Goal: Task Accomplishment & Management: Manage account settings

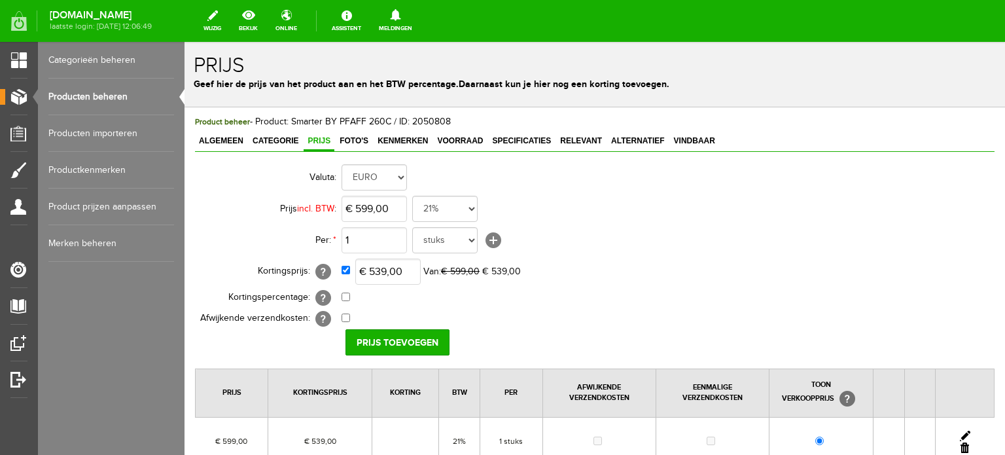
click at [101, 92] on link "Producten beheren" at bounding box center [111, 97] width 126 height 37
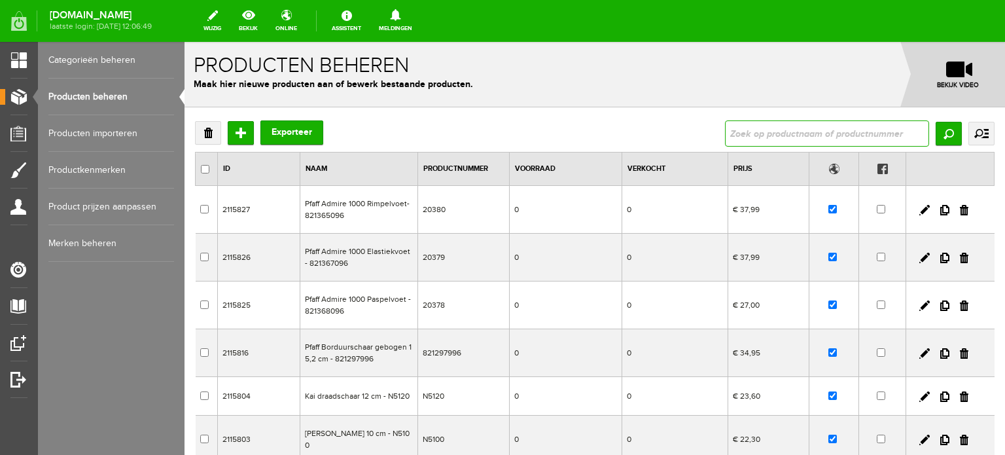
click at [738, 134] on input "text" at bounding box center [827, 133] width 204 height 26
paste input "Feitherweight C240"
type input "Feitherweight C240"
click at [937, 138] on input "Zoeken" at bounding box center [949, 134] width 26 height 24
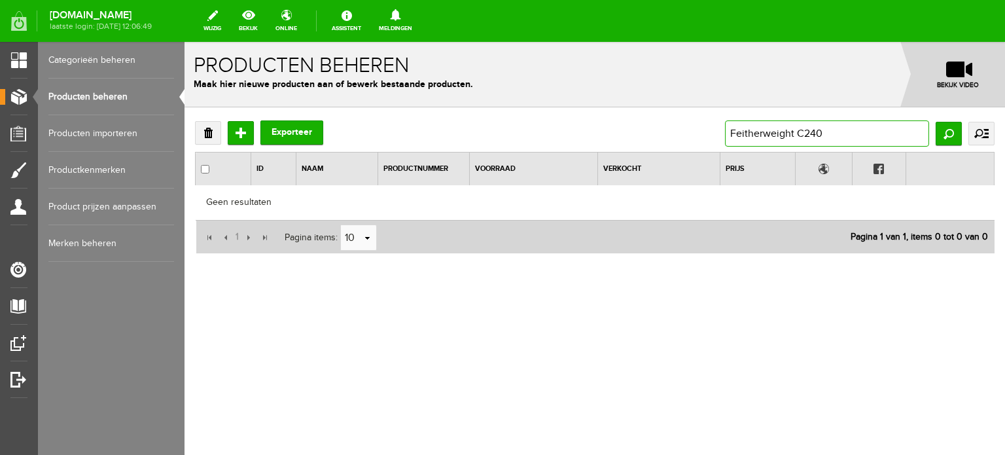
drag, startPoint x: 843, startPoint y: 133, endPoint x: 803, endPoint y: 132, distance: 39.9
click at [803, 132] on input "Feitherweight C240" at bounding box center [827, 133] width 204 height 26
click at [798, 132] on input "Feitherweight C240" at bounding box center [827, 133] width 204 height 26
drag, startPoint x: 798, startPoint y: 132, endPoint x: 681, endPoint y: 130, distance: 117.8
click at [681, 130] on div "Verwijderen Toevoegen Exporteer Feitherweight C240 Zoeken uitgebreid zoeken Cat…" at bounding box center [595, 133] width 800 height 26
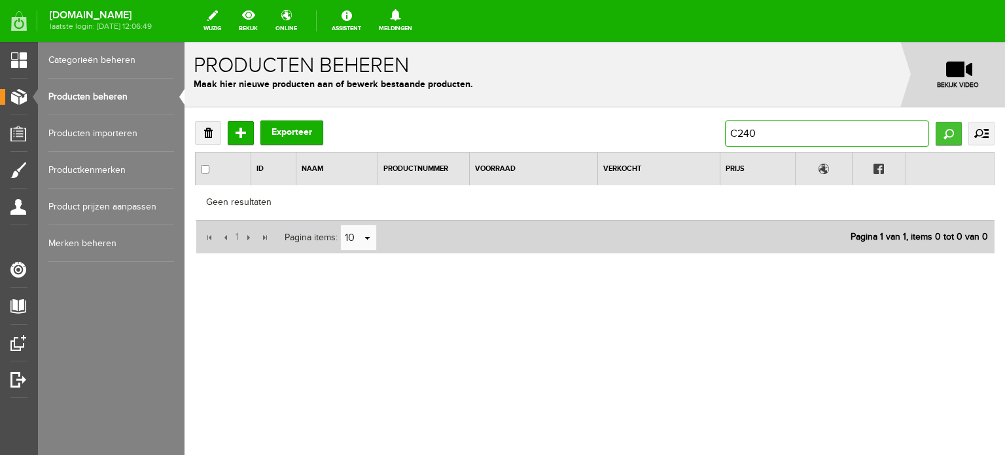
type input "C240"
click at [945, 132] on input "Zoeken" at bounding box center [949, 134] width 26 height 24
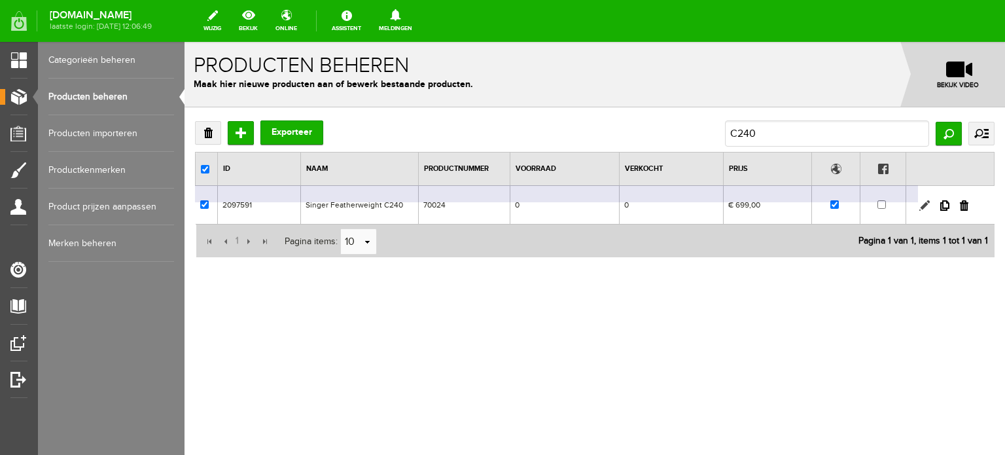
click at [921, 205] on link at bounding box center [924, 205] width 10 height 10
checkbox input "true"
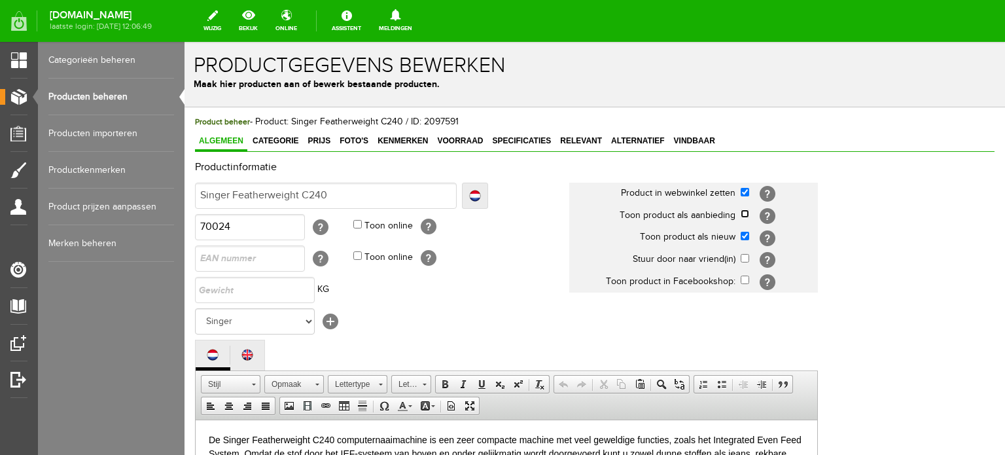
click at [745, 215] on input "checkbox" at bounding box center [745, 213] width 9 height 9
checkbox input "true"
click at [743, 234] on input "checkbox" at bounding box center [745, 236] width 9 height 9
checkbox input "false"
click at [277, 132] on link "Categorie" at bounding box center [276, 141] width 54 height 19
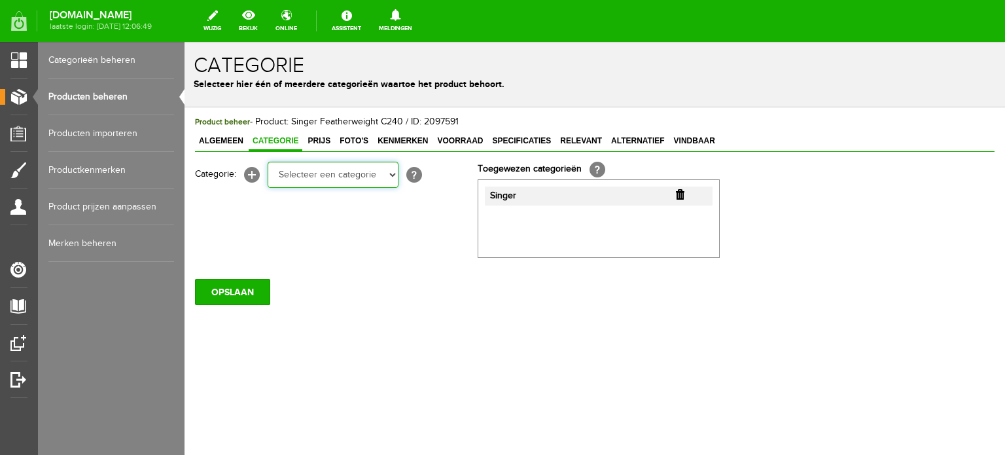
click at [390, 175] on select "Selecteer een categorie Cadeaubon [DATE][DATE] AANBIEDINGEN! Naai Tips en video…" at bounding box center [333, 175] width 131 height 26
select select "34784"
click at [268, 162] on select "Selecteer een categorie Cadeaubon [DATE][DATE] AANBIEDINGEN! Naai Tips en video…" at bounding box center [333, 175] width 131 height 26
click at [391, 177] on select "Selecteer een categorie Cadeaubon [DATE][DATE] AANBIEDINGEN! Naai Tips en video…" at bounding box center [333, 175] width 131 height 26
select select "38825"
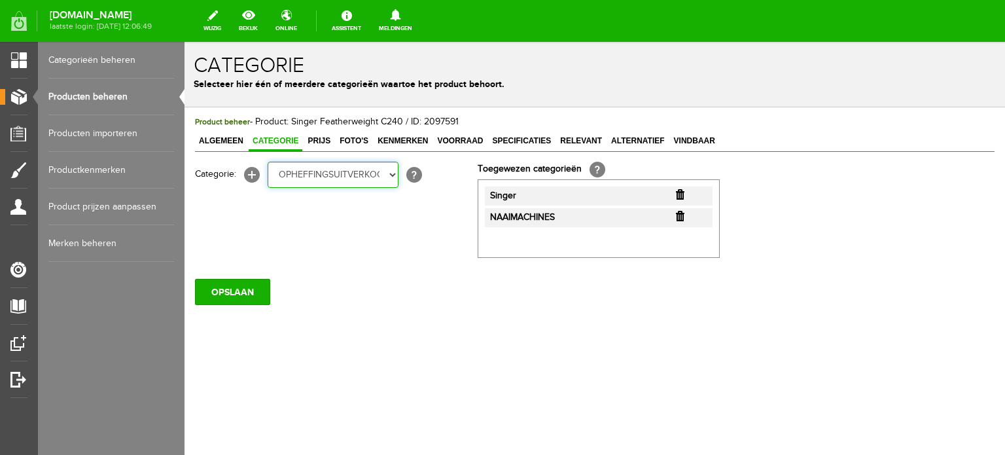
click at [268, 162] on select "Selecteer een categorie Cadeaubon [DATE][DATE] AANBIEDINGEN! Naai Tips en video…" at bounding box center [333, 175] width 131 height 26
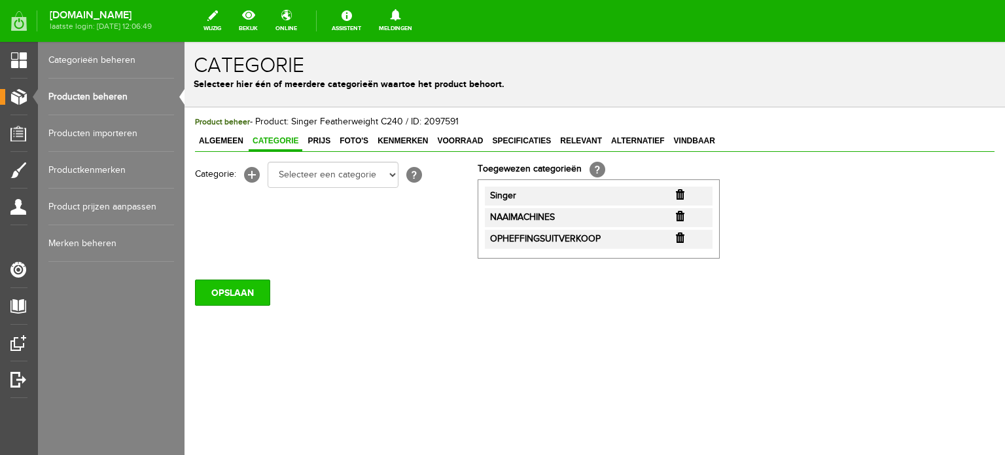
click at [226, 298] on input "OPSLAAN" at bounding box center [232, 292] width 75 height 26
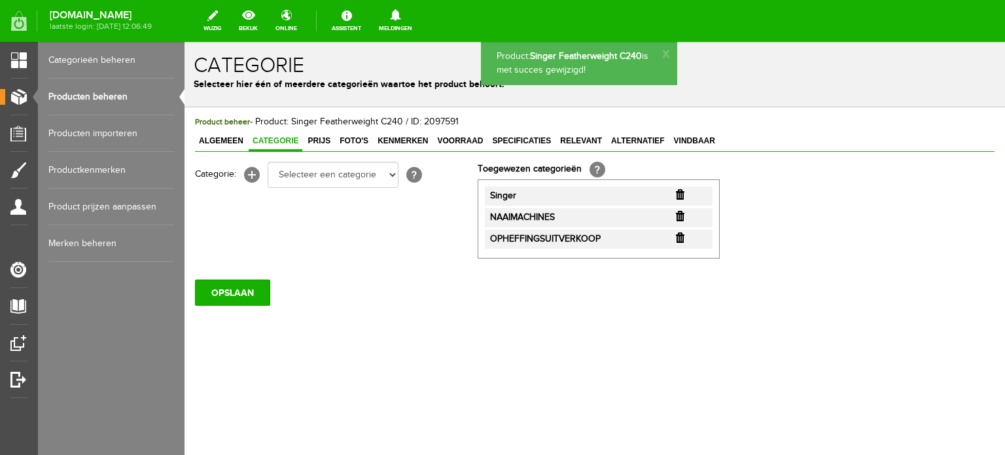
click at [324, 140] on span "Prijs" at bounding box center [319, 140] width 31 height 9
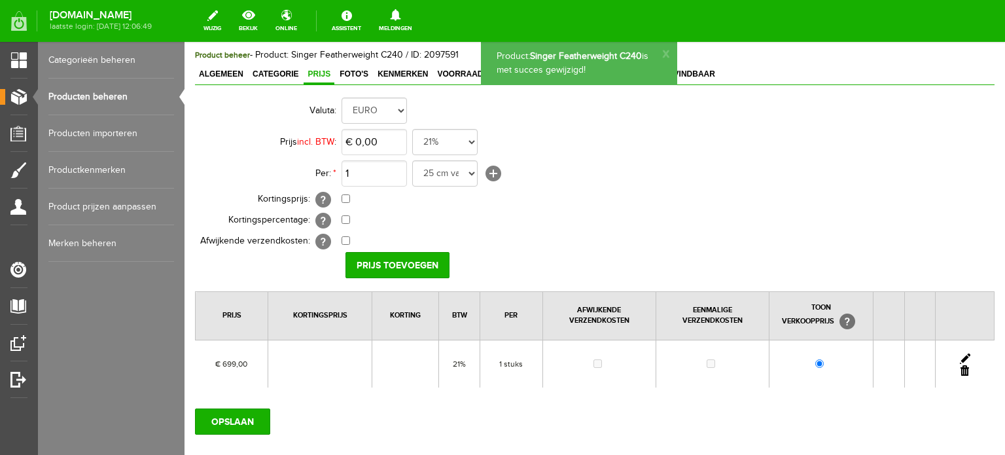
scroll to position [131, 0]
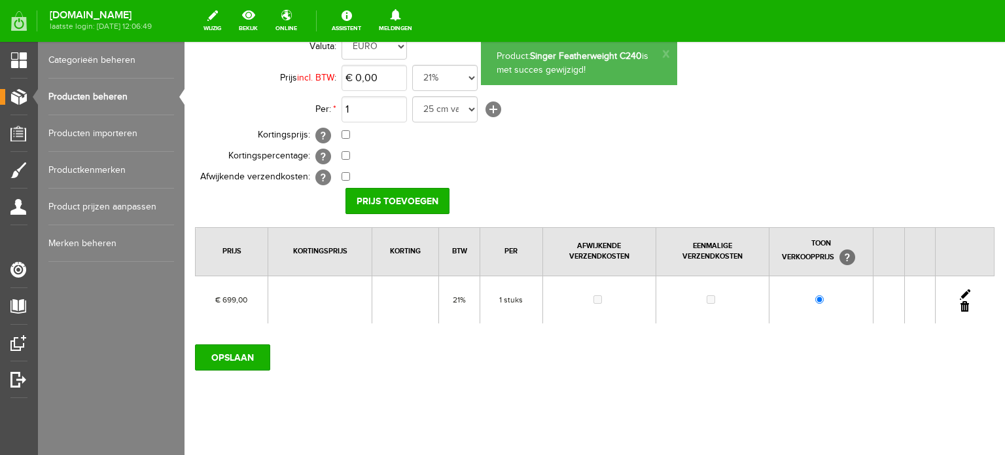
click at [960, 290] on link at bounding box center [965, 294] width 10 height 10
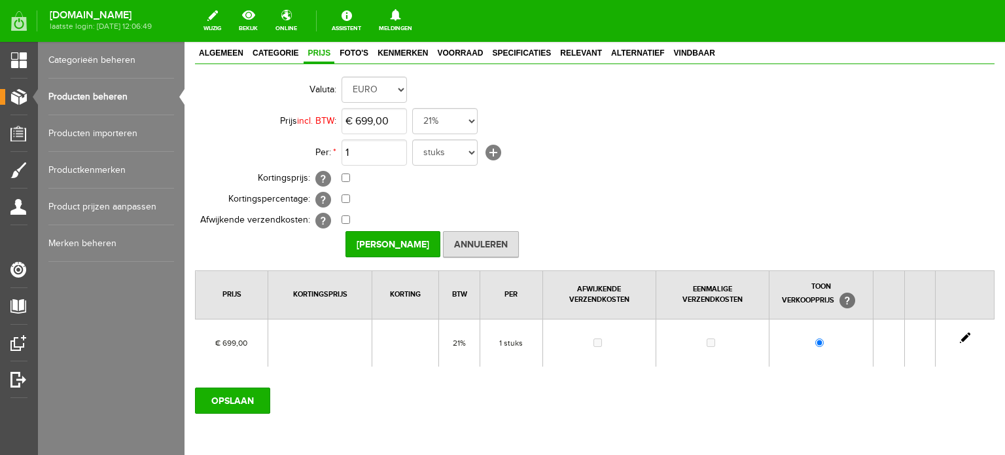
scroll to position [65, 0]
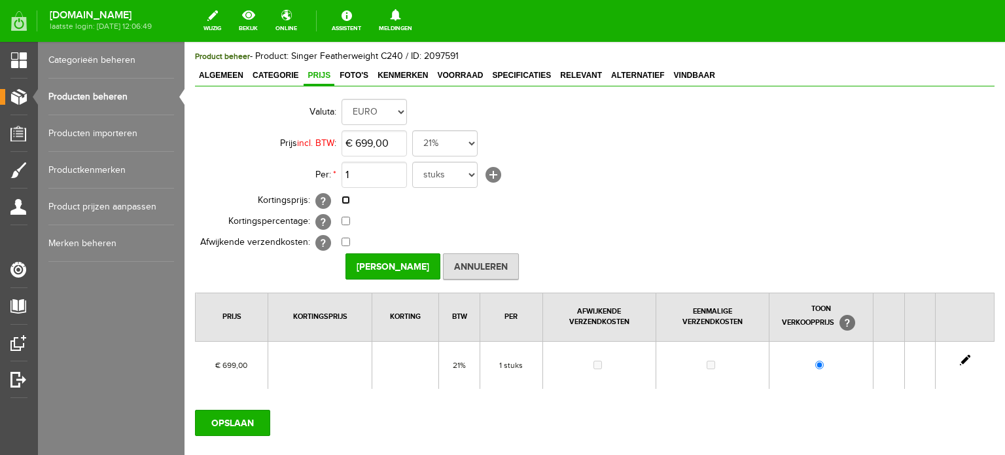
click at [346, 196] on input "checkbox" at bounding box center [346, 200] width 9 height 9
checkbox input "true"
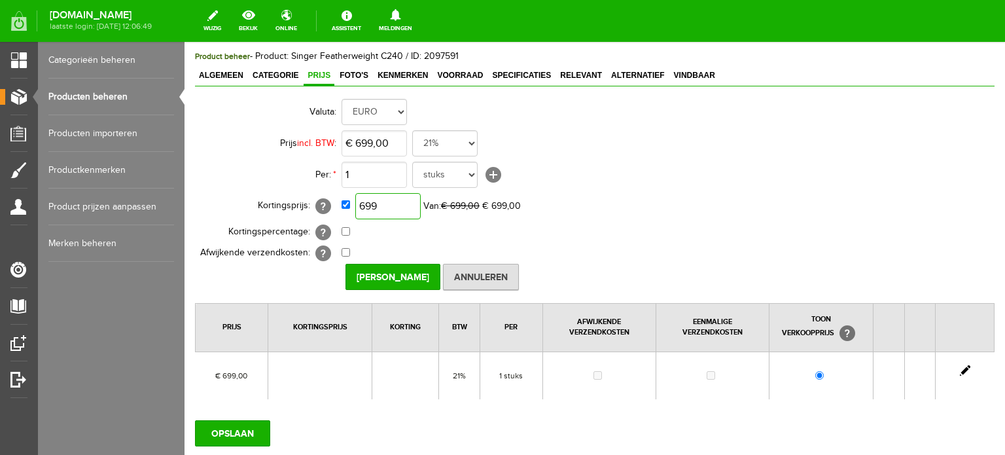
click at [389, 209] on input "699" at bounding box center [387, 206] width 65 height 26
type input "€ 559,00"
click at [393, 270] on input "[PERSON_NAME]" at bounding box center [393, 277] width 95 height 26
click at [243, 431] on input "OPSLAAN" at bounding box center [232, 433] width 75 height 26
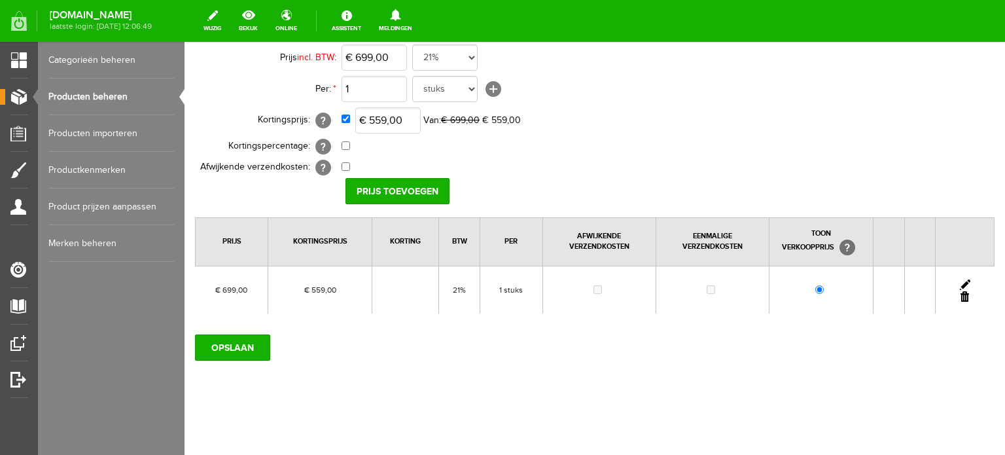
scroll to position [152, 0]
click at [246, 337] on input "OPSLAAN" at bounding box center [232, 347] width 75 height 26
click at [960, 279] on link at bounding box center [965, 284] width 10 height 10
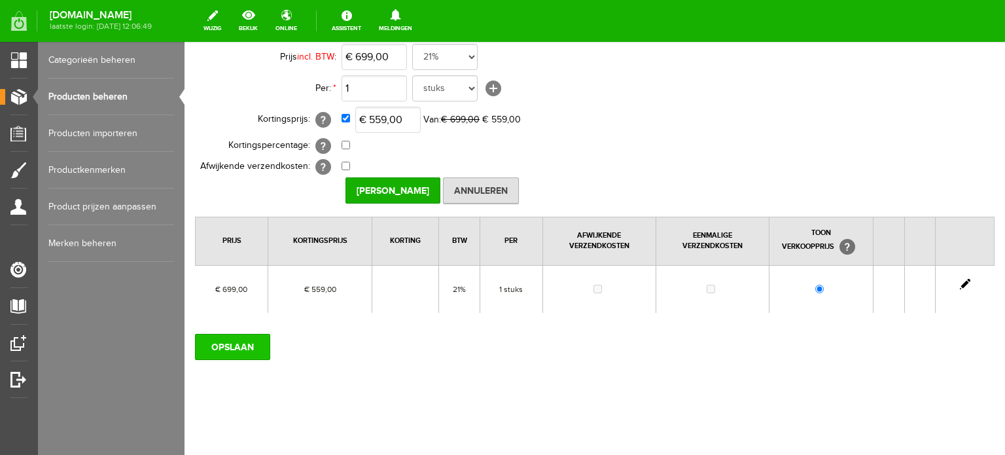
click at [250, 347] on input "OPSLAAN" at bounding box center [232, 347] width 75 height 26
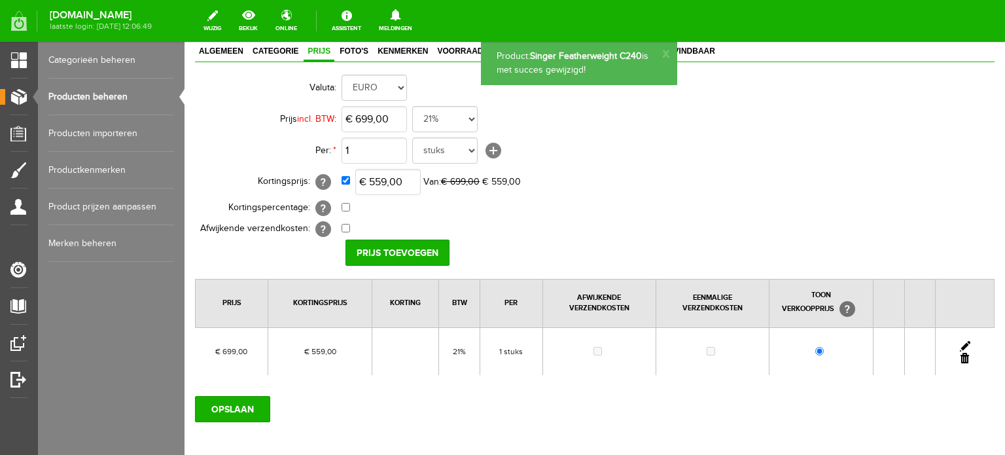
scroll to position [0, 0]
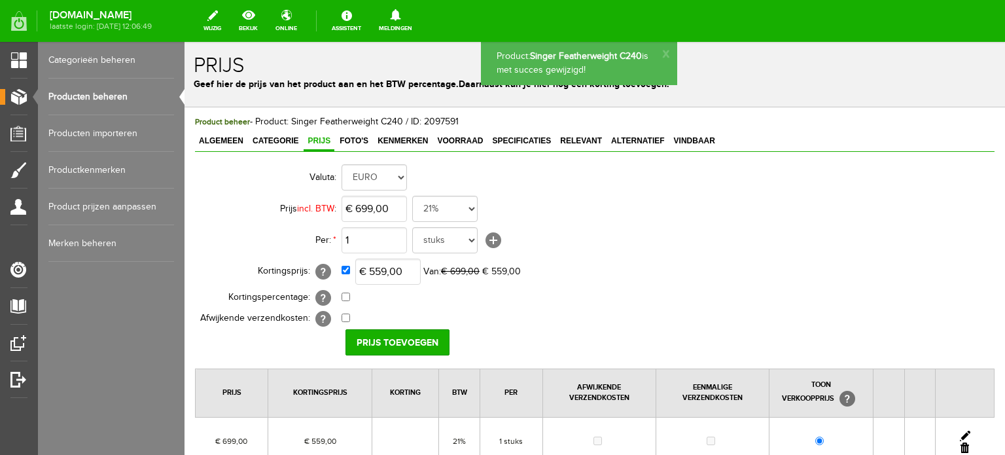
click at [717, 253] on td "1 25 cm van 160 cm breed 5 meter 50 cm 10 stuks stuks 25 cm meter cm 25 cm van …" at bounding box center [583, 239] width 482 height 31
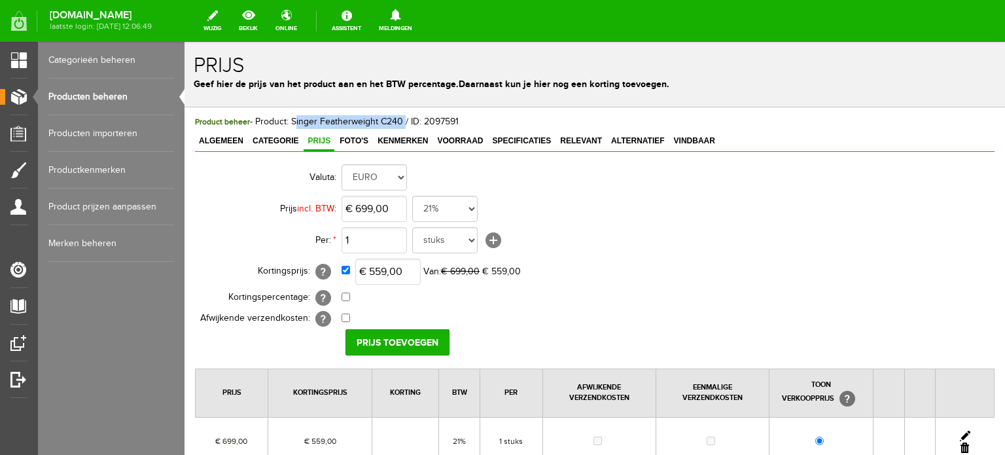
drag, startPoint x: 403, startPoint y: 120, endPoint x: 292, endPoint y: 115, distance: 111.3
click at [292, 115] on div "Product beheer - Product: Singer Featherweight C240 / ID: 2097591" at bounding box center [595, 122] width 800 height 14
copy span "Singer Featherweight C240"
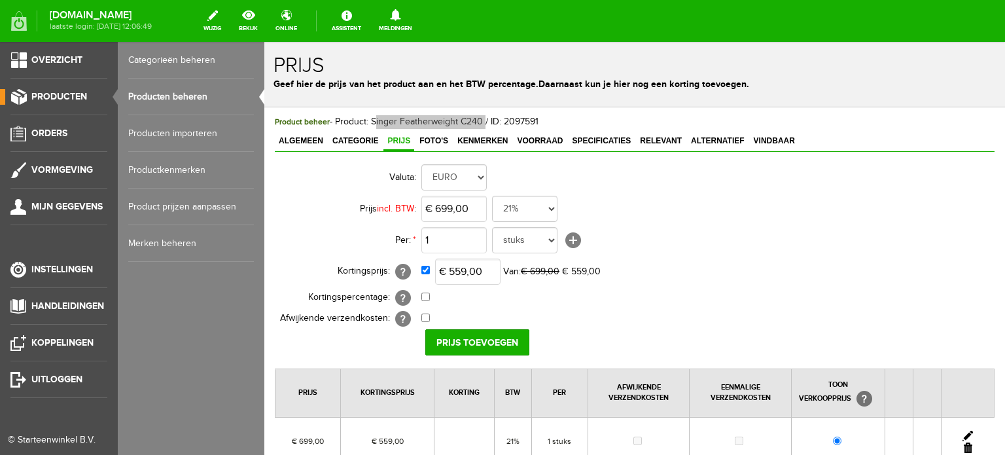
click at [192, 96] on link "Producten beheren" at bounding box center [191, 97] width 126 height 37
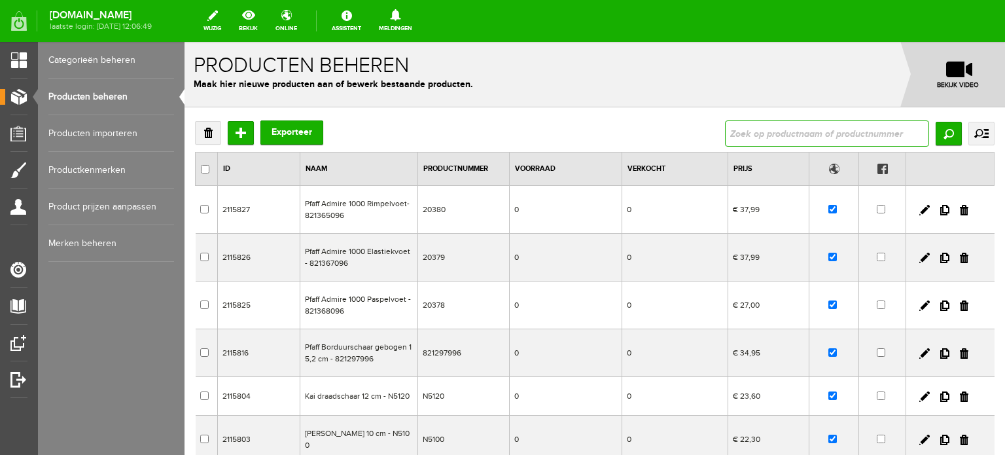
click at [803, 132] on input "text" at bounding box center [827, 133] width 204 height 26
paste input "Pfaff Select 3.2"
type input "Pfaff Select 3.2"
click at [936, 133] on input "Zoeken" at bounding box center [949, 134] width 26 height 24
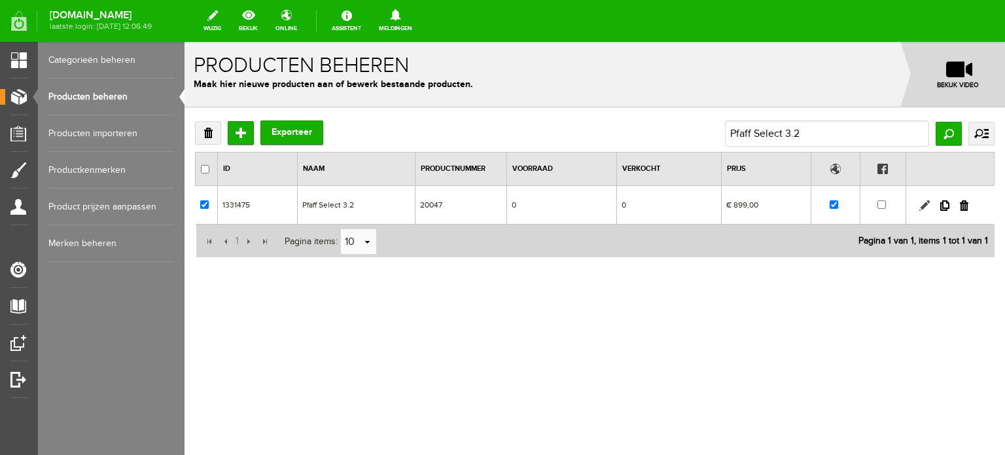
click at [924, 204] on link at bounding box center [924, 205] width 10 height 10
checkbox input "true"
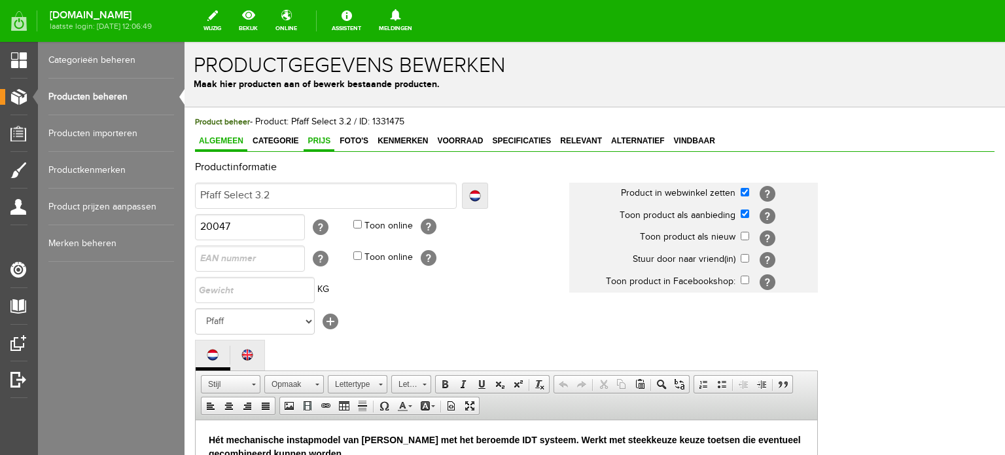
click at [314, 136] on span "Prijs" at bounding box center [319, 140] width 31 height 9
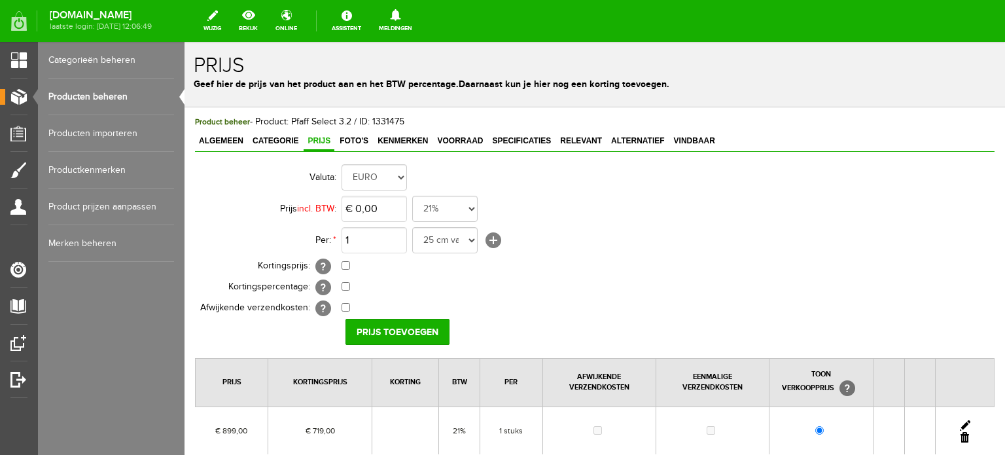
scroll to position [131, 0]
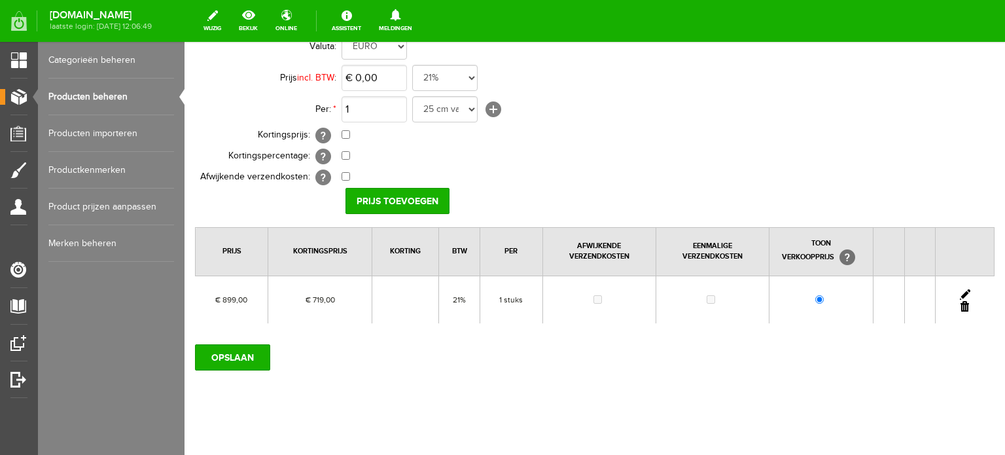
click at [960, 291] on link at bounding box center [965, 294] width 10 height 10
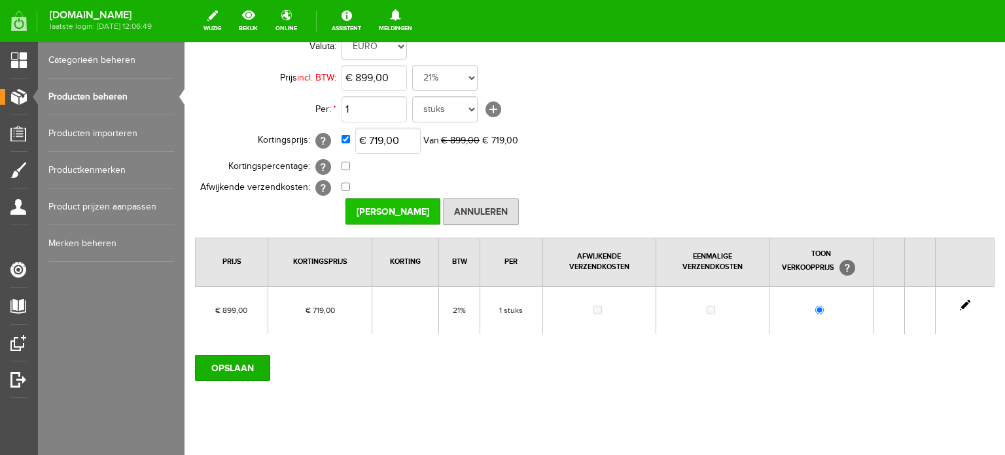
click at [416, 214] on input "[PERSON_NAME]" at bounding box center [393, 211] width 95 height 26
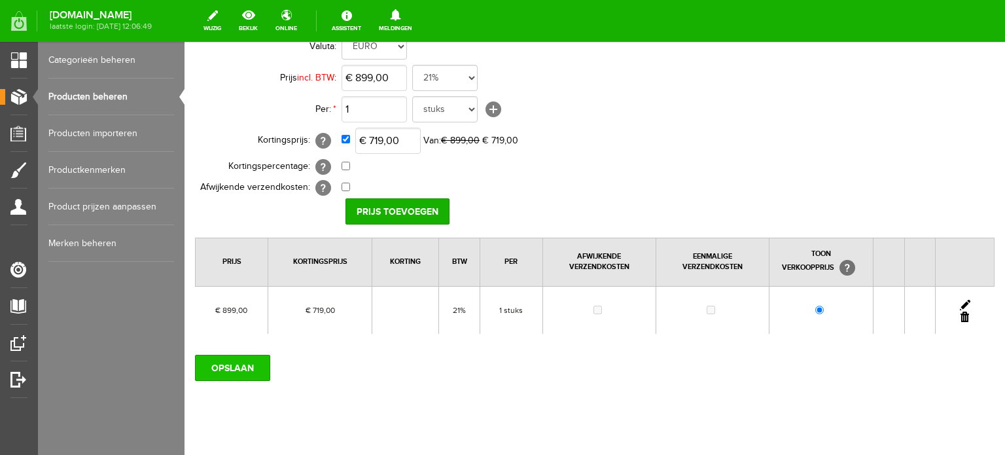
click at [236, 366] on input "OPSLAAN" at bounding box center [232, 368] width 75 height 26
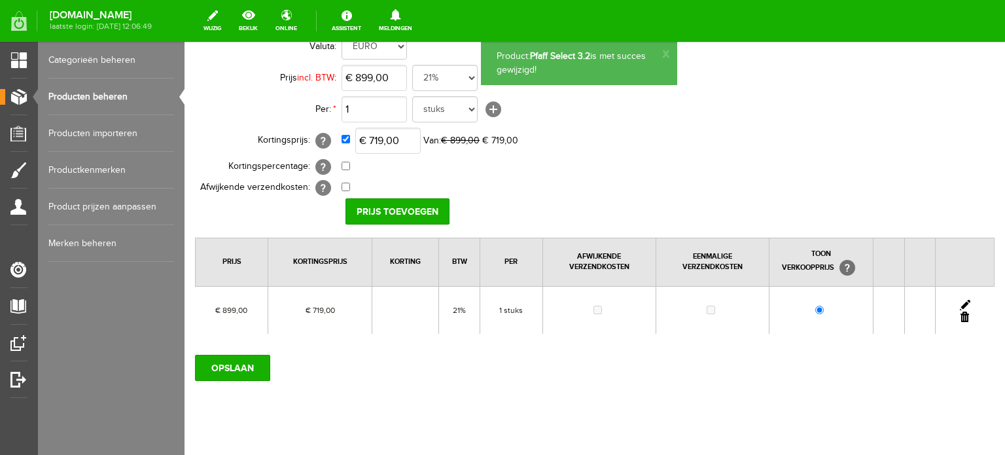
scroll to position [0, 0]
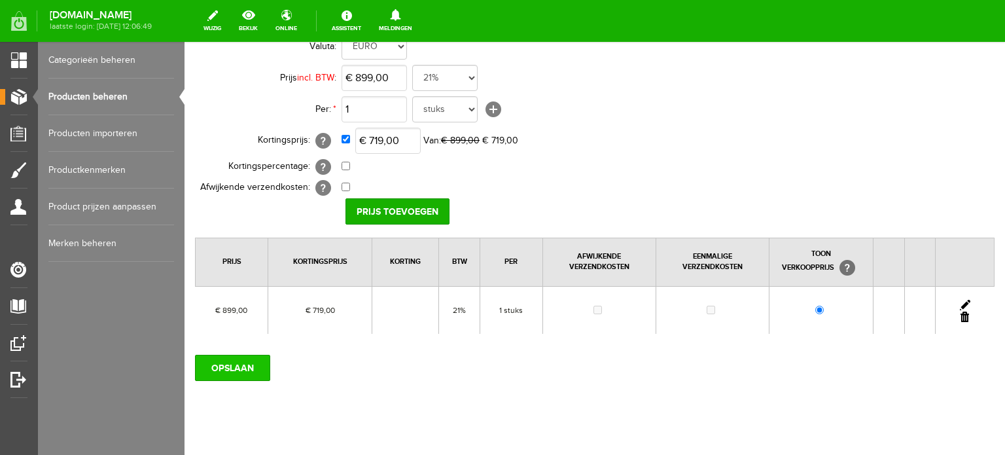
click at [237, 367] on input "OPSLAAN" at bounding box center [232, 368] width 75 height 26
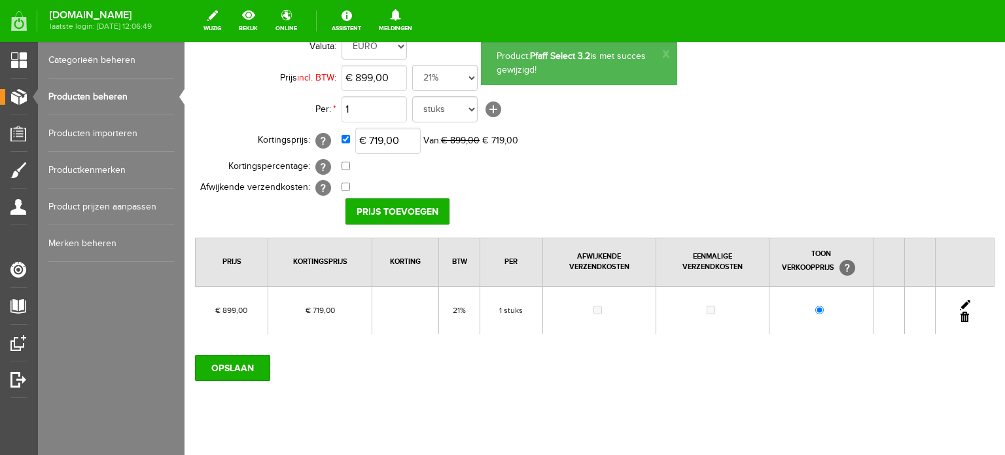
click at [960, 302] on link at bounding box center [965, 305] width 10 height 10
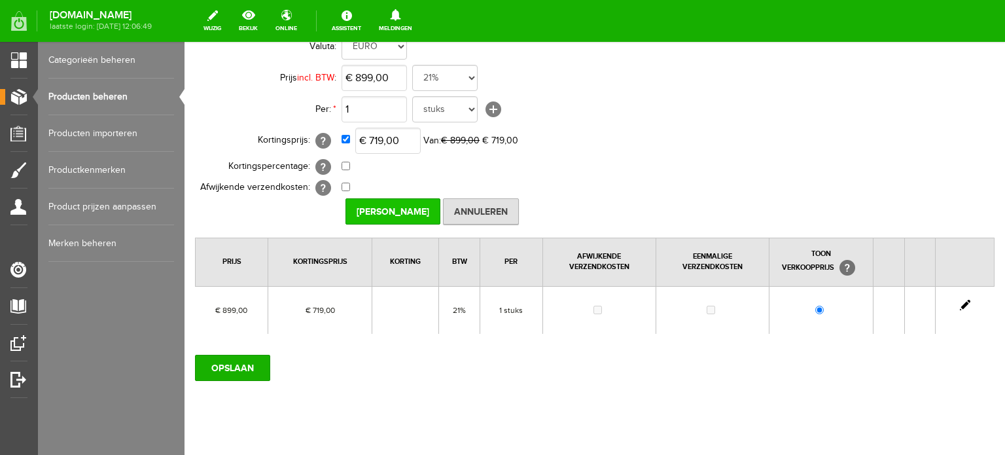
click at [399, 209] on input "[PERSON_NAME]" at bounding box center [393, 211] width 95 height 26
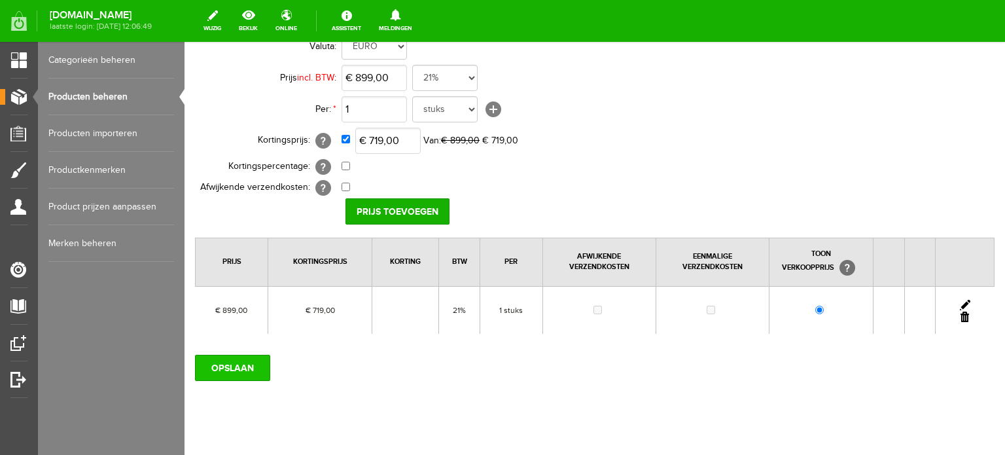
click at [223, 370] on input "OPSLAAN" at bounding box center [232, 368] width 75 height 26
click at [75, 93] on link "Producten beheren" at bounding box center [111, 97] width 126 height 37
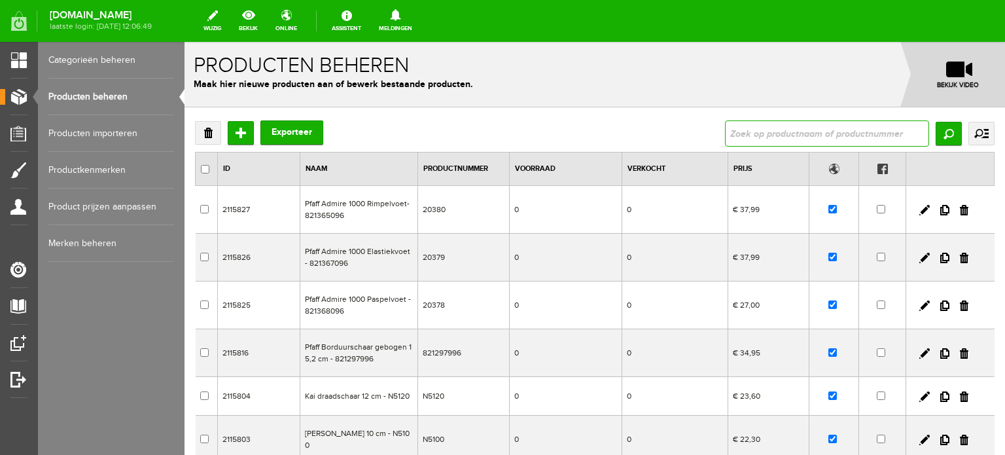
click at [819, 133] on input "text" at bounding box center [827, 133] width 204 height 26
paste input "Heavy Duty"
type input "Heavy Duty"
click at [940, 135] on input "Zoeken" at bounding box center [949, 134] width 26 height 24
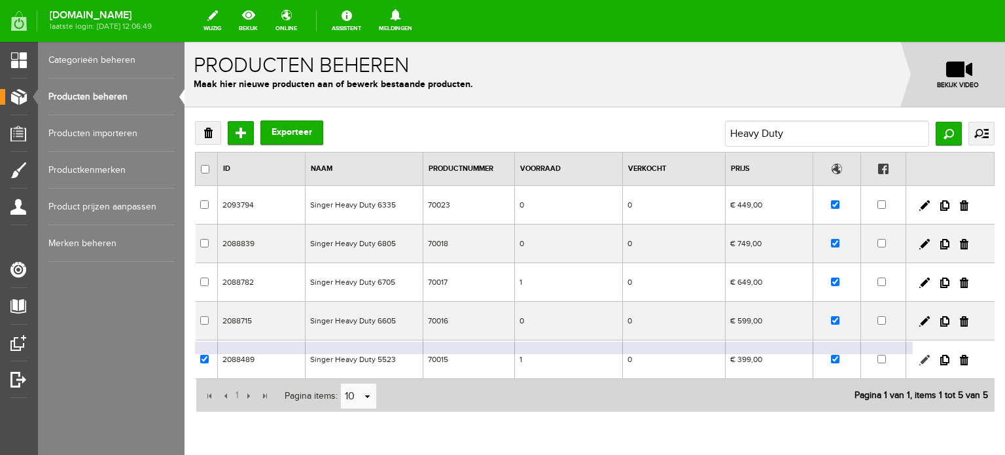
click at [919, 357] on link at bounding box center [924, 360] width 10 height 10
checkbox input "true"
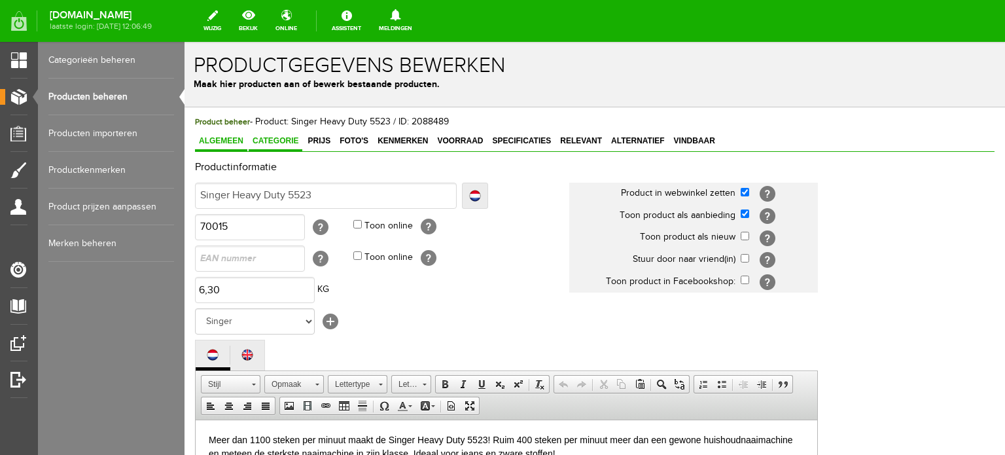
click at [273, 138] on span "Categorie" at bounding box center [276, 140] width 54 height 9
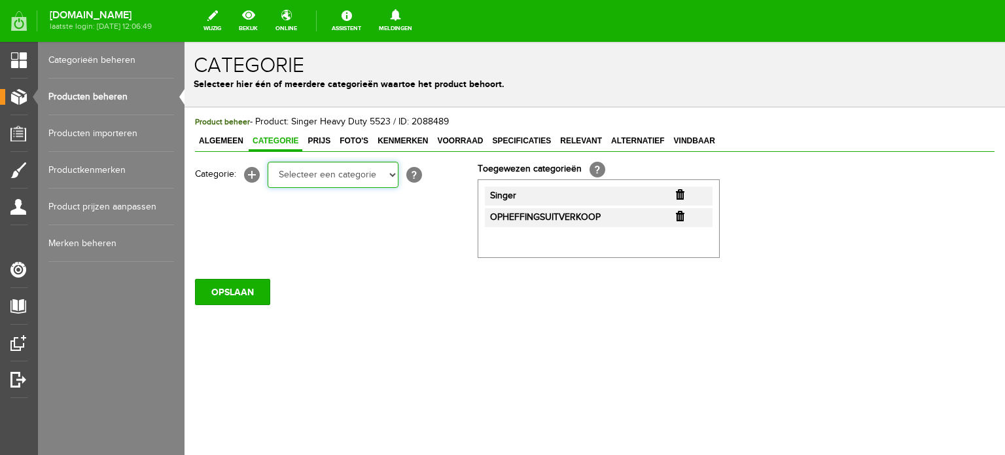
click at [390, 178] on select "Selecteer een categorie Cadeaubon [DATE][DATE] AANBIEDINGEN! Naai Tips en video…" at bounding box center [333, 175] width 131 height 26
select select "34784"
click at [268, 162] on select "Selecteer een categorie Cadeaubon [DATE][DATE] AANBIEDINGEN! Naai Tips en video…" at bounding box center [333, 175] width 131 height 26
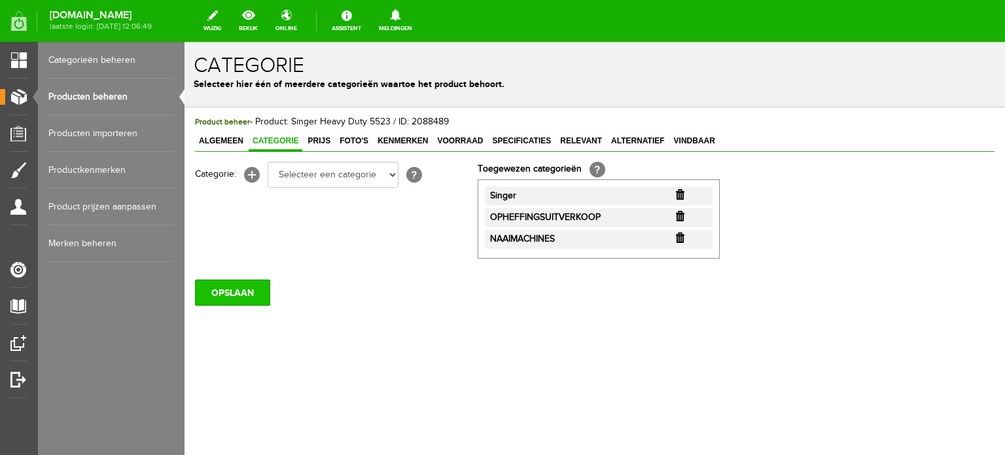
click at [249, 291] on input "OPSLAAN" at bounding box center [232, 292] width 75 height 26
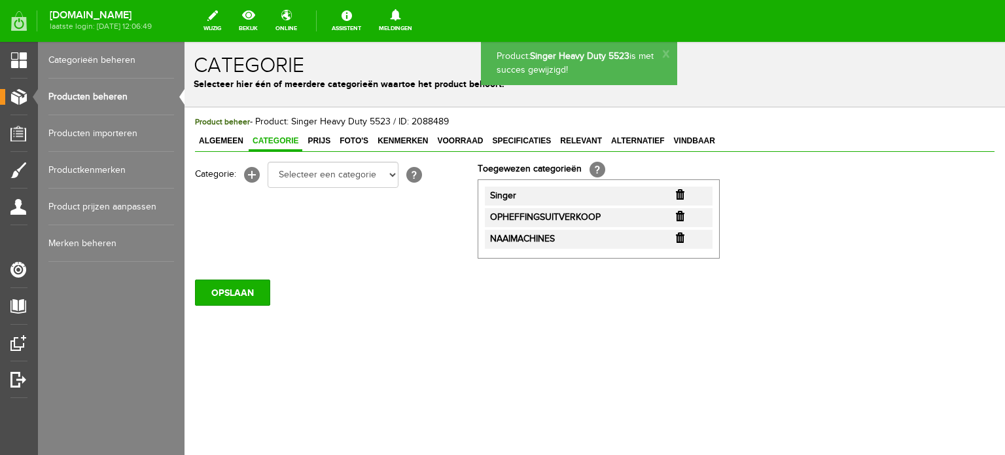
click at [319, 142] on span "Prijs" at bounding box center [319, 140] width 31 height 9
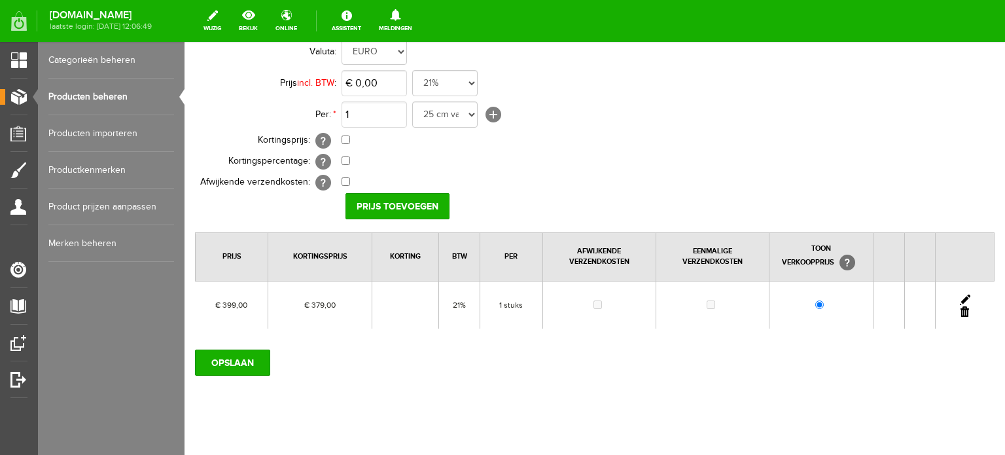
scroll to position [131, 0]
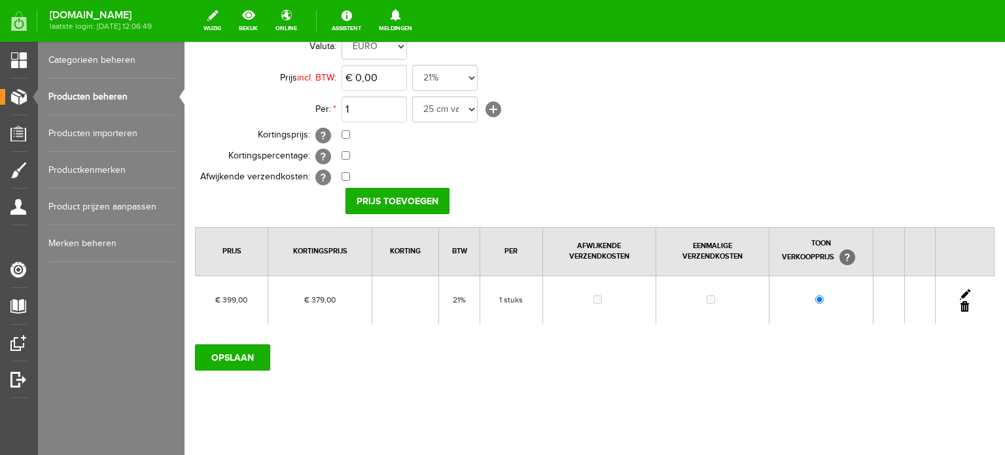
click at [960, 290] on link at bounding box center [965, 294] width 10 height 10
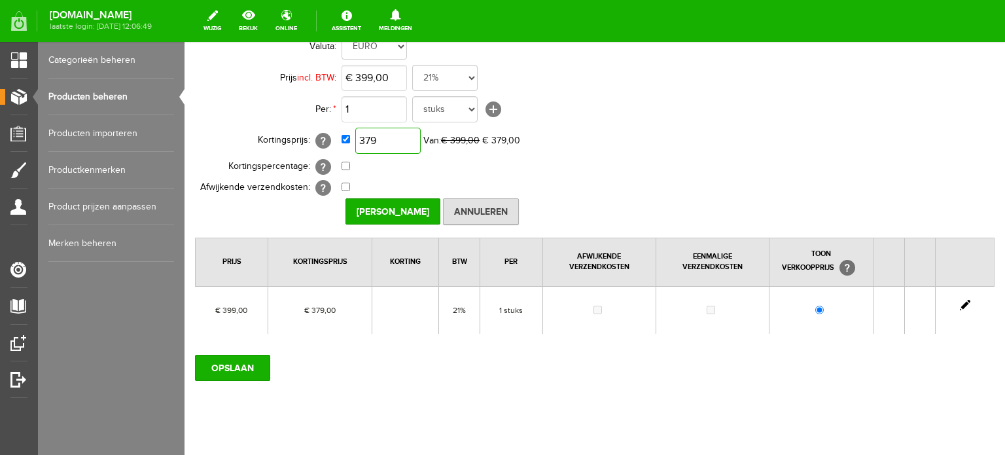
click at [408, 137] on input "379" at bounding box center [387, 141] width 65 height 26
type input "€ 341,00"
click at [249, 361] on input "OPSLAAN" at bounding box center [232, 368] width 75 height 26
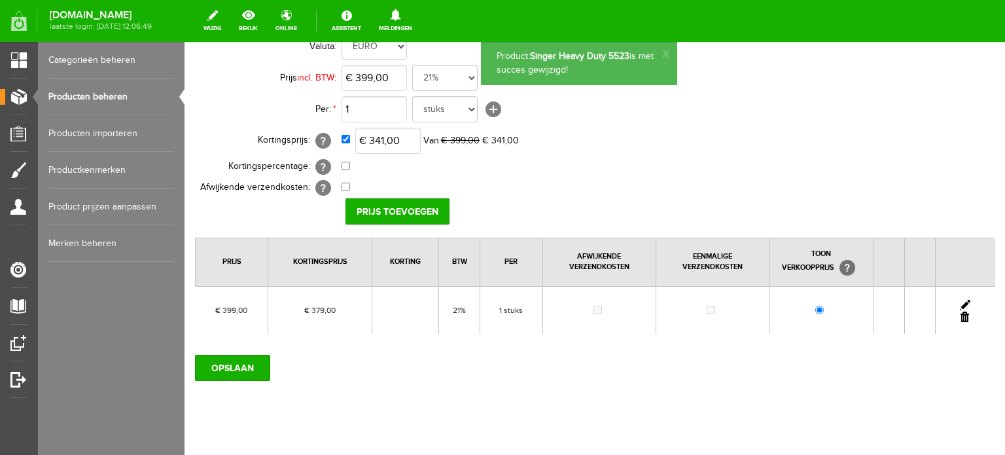
scroll to position [0, 0]
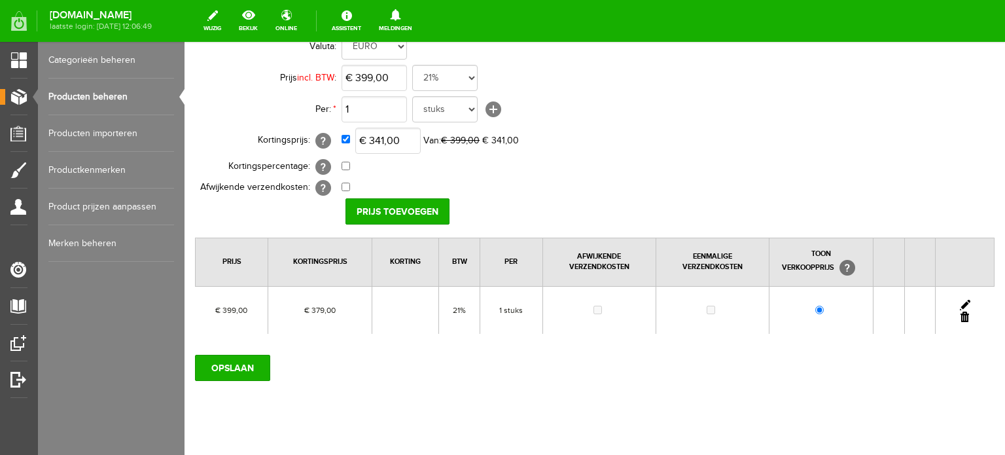
click at [960, 300] on link at bounding box center [965, 305] width 10 height 10
click at [383, 139] on input "379" at bounding box center [387, 141] width 65 height 26
type input "€ 341,00"
click at [393, 205] on input "[PERSON_NAME]" at bounding box center [393, 211] width 95 height 26
click at [241, 365] on input "OPSLAAN" at bounding box center [232, 368] width 75 height 26
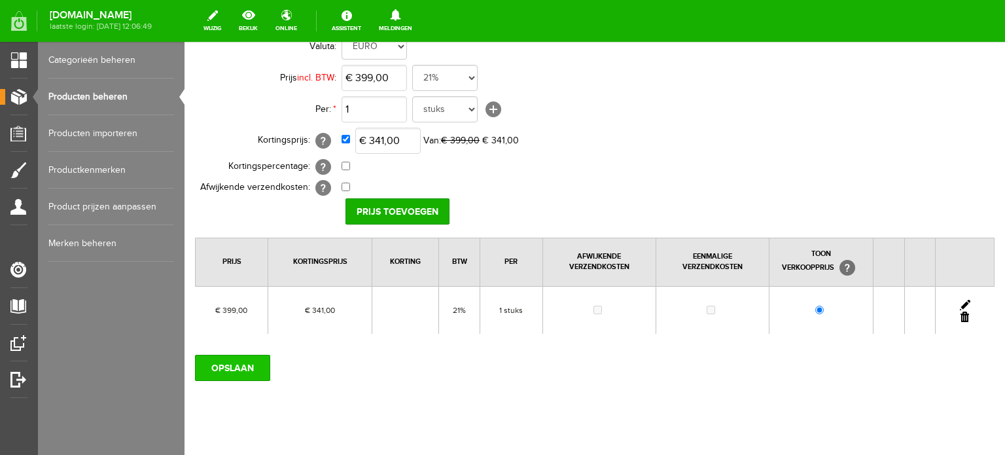
click at [222, 368] on input "OPSLAAN" at bounding box center [232, 368] width 75 height 26
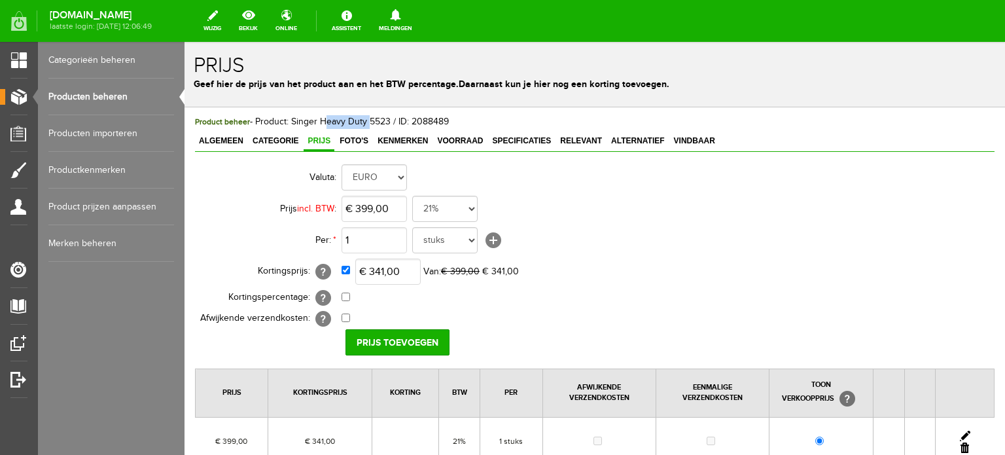
drag, startPoint x: 320, startPoint y: 121, endPoint x: 366, endPoint y: 121, distance: 46.5
click at [366, 121] on span "Product beheer - Product: Singer Heavy Duty 5523 / ID: 2088489" at bounding box center [322, 121] width 254 height 10
copy span "Heavy Duty"
click at [280, 139] on span "Categorie" at bounding box center [276, 140] width 54 height 9
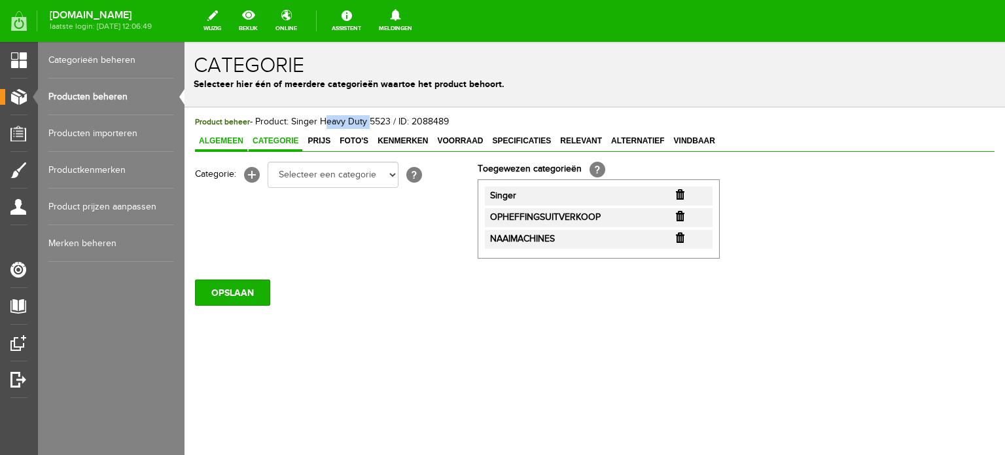
click at [224, 136] on span "Algemeen" at bounding box center [221, 140] width 52 height 9
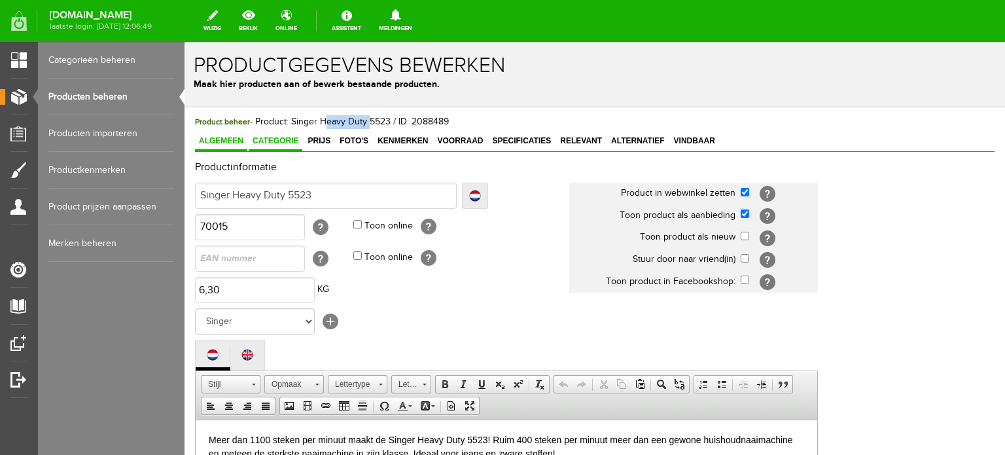
click at [272, 136] on span "Categorie" at bounding box center [276, 140] width 54 height 9
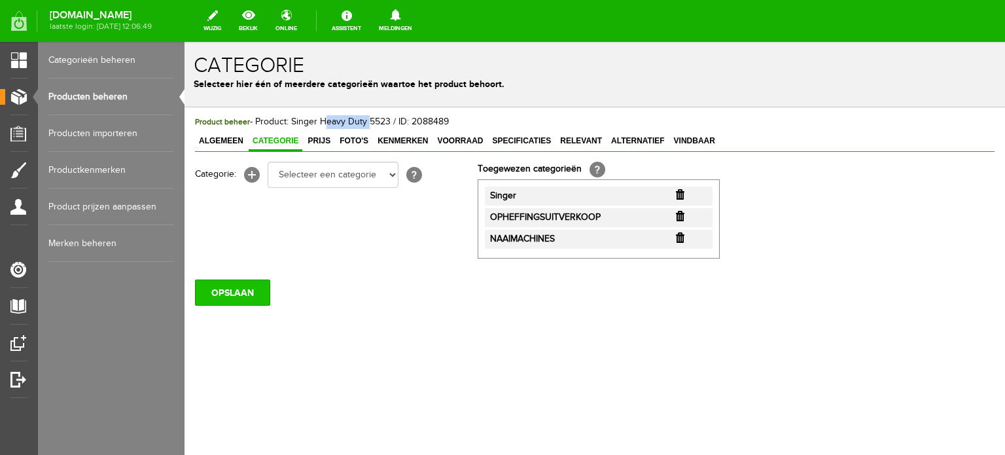
click at [250, 293] on input "OPSLAAN" at bounding box center [232, 292] width 75 height 26
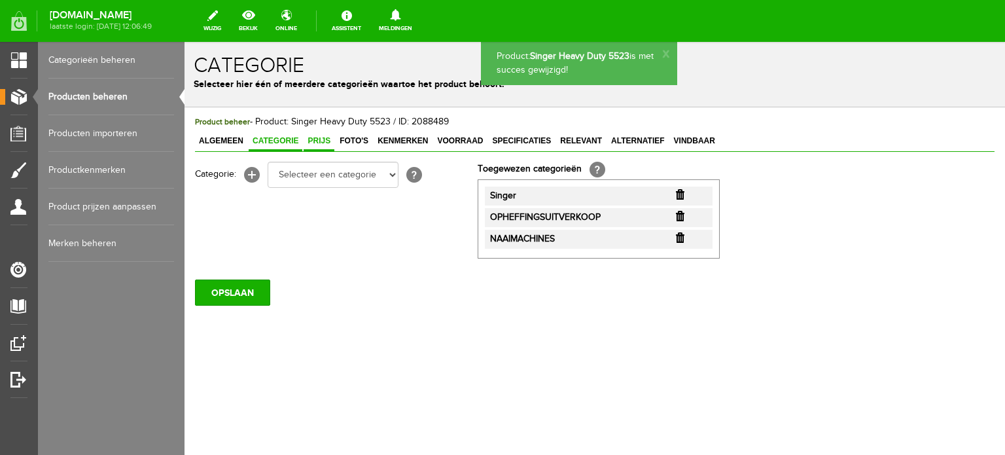
click at [324, 135] on link "Prijs" at bounding box center [319, 141] width 31 height 19
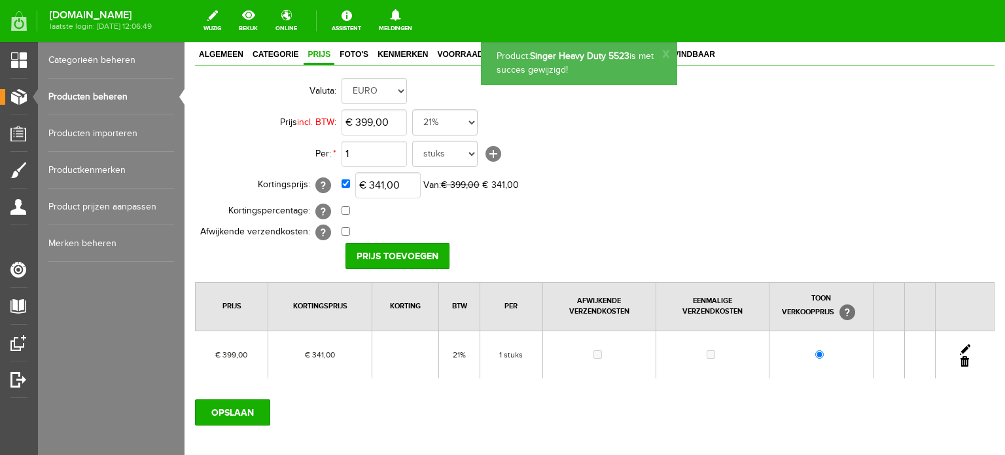
scroll to position [152, 0]
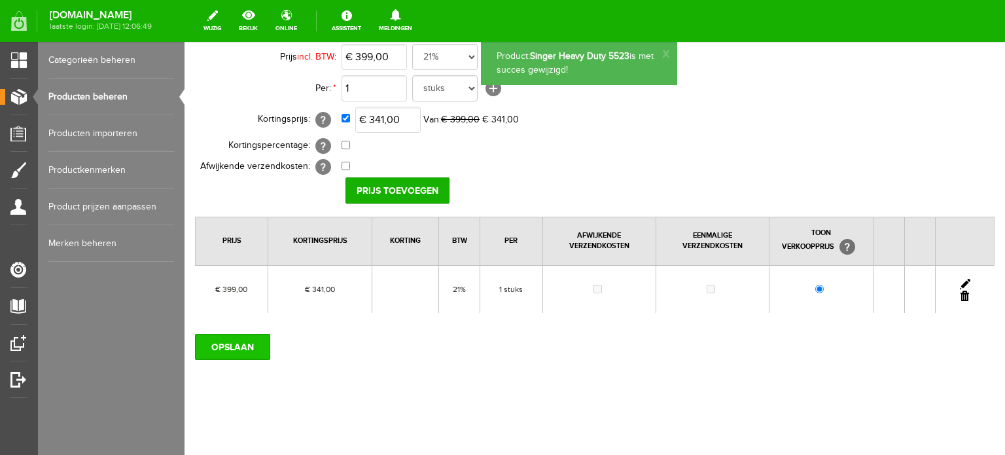
click at [249, 347] on input "OPSLAAN" at bounding box center [232, 347] width 75 height 26
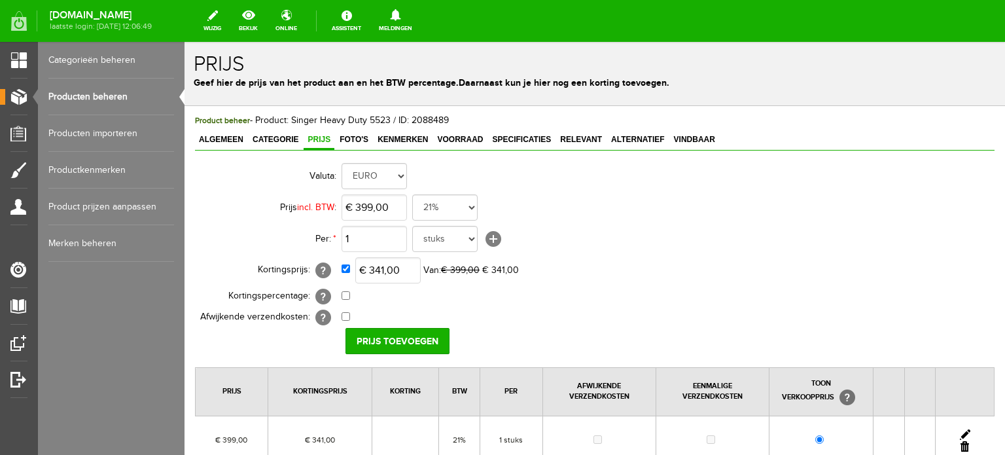
scroll to position [0, 0]
click at [222, 138] on span "Algemeen" at bounding box center [221, 140] width 52 height 9
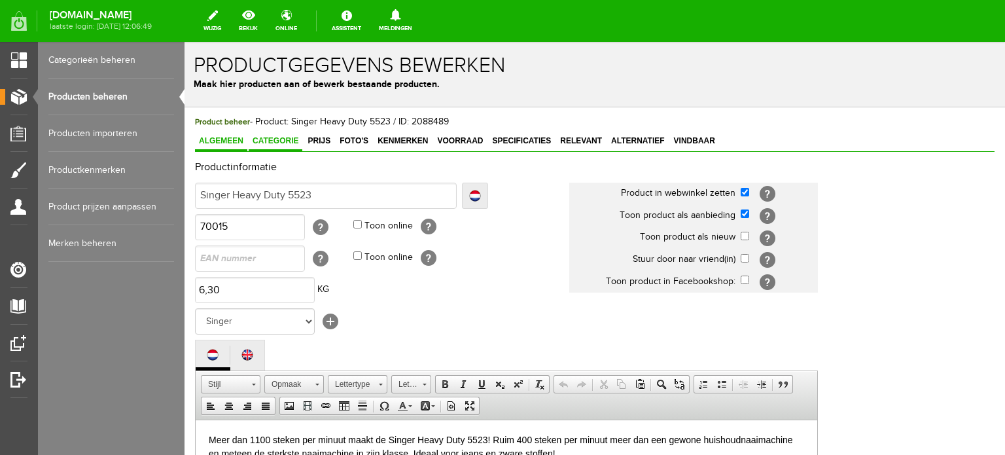
click at [285, 142] on span "Categorie" at bounding box center [276, 140] width 54 height 9
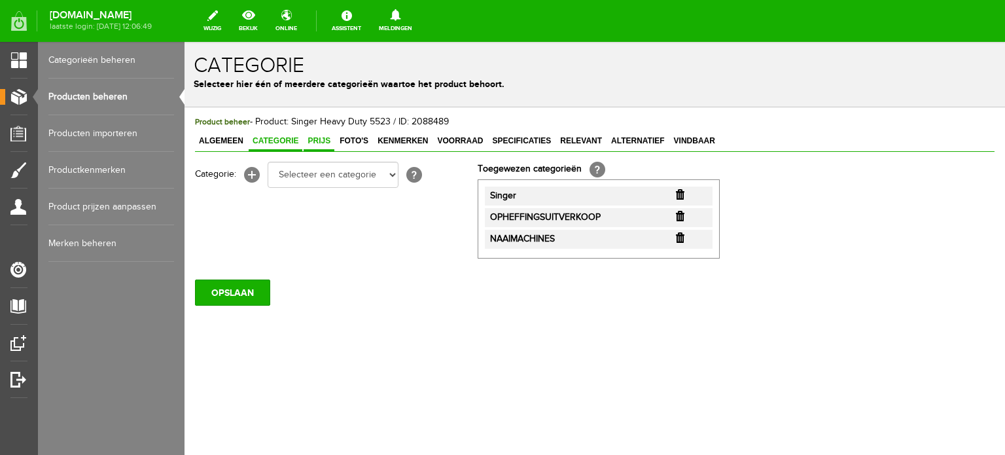
click at [310, 139] on span "Prijs" at bounding box center [319, 140] width 31 height 9
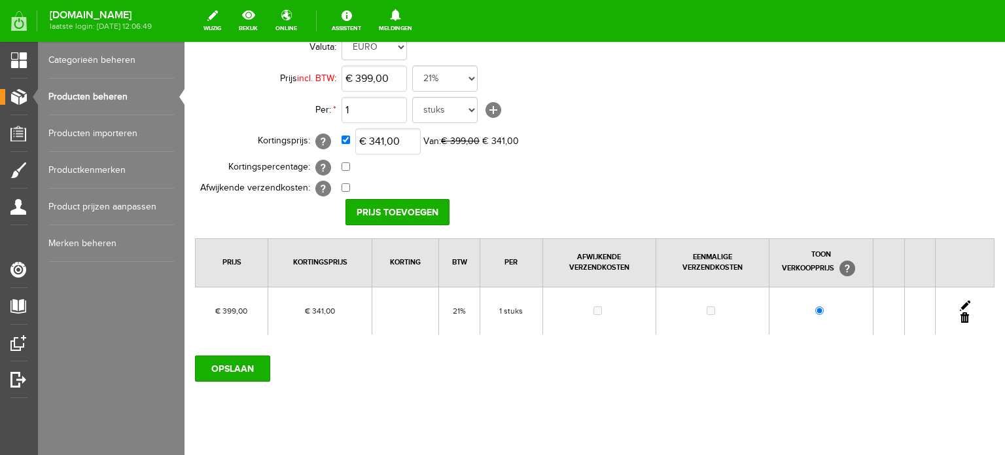
scroll to position [131, 0]
click at [247, 369] on input "OPSLAAN" at bounding box center [232, 368] width 75 height 26
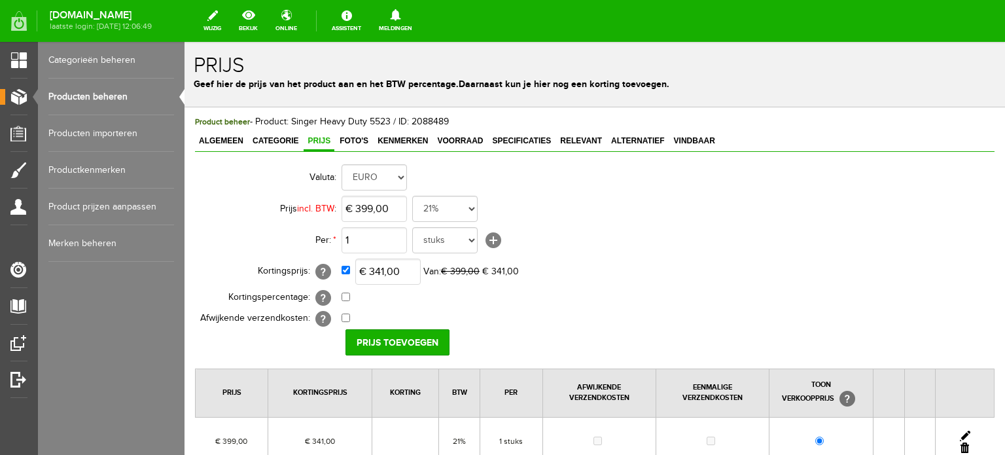
click at [99, 90] on link "Producten beheren" at bounding box center [111, 97] width 126 height 37
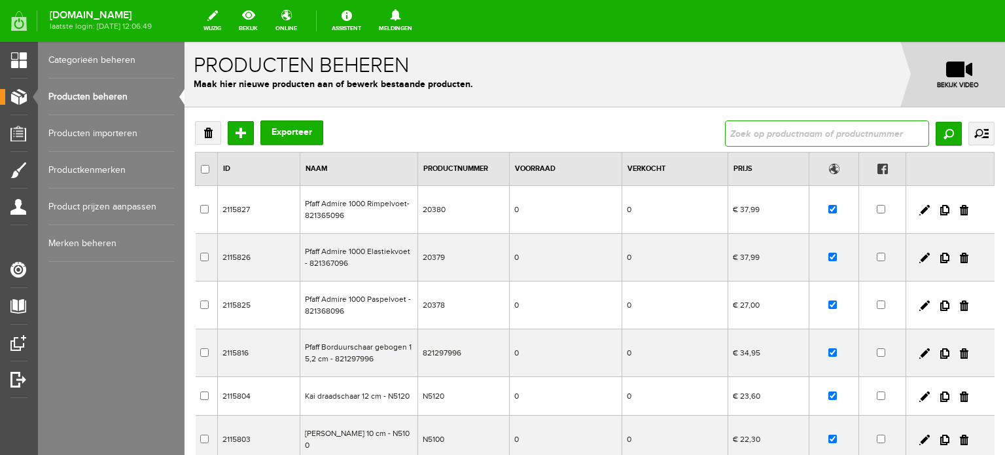
click at [734, 130] on input "text" at bounding box center [827, 133] width 204 height 26
type input "Heavy Duty 6705"
click at [937, 134] on input "Zoeken" at bounding box center [949, 134] width 26 height 24
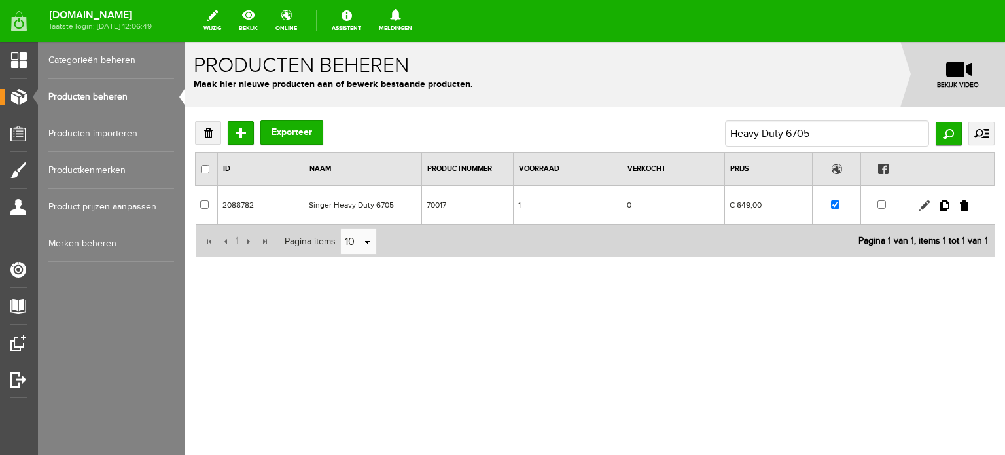
click at [921, 202] on link at bounding box center [924, 205] width 10 height 10
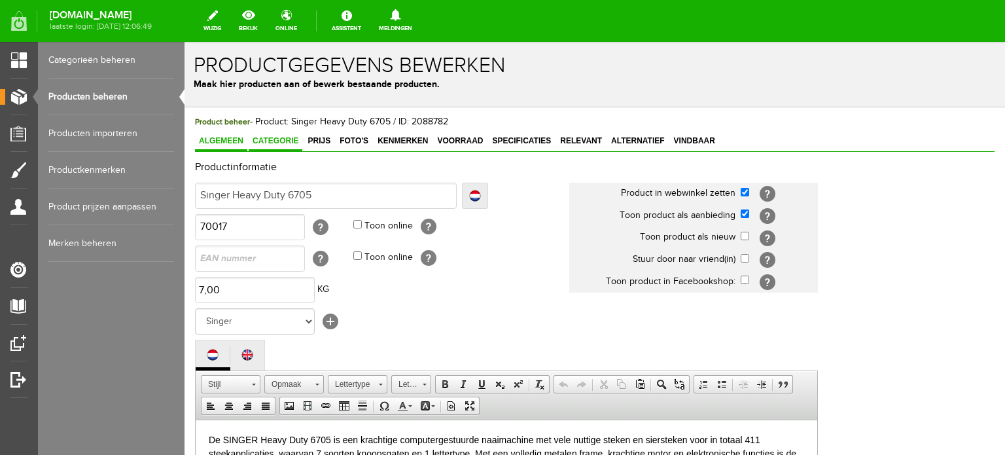
click at [276, 141] on span "Categorie" at bounding box center [276, 140] width 54 height 9
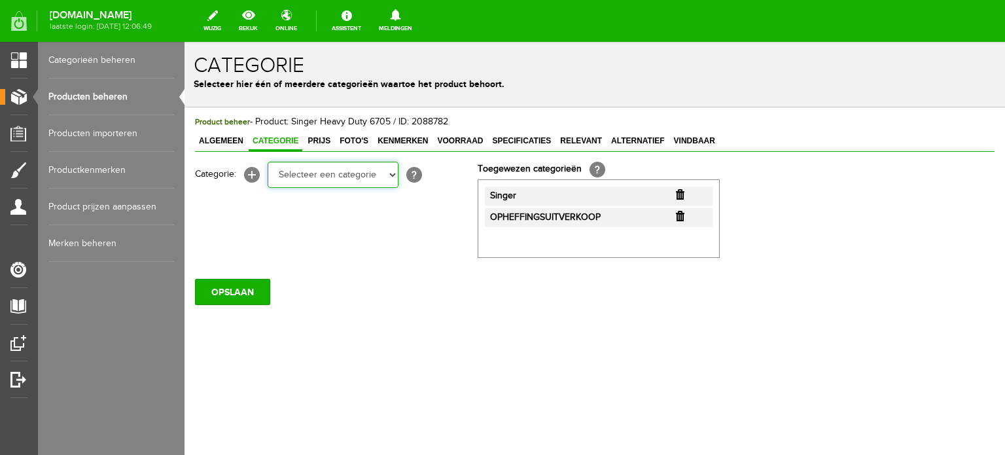
click at [390, 175] on select "Selecteer een categorie Cadeaubon [DATE][DATE] AANBIEDINGEN! Naai Tips en video…" at bounding box center [333, 175] width 131 height 26
select select "34784"
click at [268, 162] on select "Selecteer een categorie Cadeaubon [DATE][DATE] AANBIEDINGEN! Naai Tips en video…" at bounding box center [333, 175] width 131 height 26
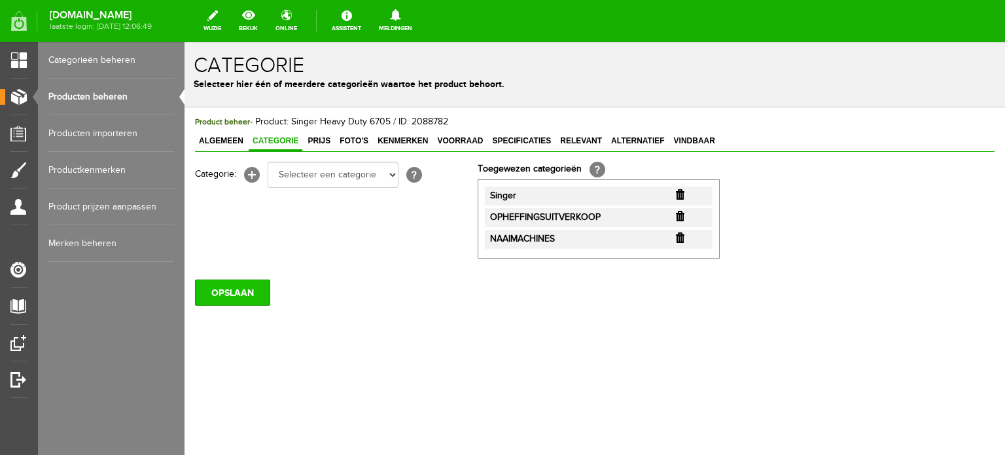
click at [251, 296] on input "OPSLAAN" at bounding box center [232, 292] width 75 height 26
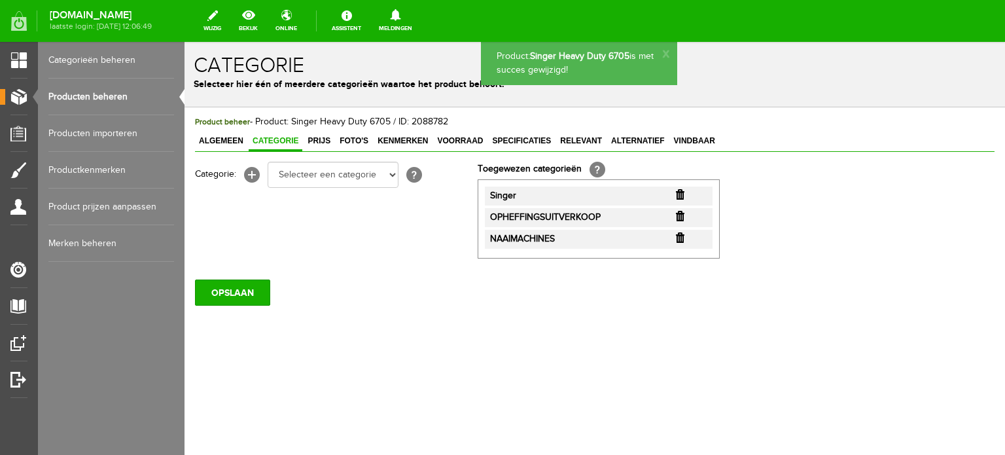
click at [321, 140] on span "Prijs" at bounding box center [319, 140] width 31 height 9
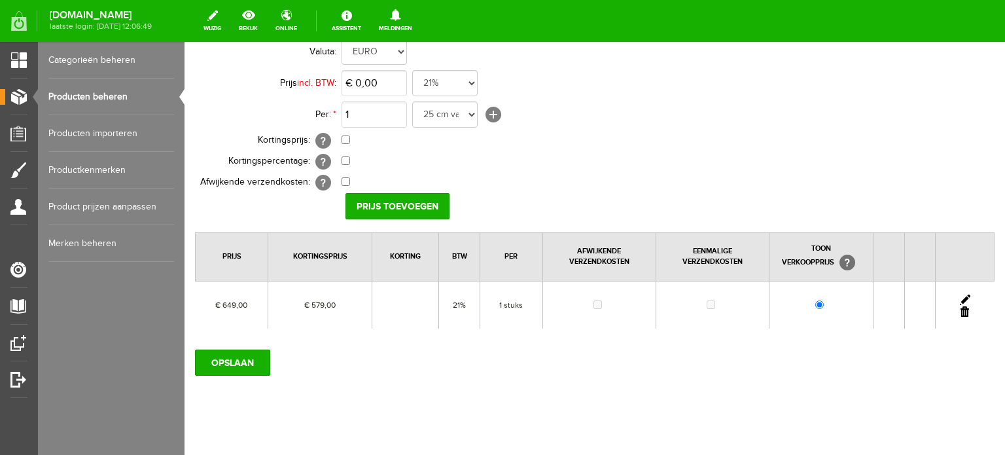
scroll to position [131, 0]
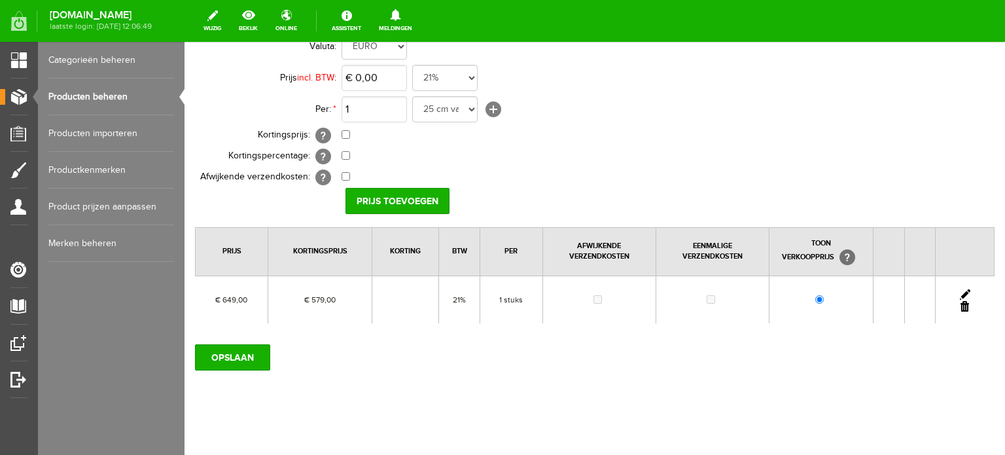
click at [960, 289] on link at bounding box center [965, 294] width 10 height 10
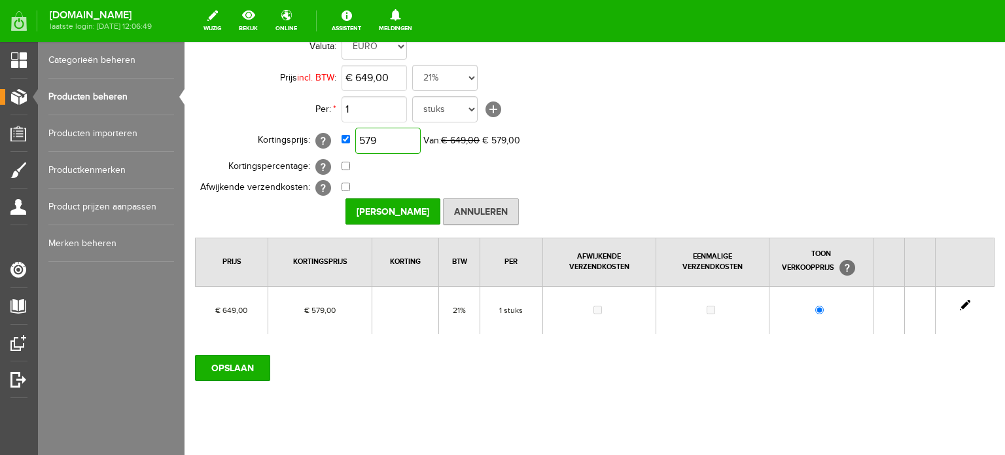
click at [403, 138] on input "579" at bounding box center [387, 141] width 65 height 26
type input "€ 521,00"
click at [404, 213] on input "[PERSON_NAME]" at bounding box center [393, 211] width 95 height 26
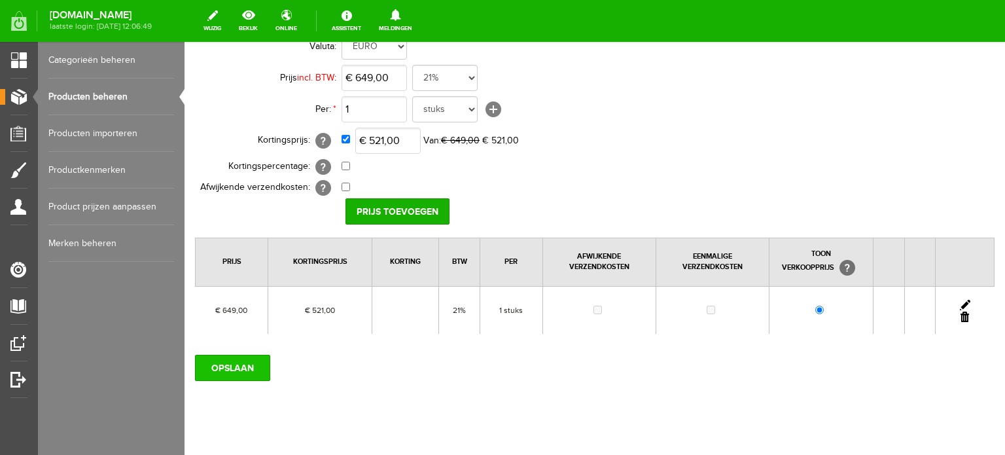
click at [249, 363] on input "OPSLAAN" at bounding box center [232, 368] width 75 height 26
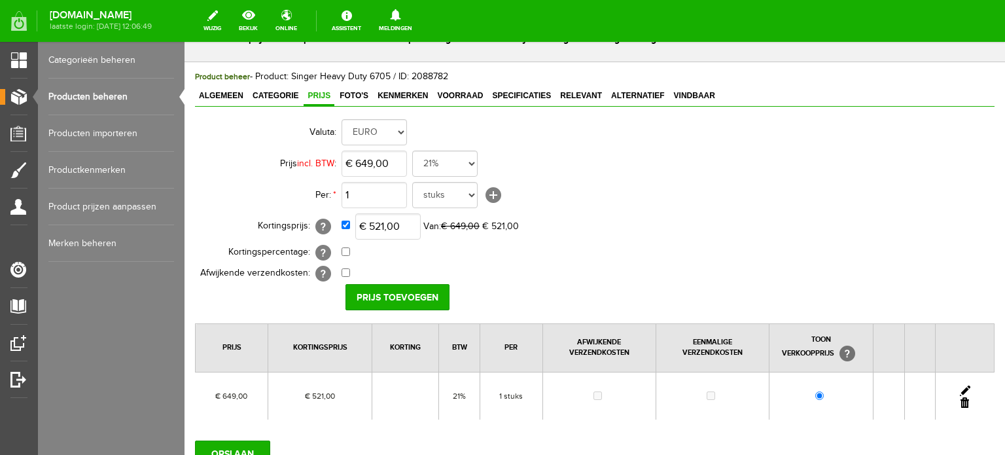
scroll to position [0, 0]
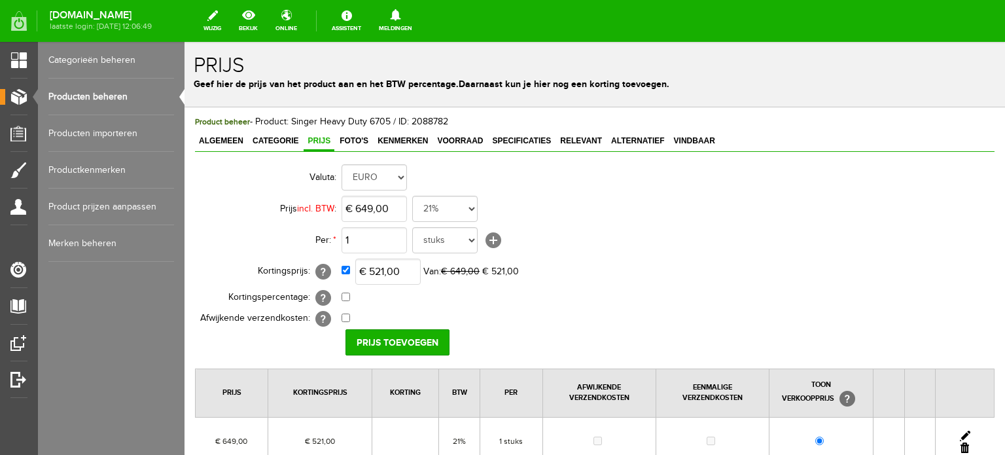
click at [99, 89] on link "Producten beheren" at bounding box center [111, 97] width 126 height 37
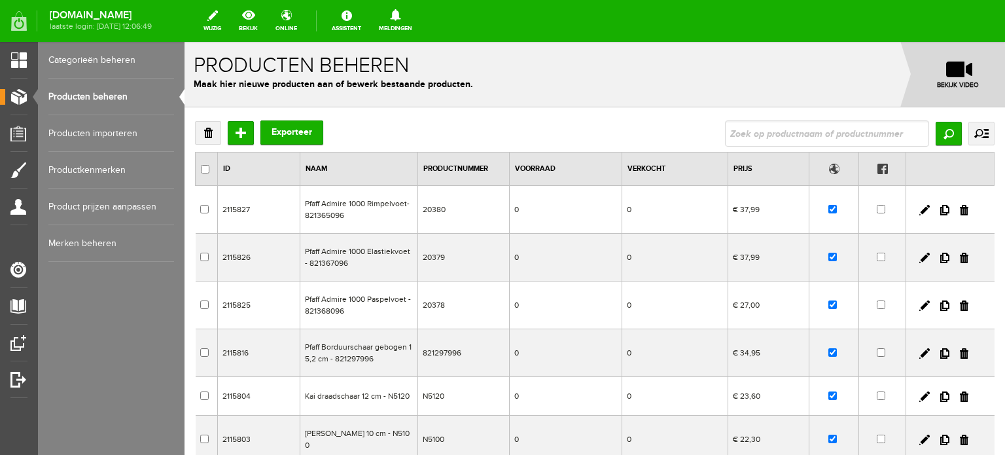
click at [768, 135] on input "text" at bounding box center [827, 133] width 204 height 26
type input "Elite [DATE]"
click at [936, 135] on input "Zoeken" at bounding box center [949, 134] width 26 height 24
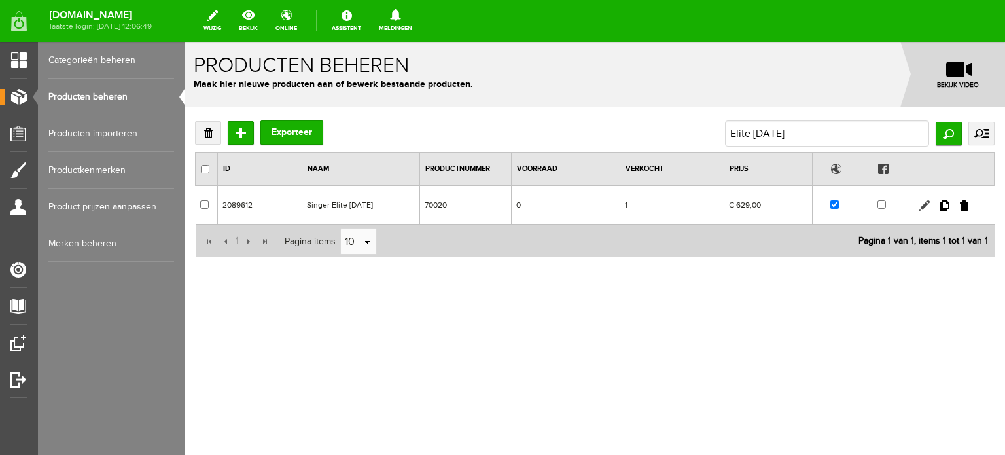
click at [922, 201] on link at bounding box center [924, 205] width 10 height 10
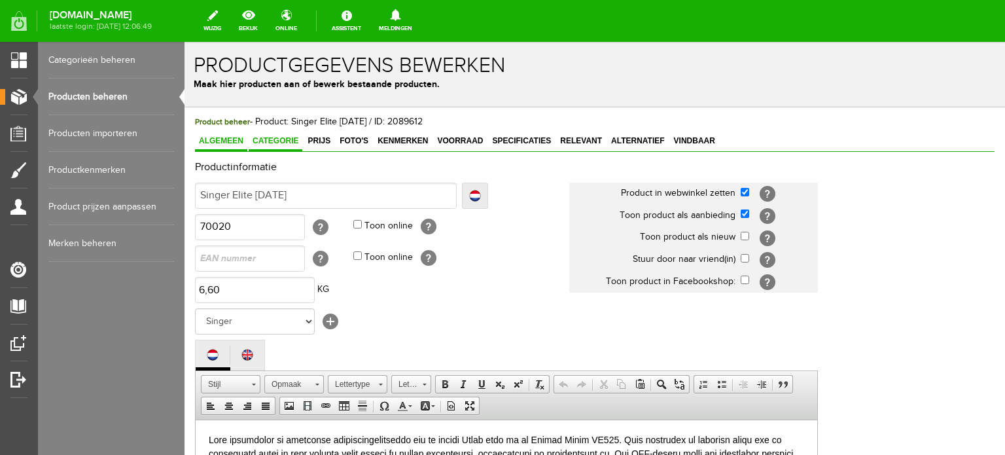
click at [272, 139] on span "Categorie" at bounding box center [276, 140] width 54 height 9
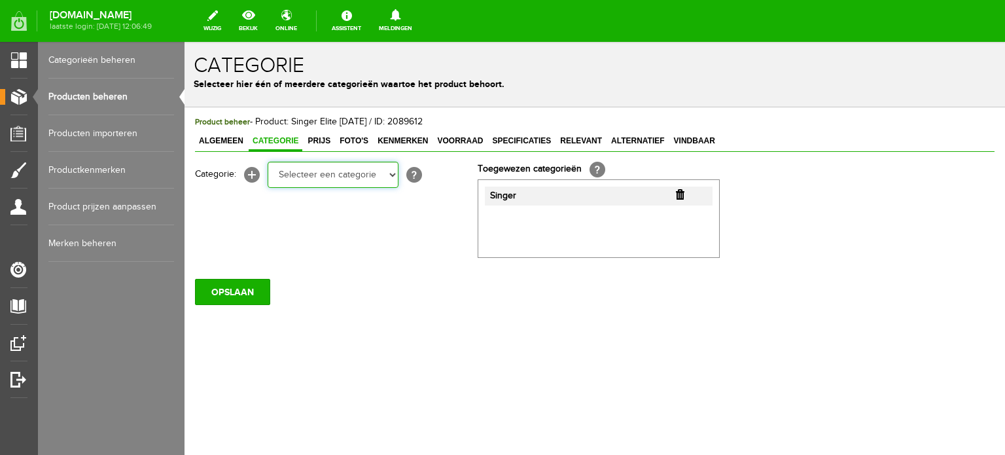
click at [393, 174] on select "Selecteer een categorie Cadeaubon [DATE][DATE] AANBIEDINGEN! Naai Tips en video…" at bounding box center [333, 175] width 131 height 26
select select "34784"
click at [268, 162] on select "Selecteer een categorie Cadeaubon [DATE][DATE] AANBIEDINGEN! Naai Tips en video…" at bounding box center [333, 175] width 131 height 26
click at [391, 177] on select "Selecteer een categorie Cadeaubon [DATE][DATE] AANBIEDINGEN! Naai Tips en video…" at bounding box center [333, 175] width 131 height 26
select select "38825"
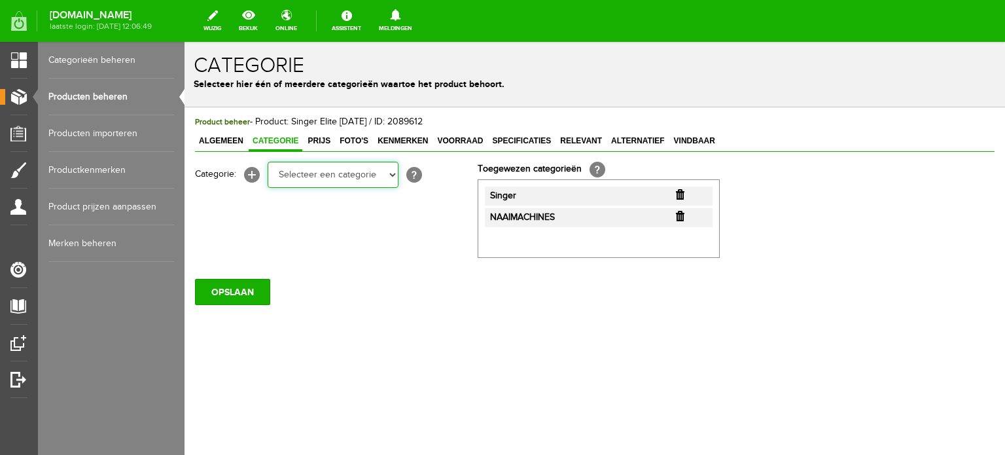
click at [268, 162] on select "Selecteer een categorie Cadeaubon [DATE][DATE] AANBIEDINGEN! Naai Tips en video…" at bounding box center [333, 175] width 131 height 26
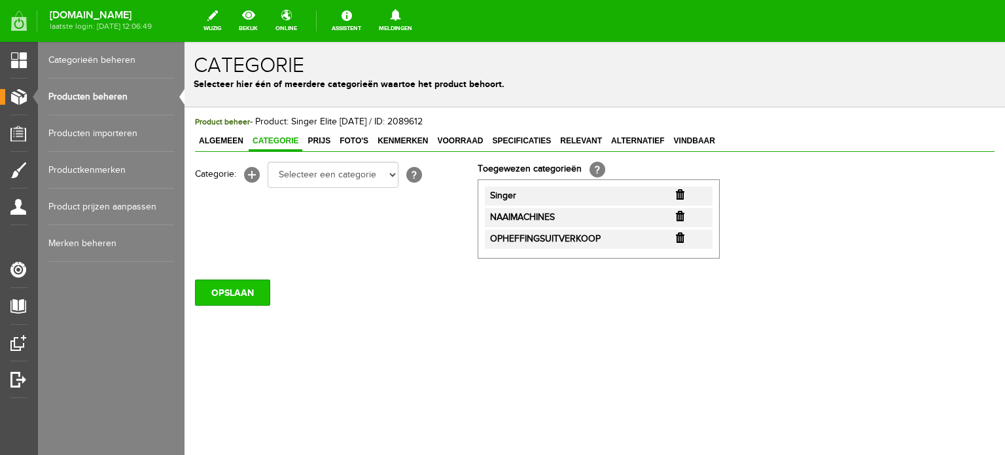
click at [222, 291] on input "OPSLAAN" at bounding box center [232, 292] width 75 height 26
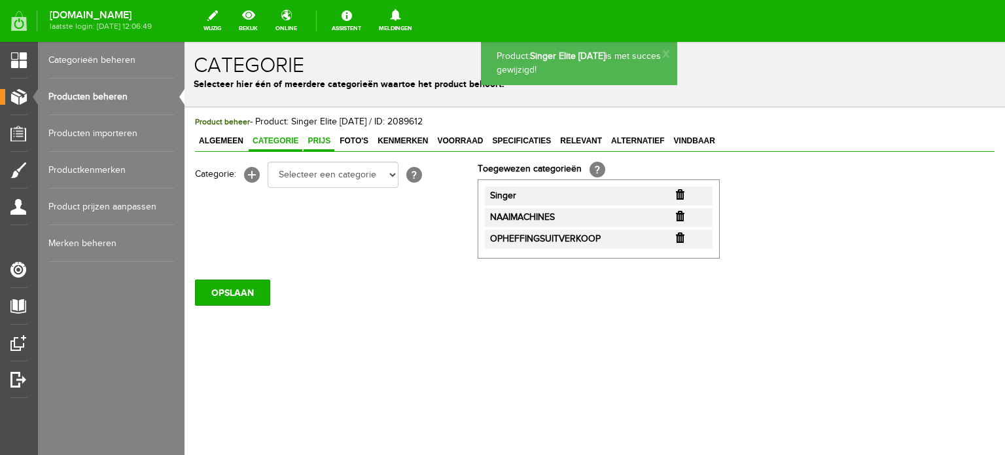
click at [325, 139] on span "Prijs" at bounding box center [319, 140] width 31 height 9
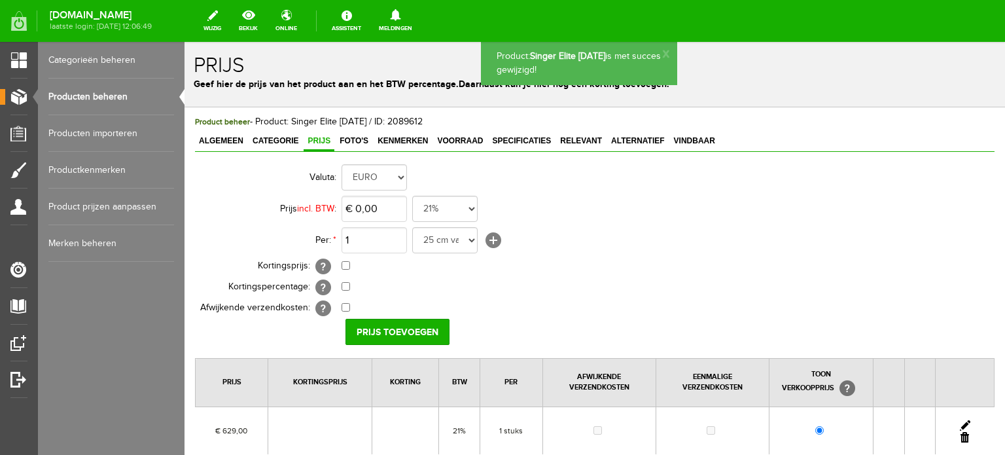
click at [960, 420] on link at bounding box center [965, 425] width 10 height 10
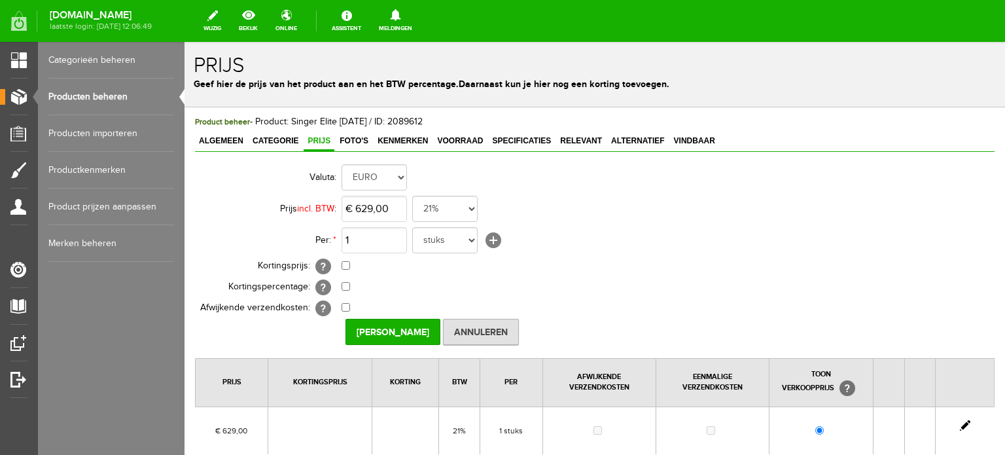
click at [960, 422] on link at bounding box center [965, 425] width 10 height 10
click at [347, 266] on input "checkbox" at bounding box center [346, 265] width 9 height 9
checkbox input "true"
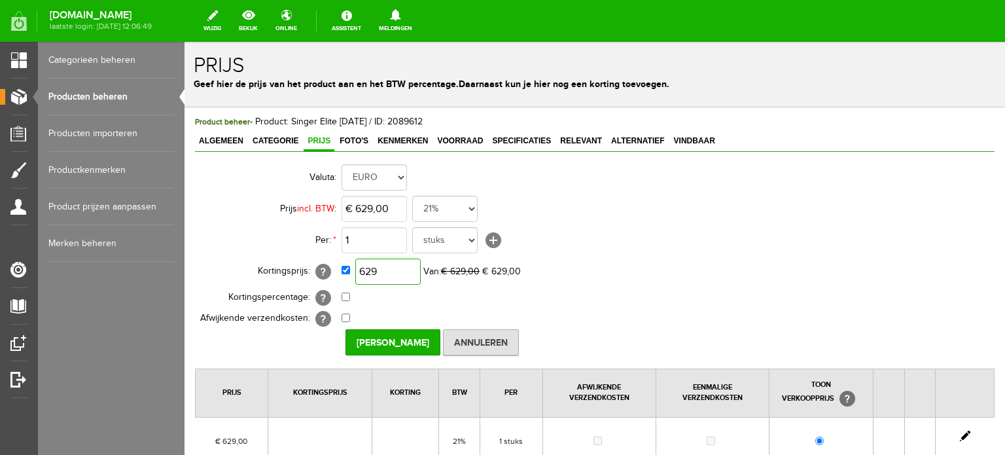
click at [374, 269] on input "629" at bounding box center [387, 271] width 65 height 26
type input "€ 521,00"
click at [388, 340] on input "[PERSON_NAME]" at bounding box center [393, 342] width 95 height 26
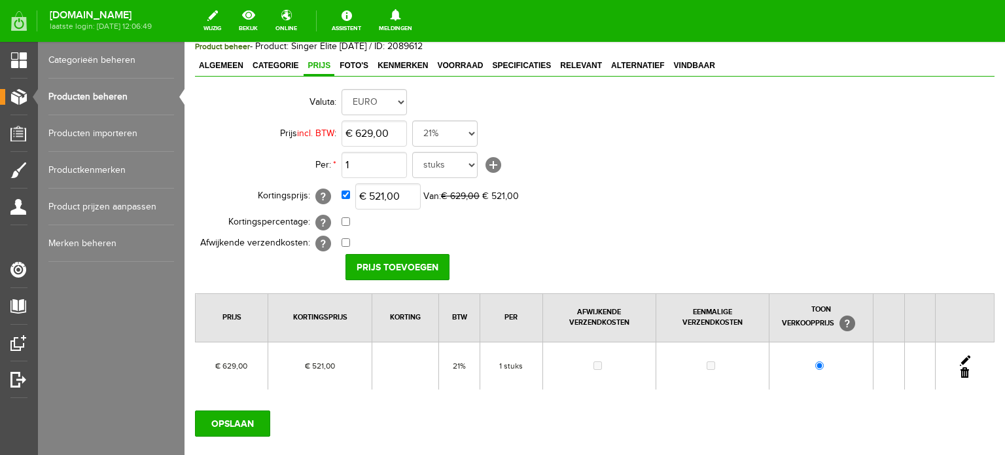
scroll to position [152, 0]
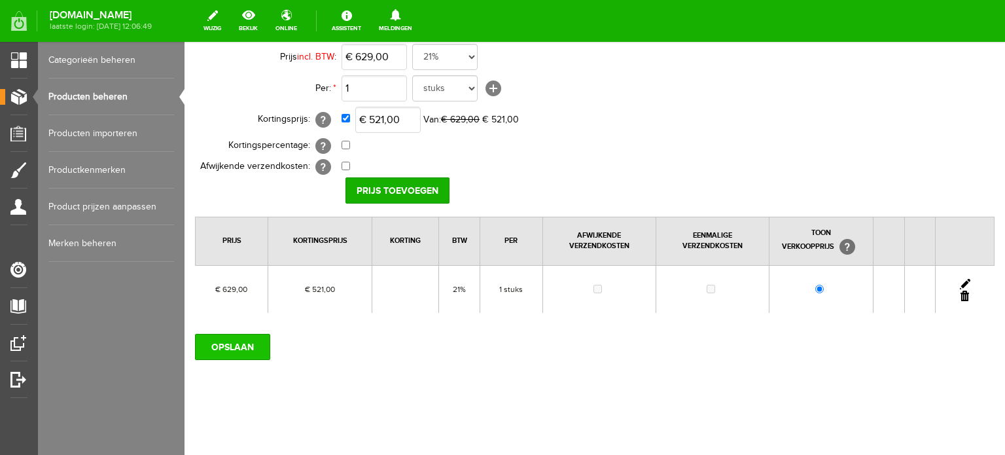
click at [239, 345] on input "OPSLAAN" at bounding box center [232, 347] width 75 height 26
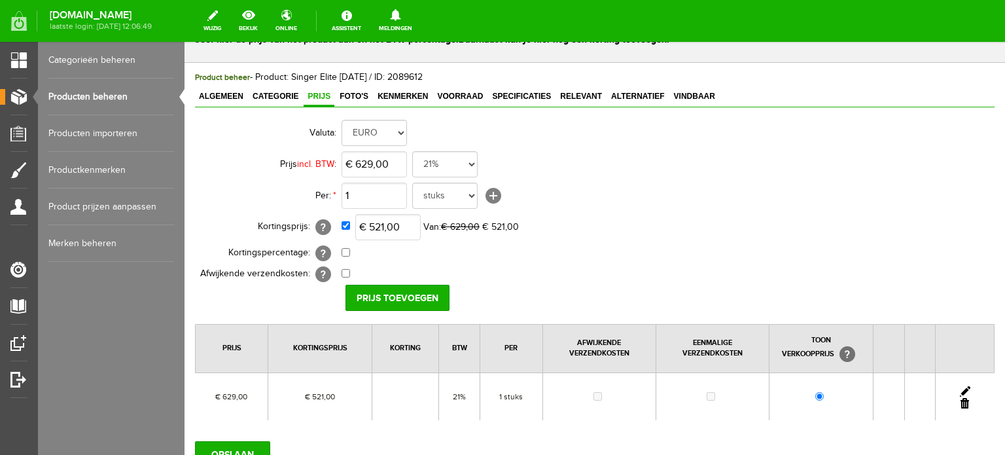
scroll to position [131, 0]
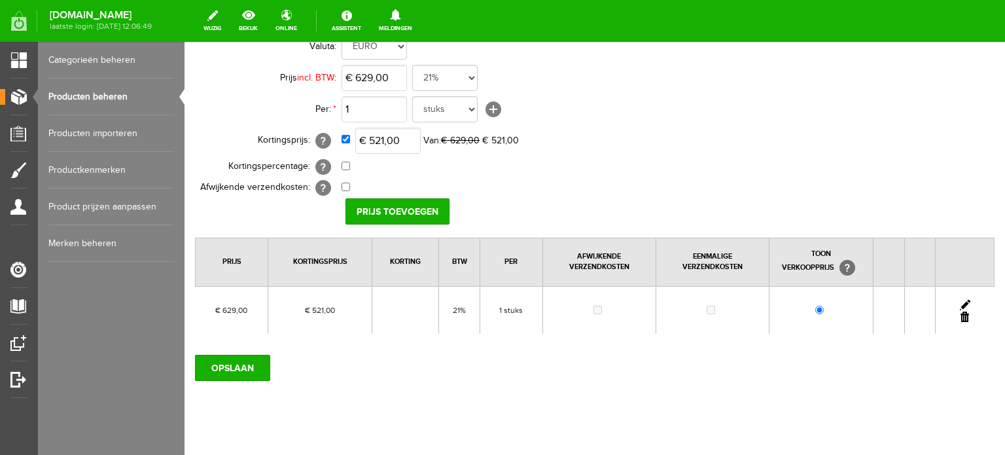
click at [115, 98] on link "Producten beheren" at bounding box center [111, 97] width 126 height 37
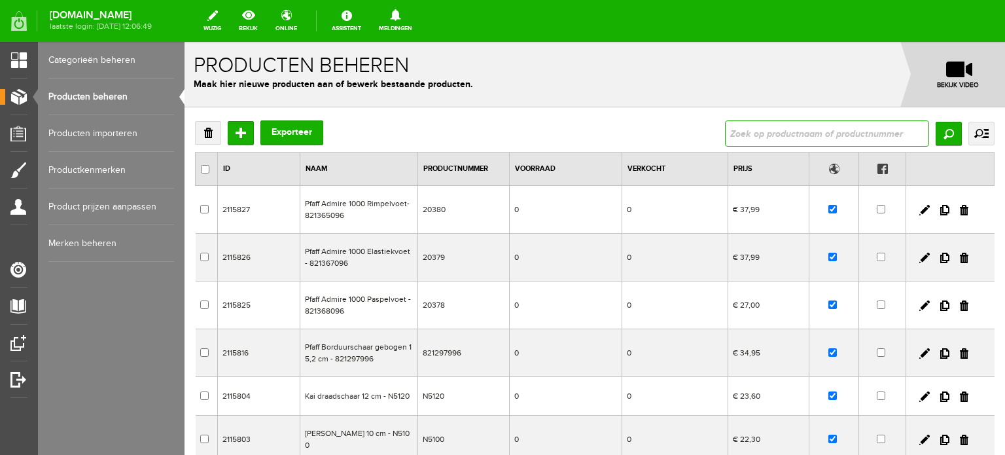
click at [760, 131] on input "text" at bounding box center [827, 133] width 204 height 26
paste input "Heavy Duty"
type input "Heavy Duty"
click at [936, 134] on input "Zoeken" at bounding box center [949, 134] width 26 height 24
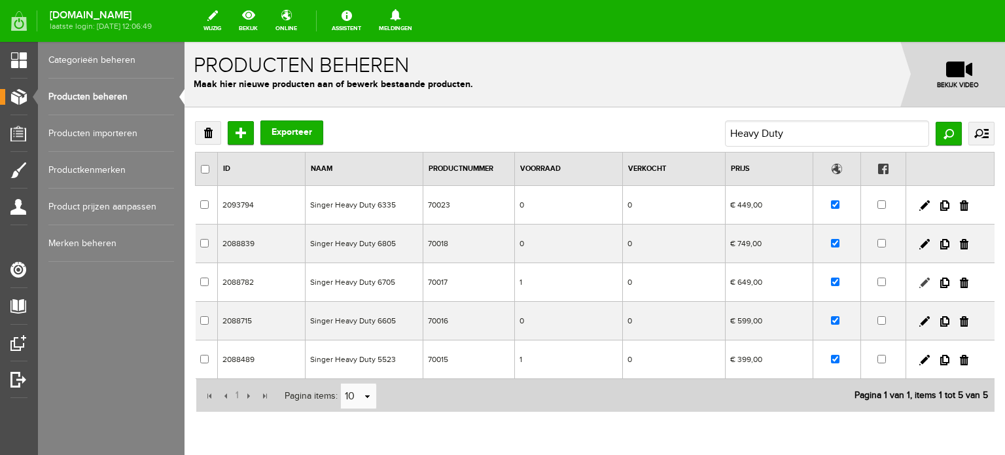
click at [919, 282] on link at bounding box center [924, 282] width 10 height 10
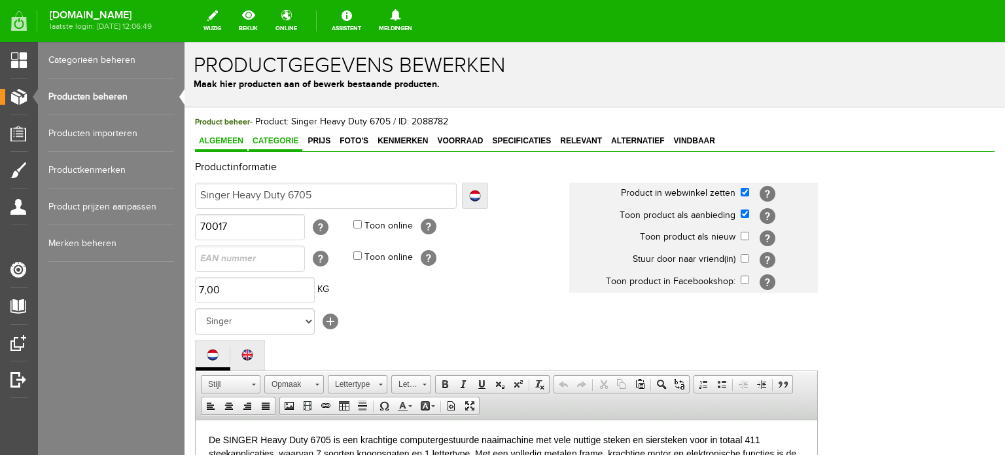
click at [283, 141] on span "Categorie" at bounding box center [276, 140] width 54 height 9
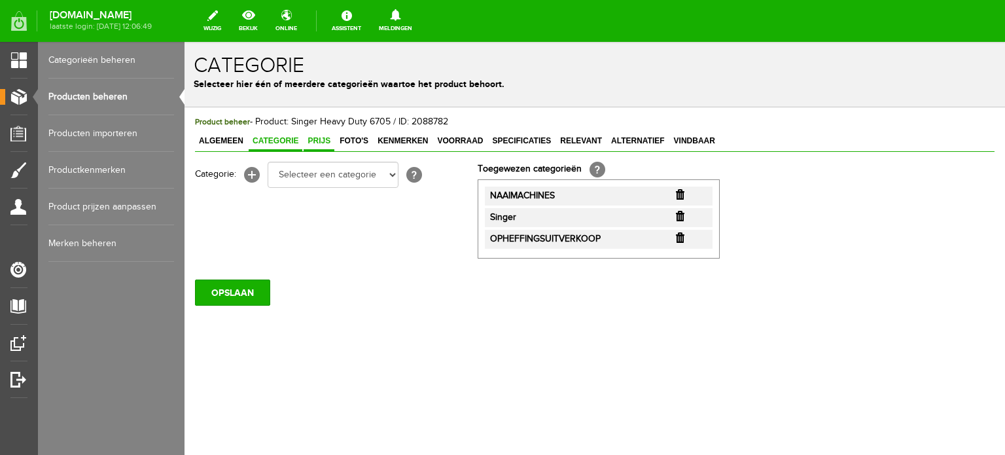
click at [325, 140] on span "Prijs" at bounding box center [319, 140] width 31 height 9
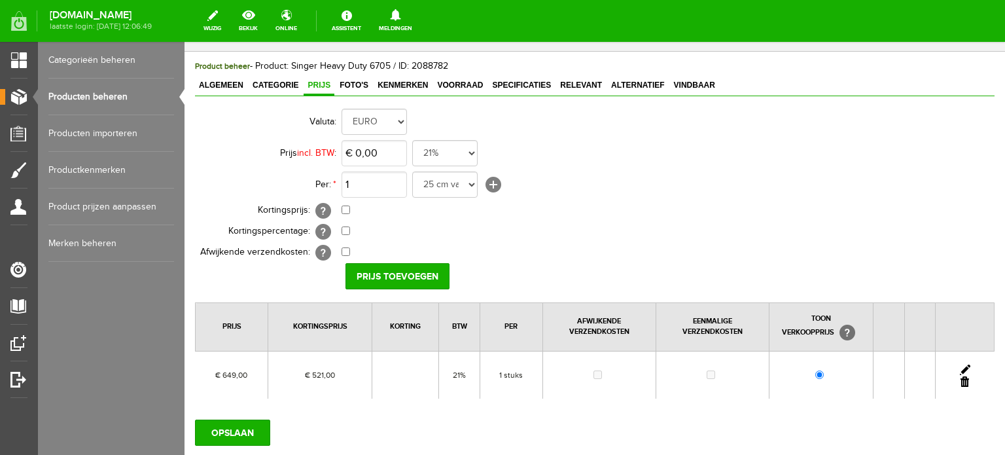
scroll to position [141, 0]
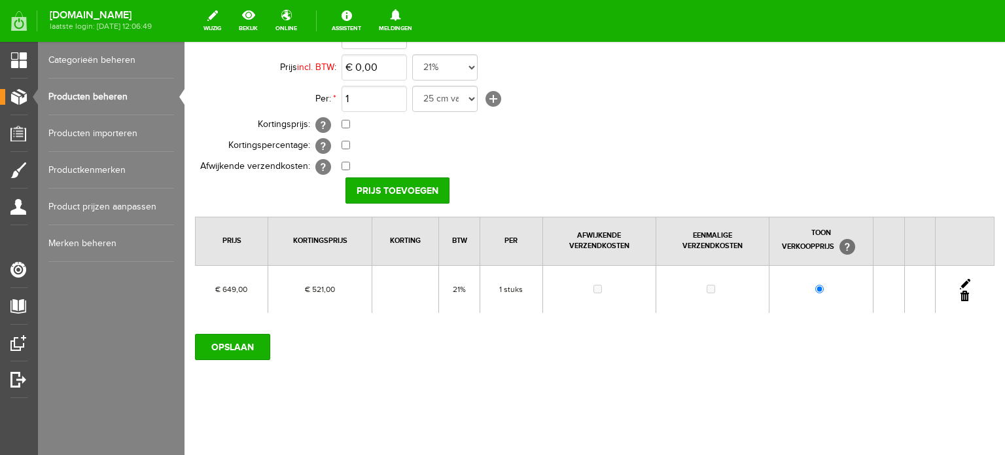
click at [960, 279] on link at bounding box center [965, 284] width 10 height 10
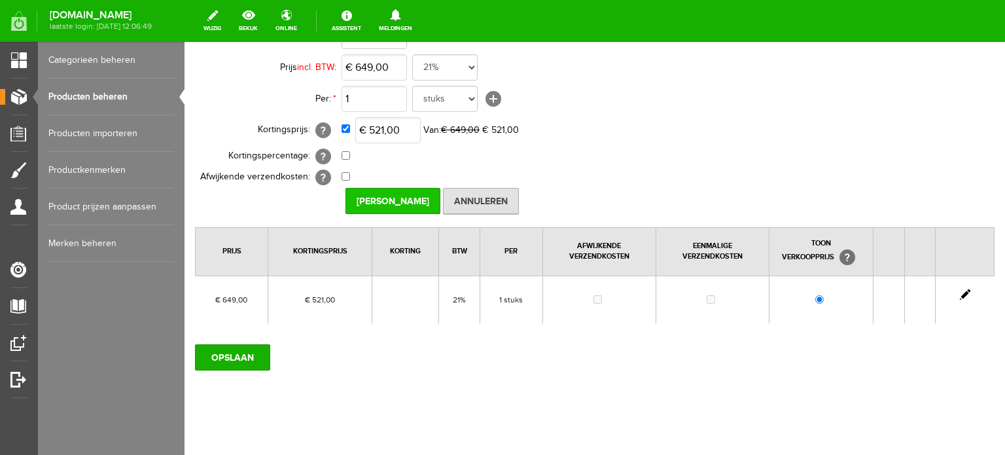
click at [386, 198] on input "[PERSON_NAME]" at bounding box center [393, 201] width 95 height 26
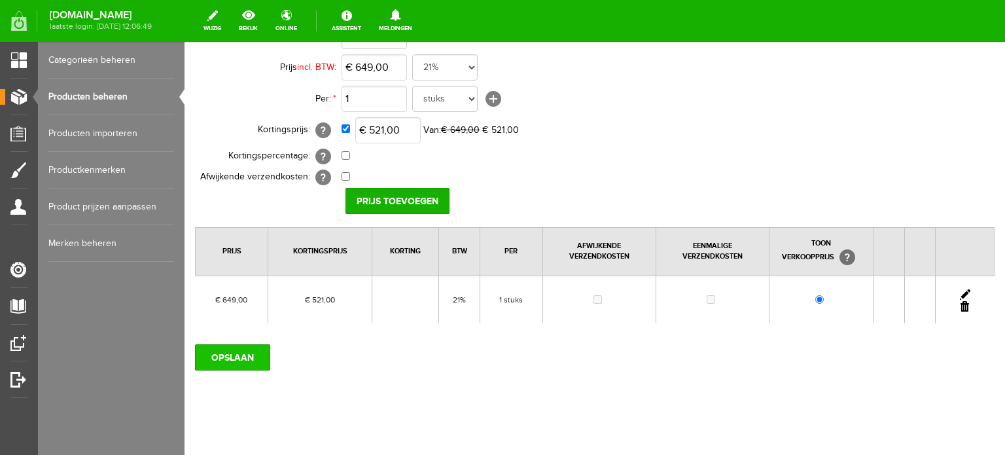
click at [226, 361] on input "OPSLAAN" at bounding box center [232, 357] width 75 height 26
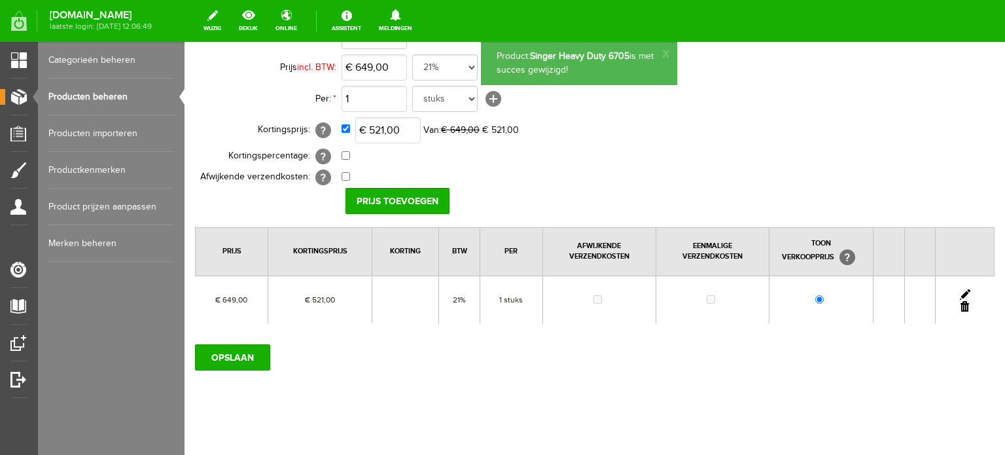
scroll to position [0, 0]
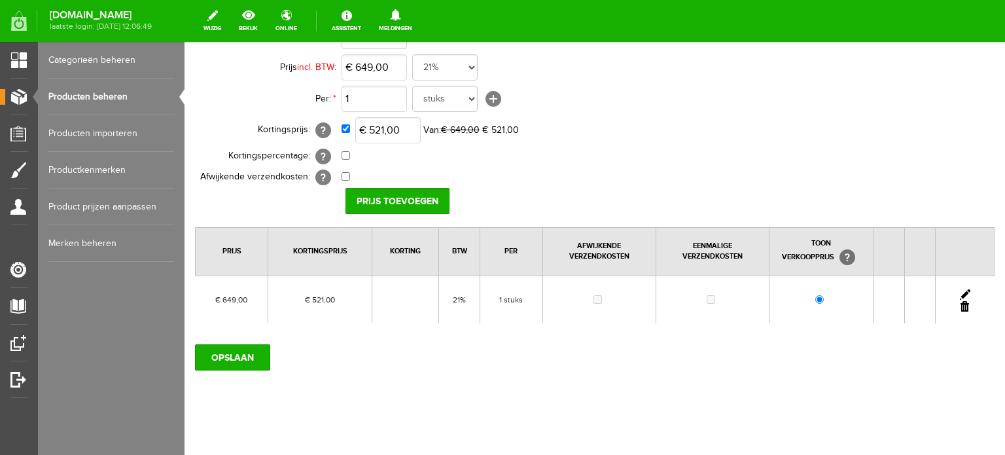
scroll to position [141, 0]
click at [99, 91] on link "Producten beheren" at bounding box center [111, 97] width 126 height 37
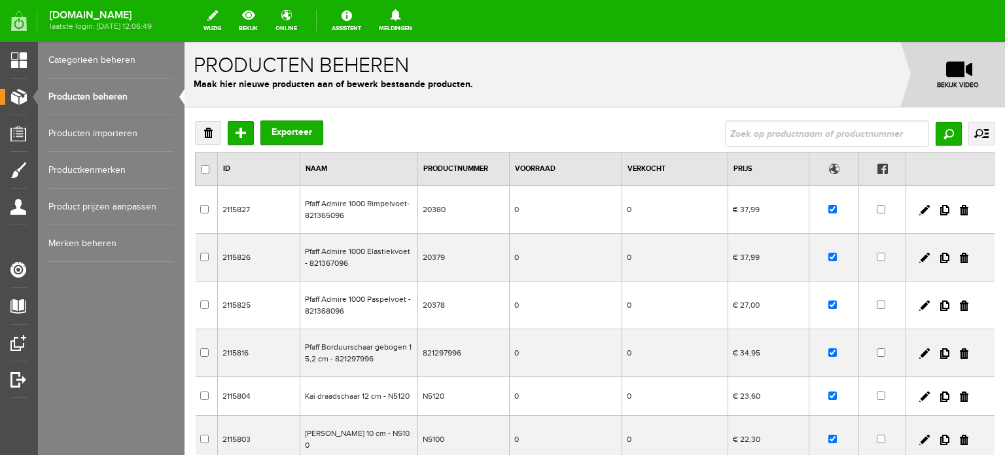
click at [739, 137] on input "text" at bounding box center [827, 133] width 204 height 26
type input "Heavy Duty 6335"
click at [942, 134] on input "Zoeken" at bounding box center [949, 134] width 26 height 24
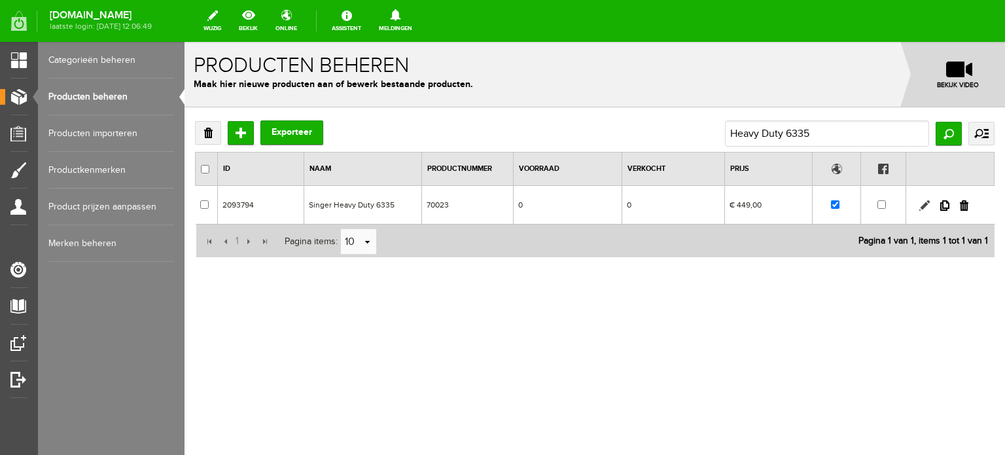
click at [927, 204] on link at bounding box center [924, 205] width 10 height 10
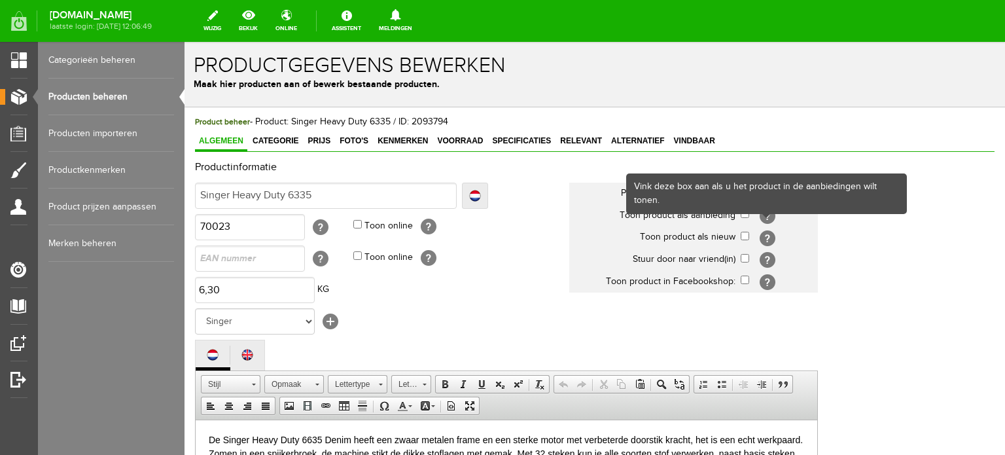
click at [742, 211] on div "Vink deze box aan als u het product in de aanbiedingen wilt tonen." at bounding box center [767, 194] width 279 height 38
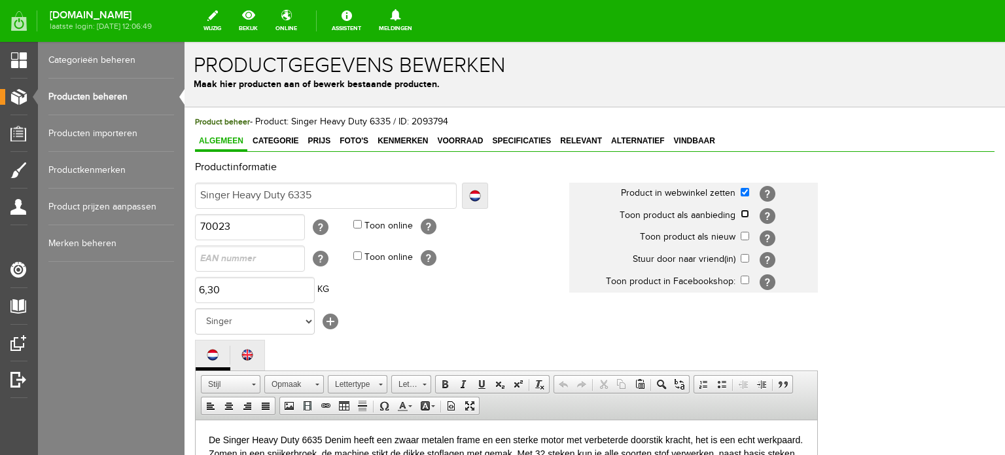
click at [745, 216] on input "checkbox" at bounding box center [745, 213] width 9 height 9
checkbox input "true"
click at [275, 132] on link "Categorie" at bounding box center [276, 141] width 54 height 19
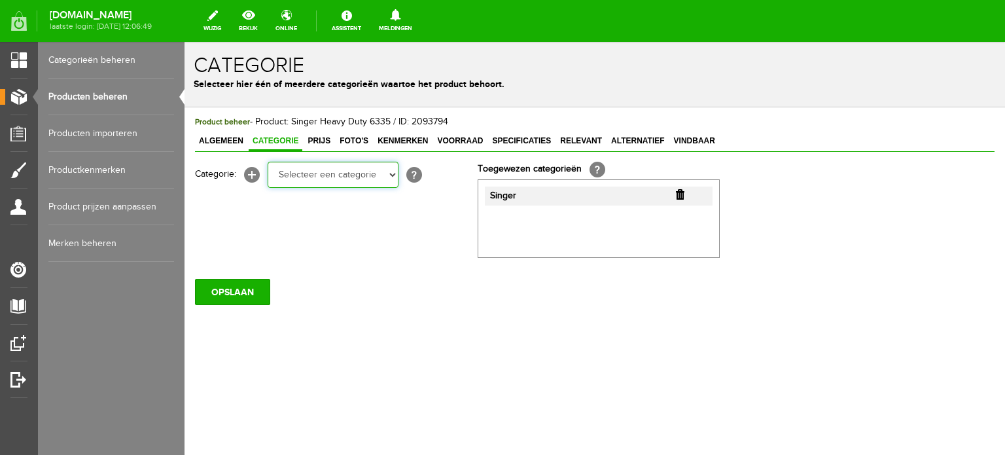
click at [394, 179] on select "Selecteer een categorie Cadeaubon [DATE][DATE] AANBIEDINGEN! Naai Tips en video…" at bounding box center [333, 175] width 131 height 26
select select "34784"
click at [268, 162] on select "Selecteer een categorie Cadeaubon [DATE][DATE] AANBIEDINGEN! Naai Tips en video…" at bounding box center [333, 175] width 131 height 26
click at [391, 177] on select "Selecteer een categorie Cadeaubon [DATE][DATE] AANBIEDINGEN! Naai Tips en video…" at bounding box center [333, 175] width 131 height 26
select select "38825"
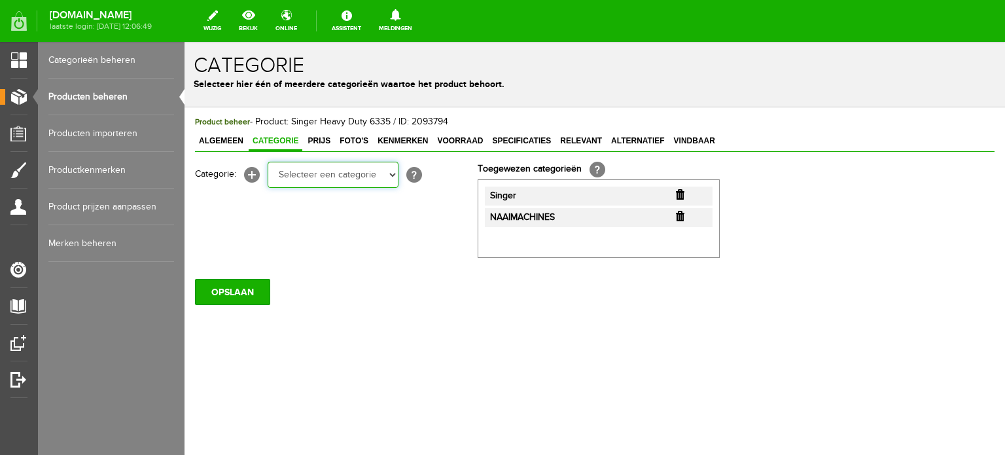
click at [268, 162] on select "Selecteer een categorie Cadeaubon [DATE][DATE] AANBIEDINGEN! Naai Tips en video…" at bounding box center [333, 175] width 131 height 26
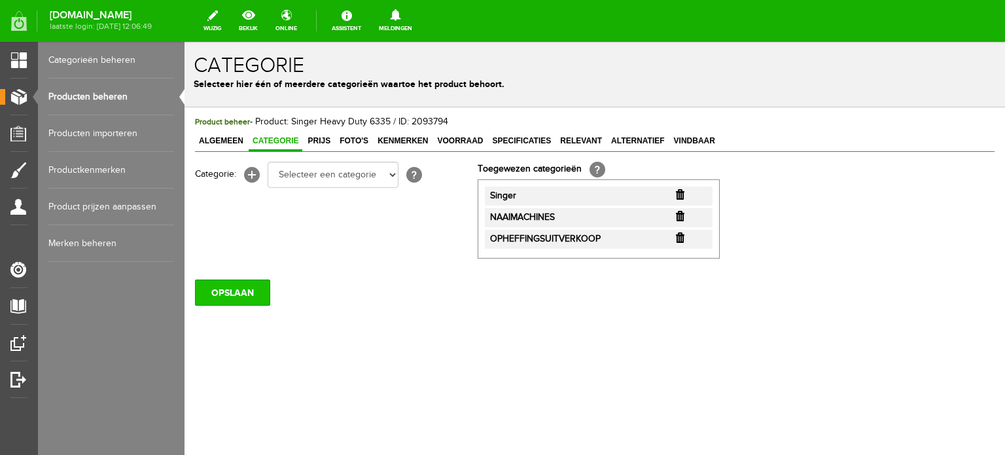
click at [246, 293] on input "OPSLAAN" at bounding box center [232, 292] width 75 height 26
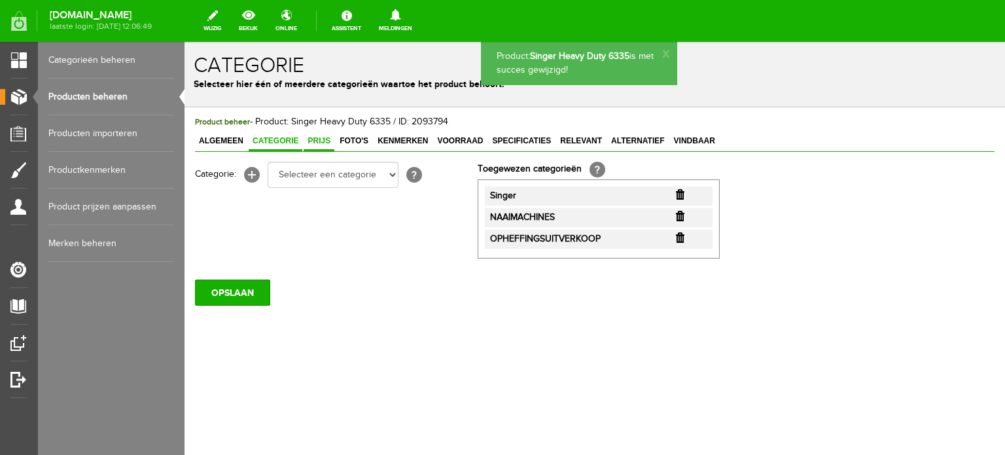
click at [319, 139] on span "Prijs" at bounding box center [319, 140] width 31 height 9
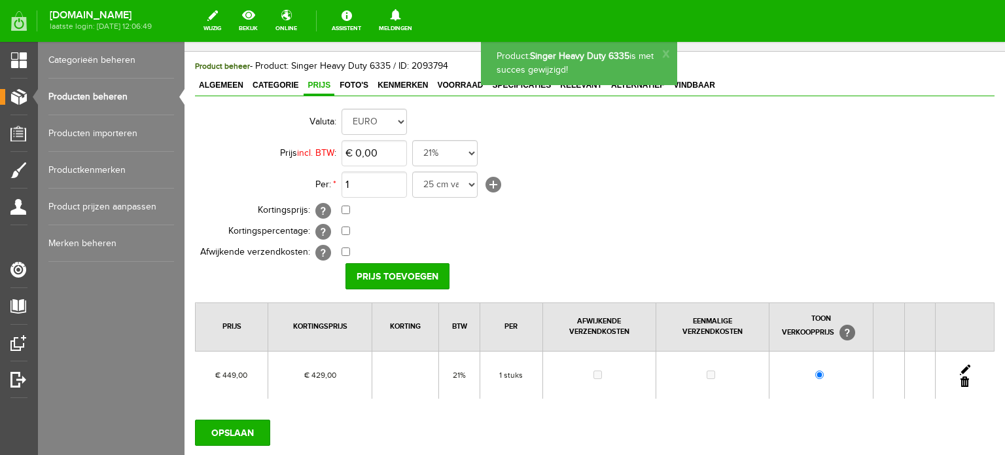
scroll to position [131, 0]
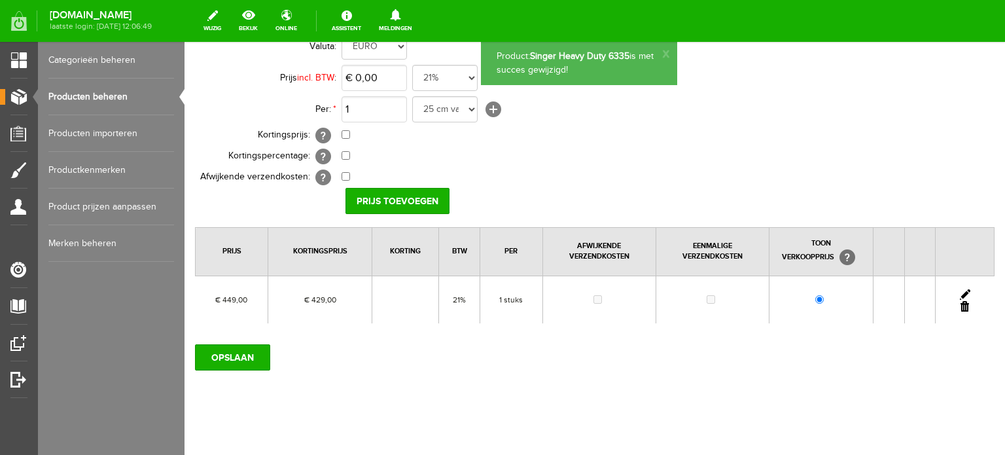
click at [960, 291] on link at bounding box center [965, 294] width 10 height 10
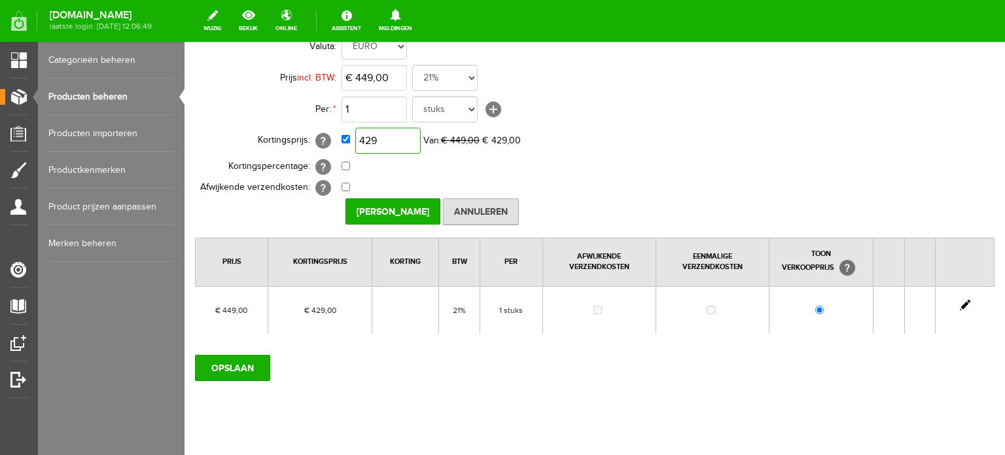
click at [399, 141] on input "429" at bounding box center [387, 141] width 65 height 26
type input "€ 343,00"
click at [410, 209] on input "[PERSON_NAME]" at bounding box center [393, 211] width 95 height 26
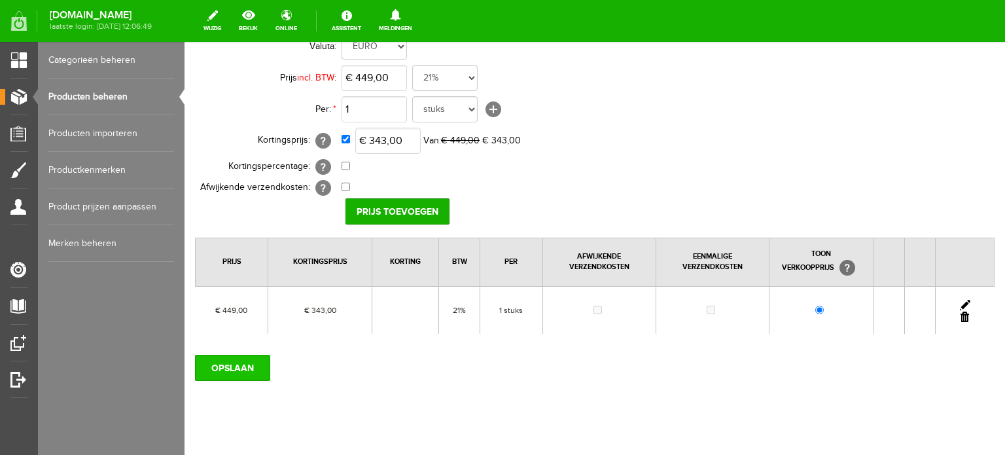
click at [233, 368] on input "OPSLAAN" at bounding box center [232, 368] width 75 height 26
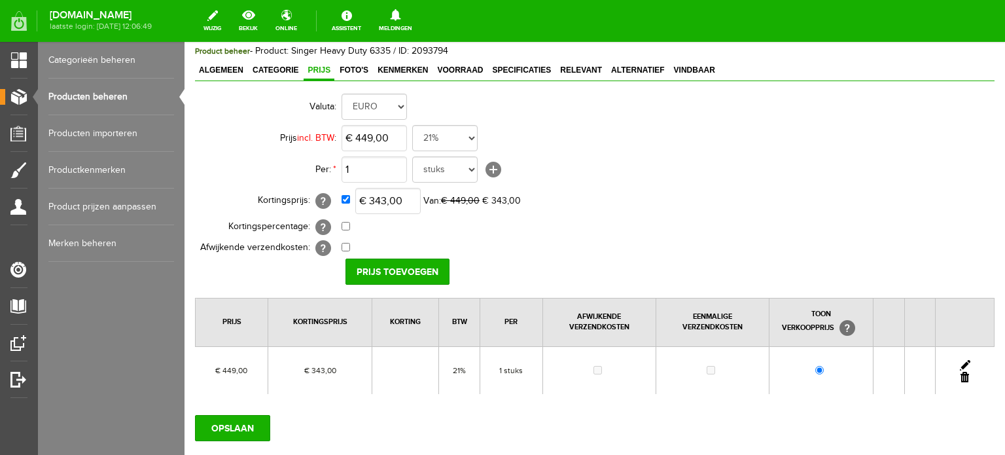
scroll to position [0, 0]
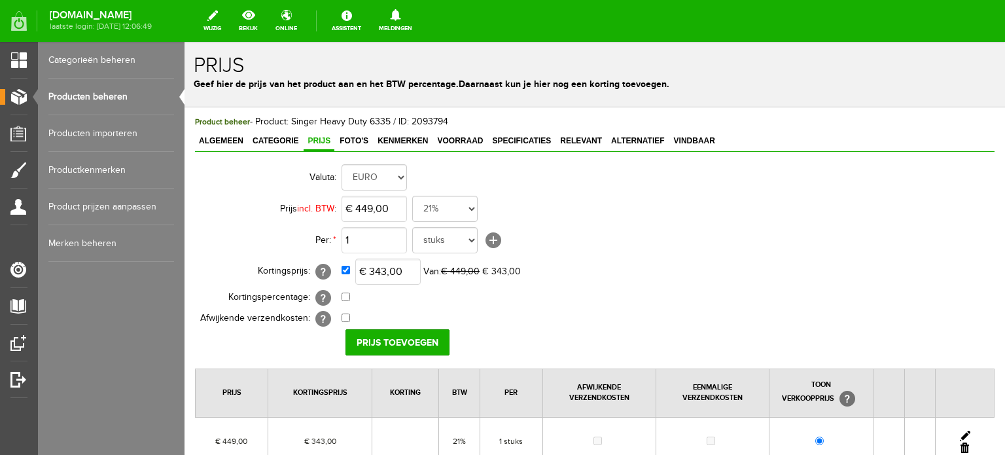
click at [65, 94] on link "Producten beheren" at bounding box center [111, 97] width 126 height 37
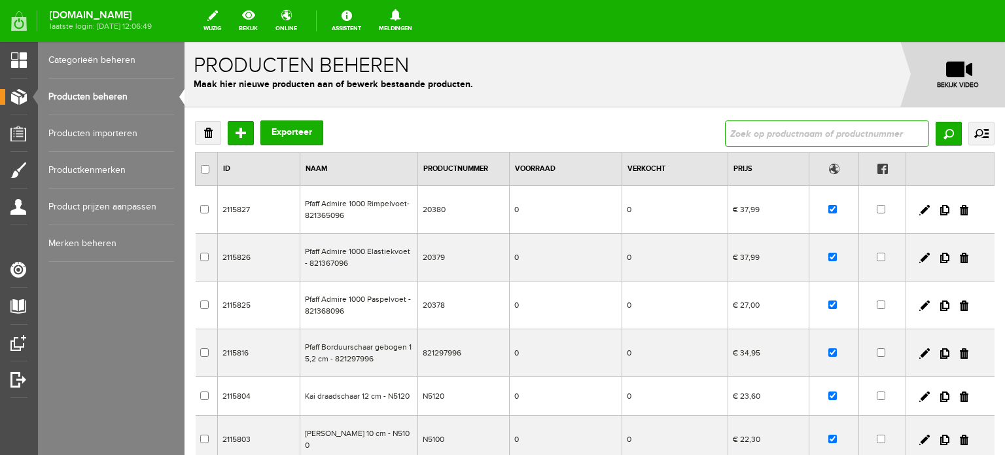
click at [769, 134] on input "text" at bounding box center [827, 133] width 204 height 26
paste input "Heavy Duty 6605"
type input "Heavy Duty 6605"
click at [942, 133] on input "Zoeken" at bounding box center [949, 134] width 26 height 24
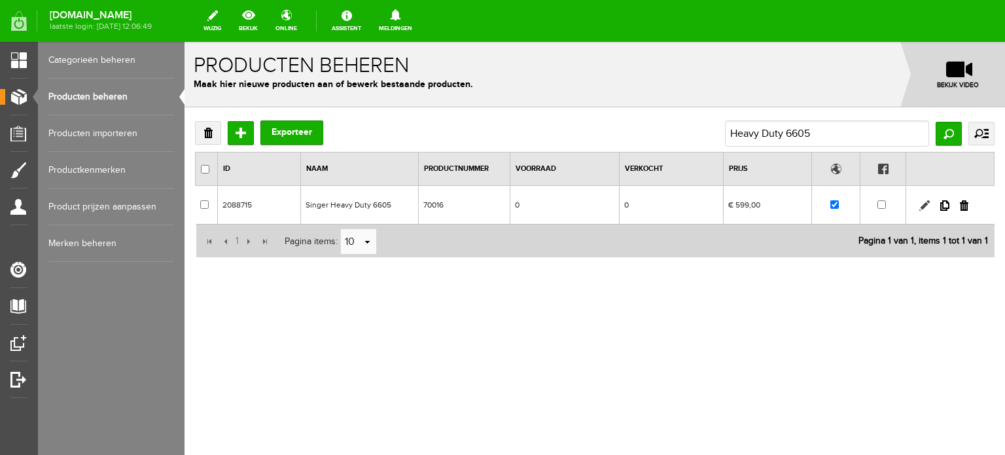
click at [926, 202] on link at bounding box center [924, 205] width 10 height 10
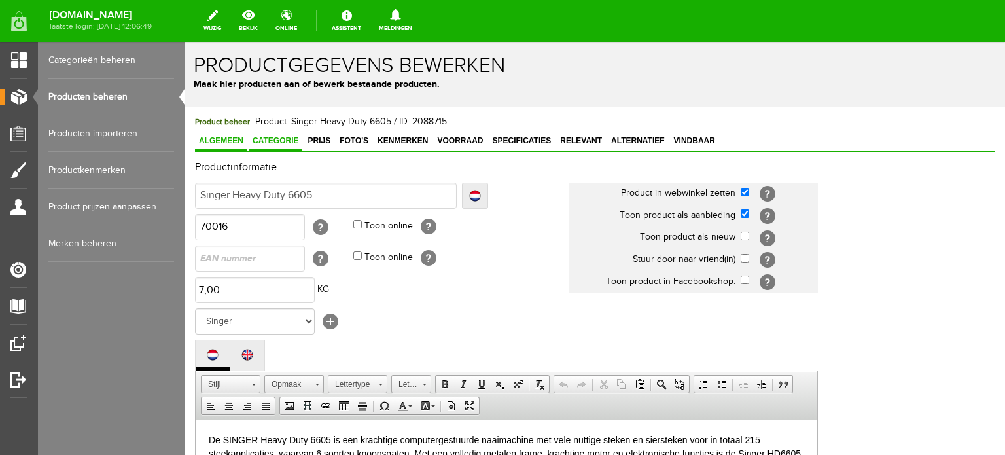
click at [276, 140] on span "Categorie" at bounding box center [276, 140] width 54 height 9
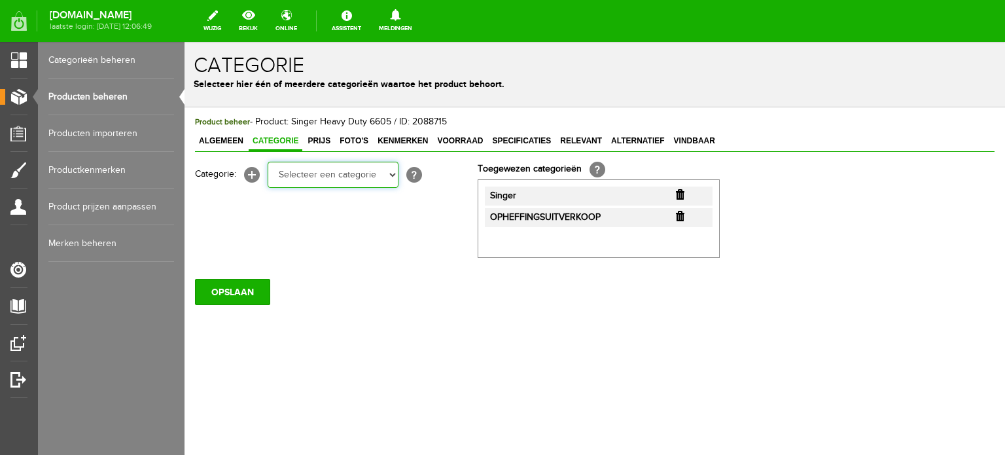
click at [394, 179] on select "Selecteer een categorie Cadeaubon [DATE][DATE] AANBIEDINGEN! Naai Tips en video…" at bounding box center [333, 175] width 131 height 26
select select "34784"
click at [268, 162] on select "Selecteer een categorie Cadeaubon [DATE][DATE] AANBIEDINGEN! Naai Tips en video…" at bounding box center [333, 175] width 131 height 26
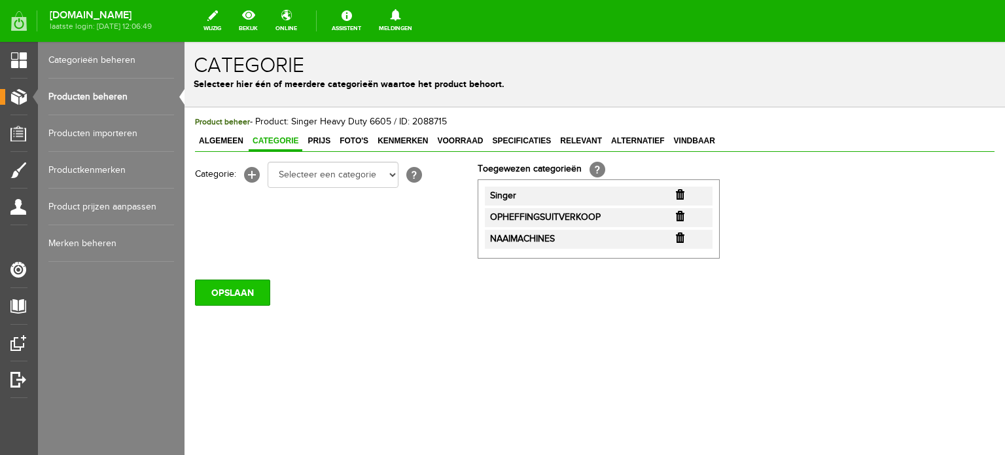
click at [242, 290] on input "OPSLAAN" at bounding box center [232, 292] width 75 height 26
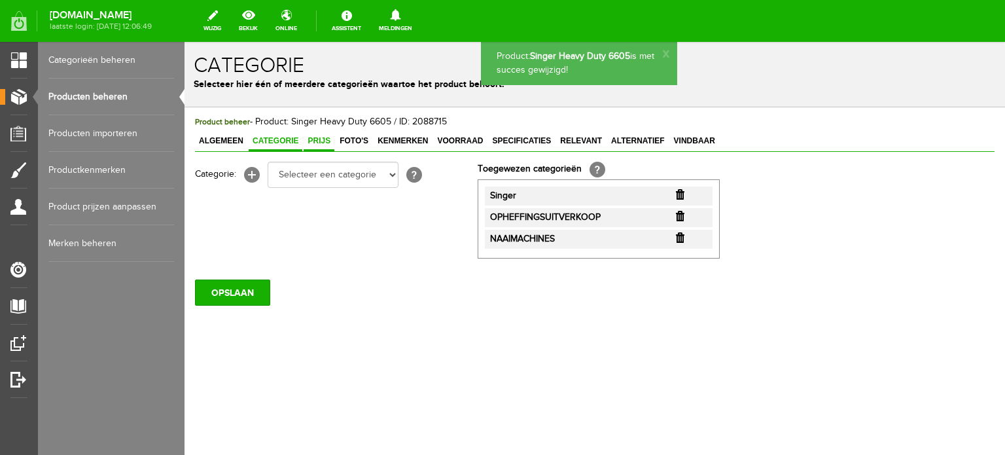
click at [313, 136] on span "Prijs" at bounding box center [319, 140] width 31 height 9
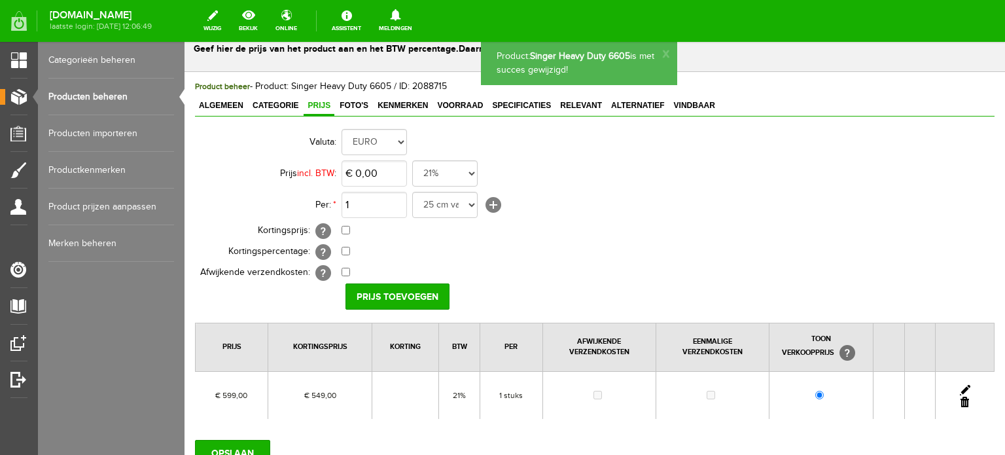
scroll to position [65, 0]
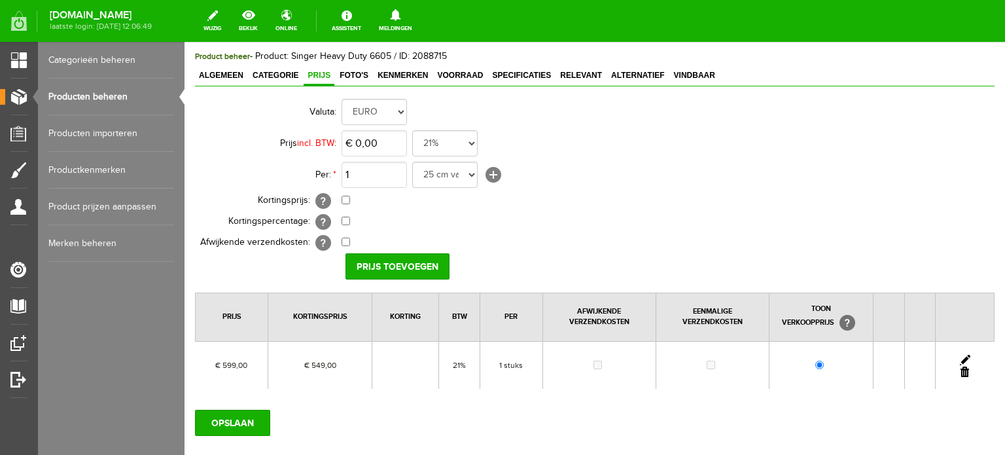
click at [960, 356] on link at bounding box center [965, 360] width 10 height 10
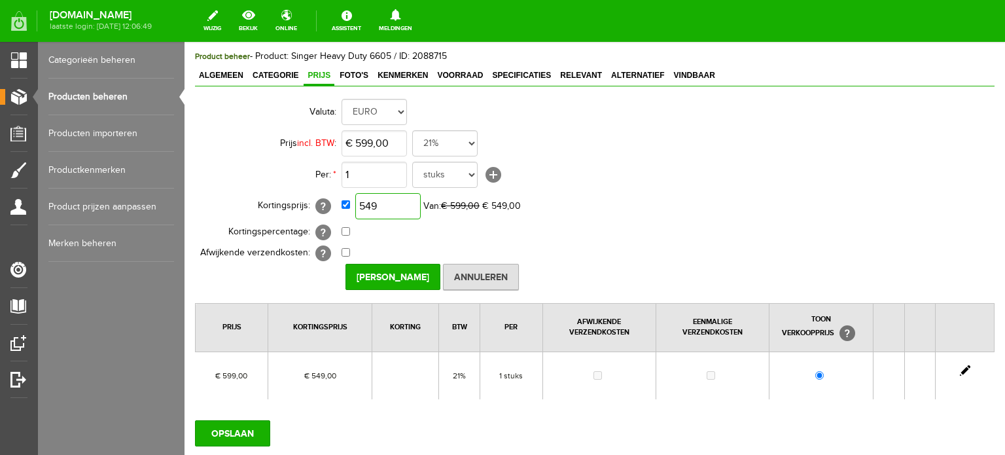
click at [395, 203] on input "549" at bounding box center [387, 206] width 65 height 26
type input "€ 439,00"
click at [662, 222] on td "0,00% (Voorbeeld: - 0,00% )" at bounding box center [583, 232] width 482 height 21
click at [385, 272] on input "[PERSON_NAME]" at bounding box center [393, 277] width 95 height 26
click at [228, 429] on input "OPSLAAN" at bounding box center [232, 433] width 75 height 26
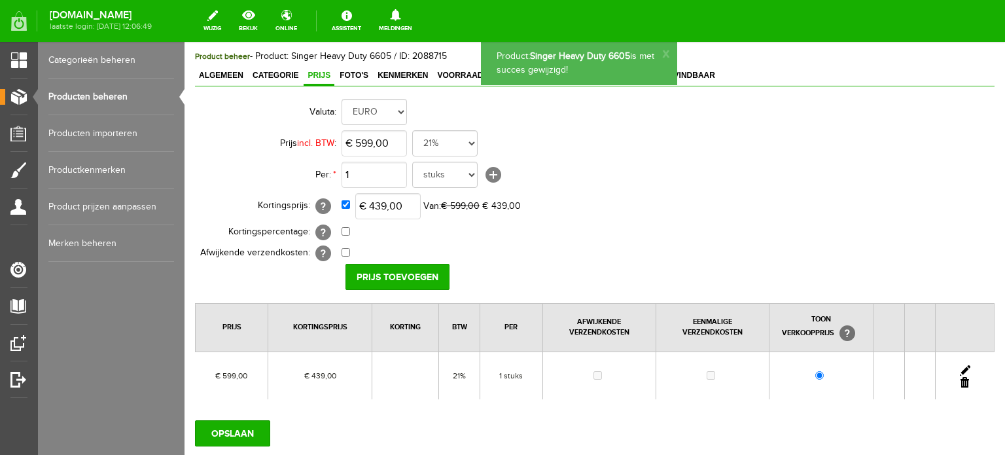
scroll to position [0, 0]
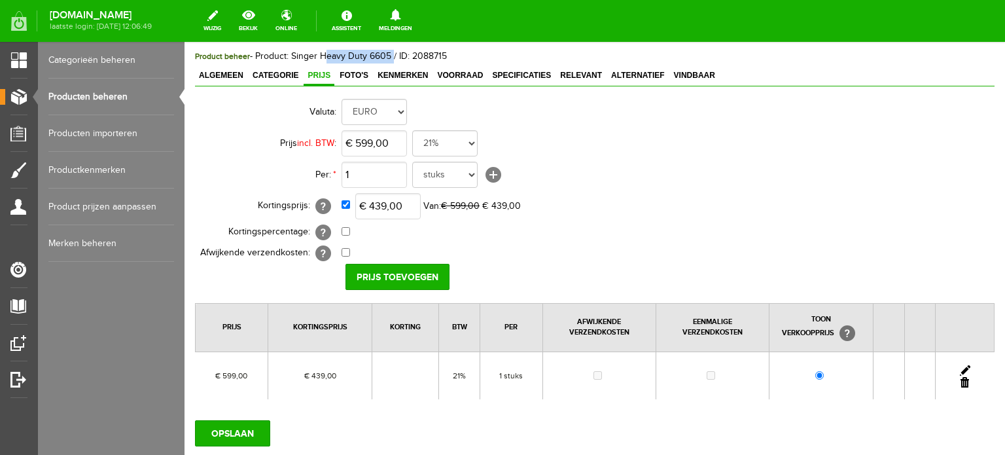
drag, startPoint x: 322, startPoint y: 56, endPoint x: 389, endPoint y: 54, distance: 66.8
click at [389, 54] on span "Product beheer - Product: Singer Heavy Duty 6605 / ID: 2088715" at bounding box center [321, 56] width 252 height 10
copy span "Heavy Duty 6605"
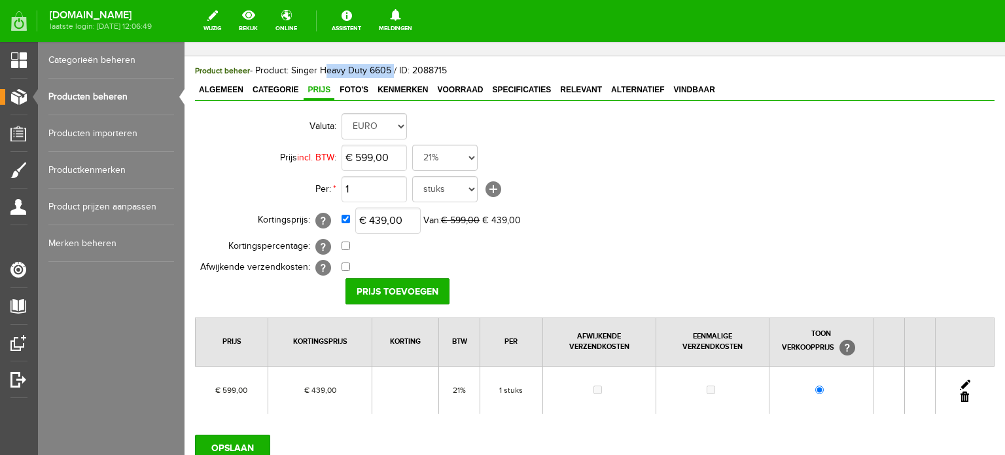
scroll to position [131, 0]
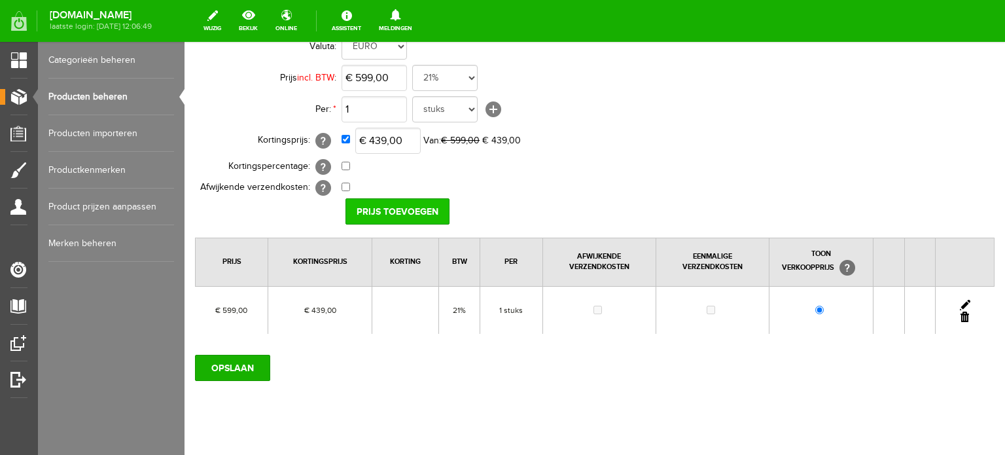
click at [374, 205] on input "Prijs toevoegen" at bounding box center [398, 211] width 104 height 26
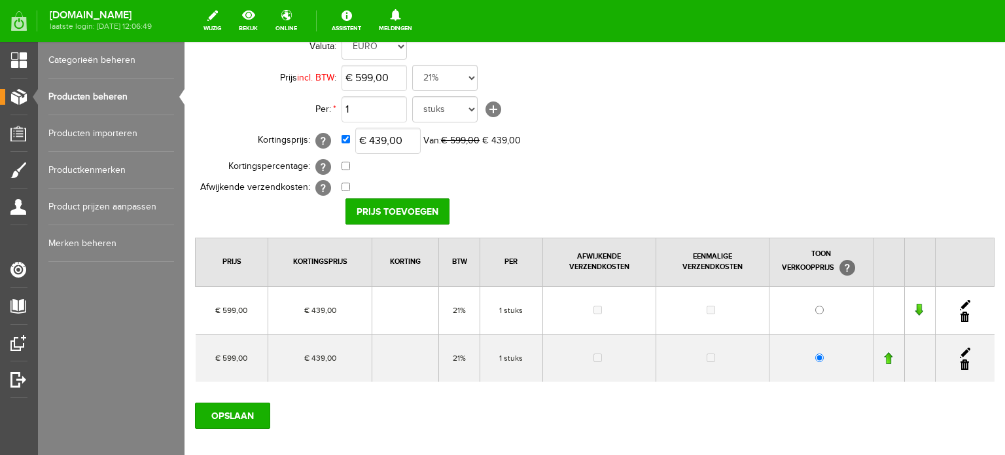
click at [961, 315] on link at bounding box center [965, 316] width 9 height 10
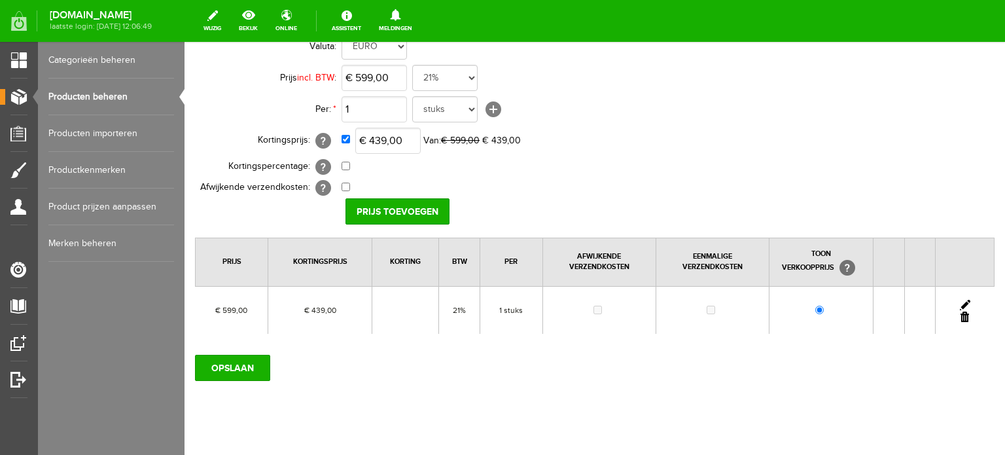
click at [960, 300] on link at bounding box center [965, 305] width 10 height 10
click at [380, 211] on input "[PERSON_NAME]" at bounding box center [393, 211] width 95 height 26
click at [236, 368] on input "OPSLAAN" at bounding box center [232, 368] width 75 height 26
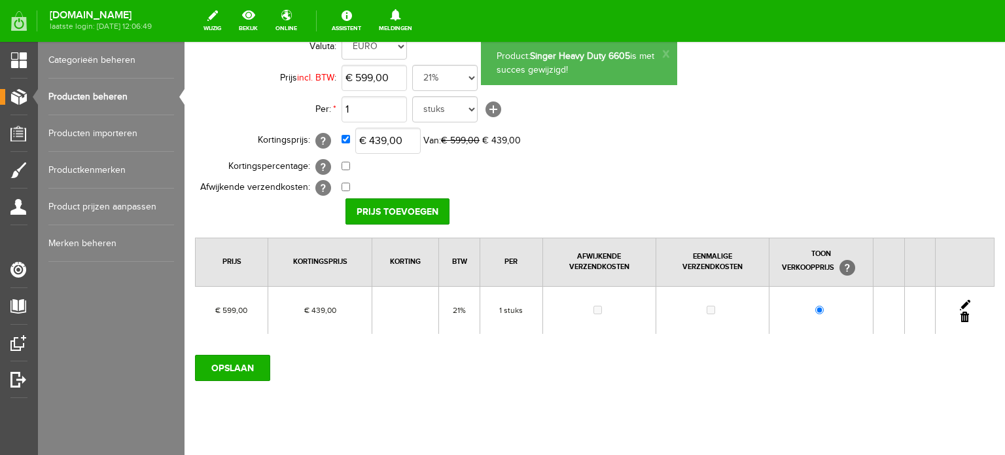
scroll to position [0, 0]
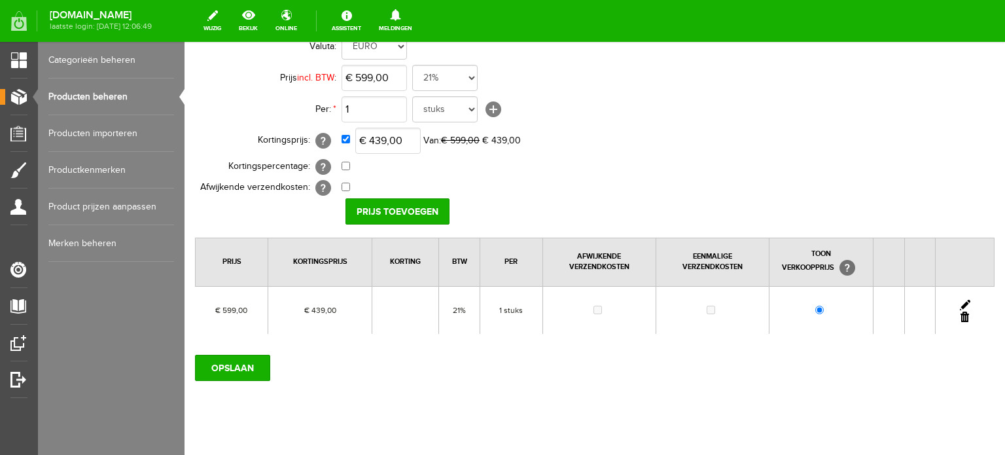
click at [107, 96] on link "Producten beheren" at bounding box center [111, 97] width 126 height 37
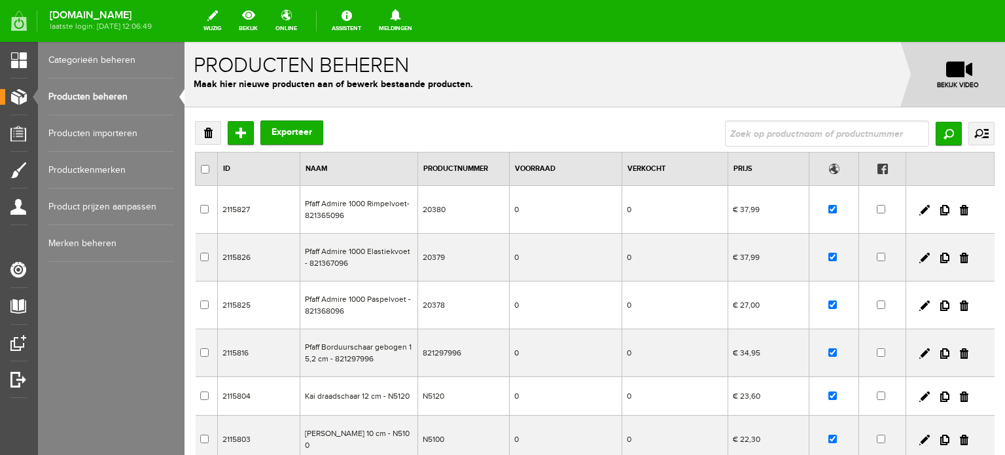
click at [747, 132] on input "text" at bounding box center [827, 133] width 204 height 26
type input "Coverstitch I4T970C"
click at [936, 138] on input "Zoeken" at bounding box center [949, 134] width 26 height 24
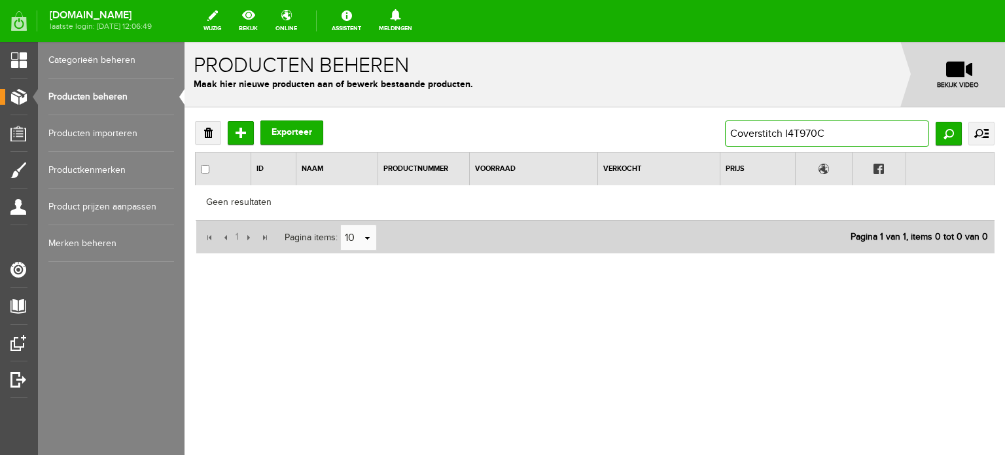
drag, startPoint x: 844, startPoint y: 131, endPoint x: 783, endPoint y: 133, distance: 60.9
click at [783, 133] on input "Coverstitch I4T970C" at bounding box center [827, 133] width 204 height 26
type input "Coverstitch"
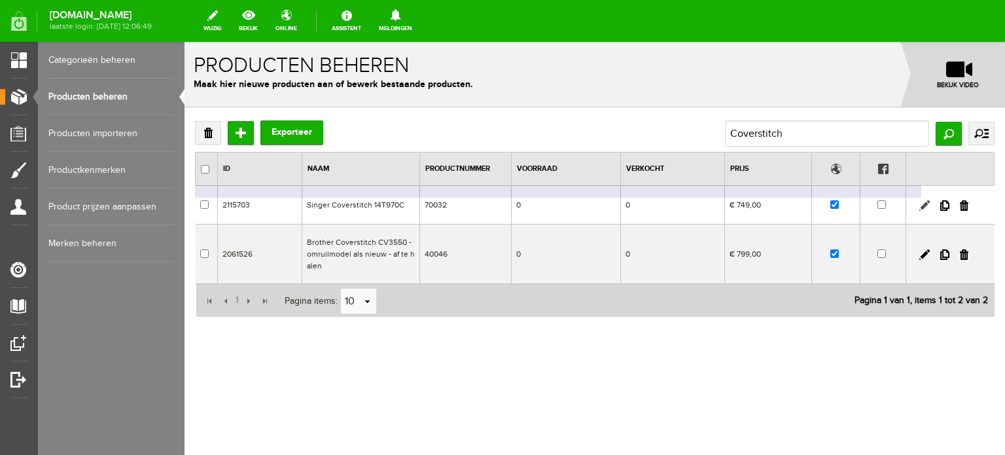
click at [925, 201] on link at bounding box center [924, 205] width 10 height 10
checkbox input "true"
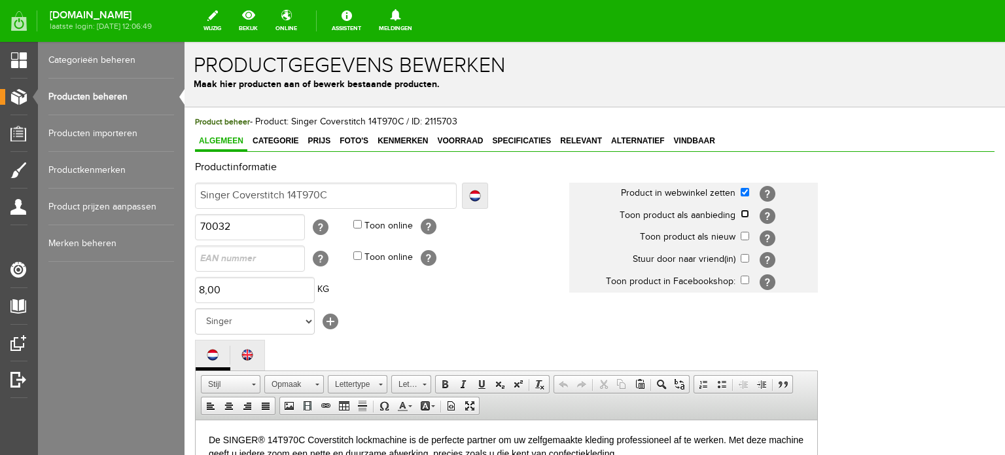
click at [743, 214] on input "checkbox" at bounding box center [745, 213] width 9 height 9
checkbox input "true"
click at [285, 137] on span "Categorie" at bounding box center [276, 140] width 54 height 9
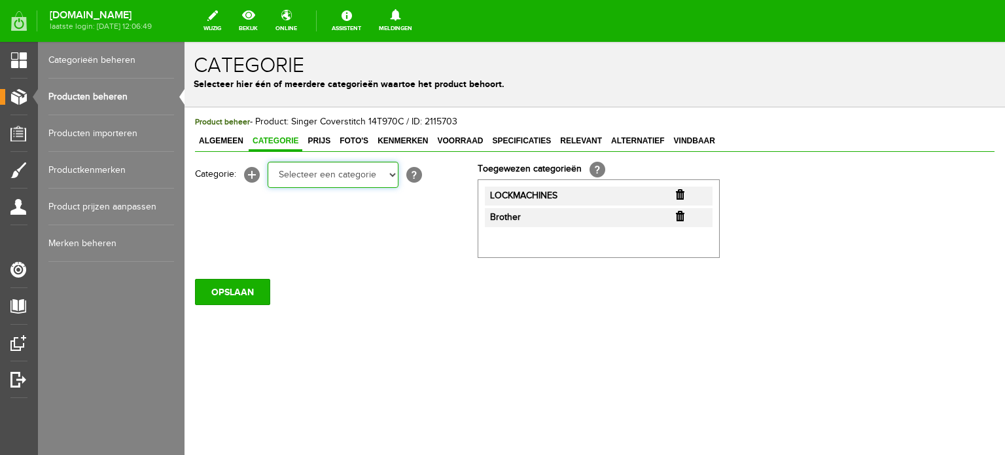
click at [395, 177] on select "Selecteer een categorie Cadeaubon [DATE][DATE] AANBIEDINGEN! Naai Tips en video…" at bounding box center [333, 175] width 131 height 26
select select "38825"
click at [268, 162] on select "Selecteer een categorie Cadeaubon [DATE][DATE] AANBIEDINGEN! Naai Tips en video…" at bounding box center [333, 175] width 131 height 26
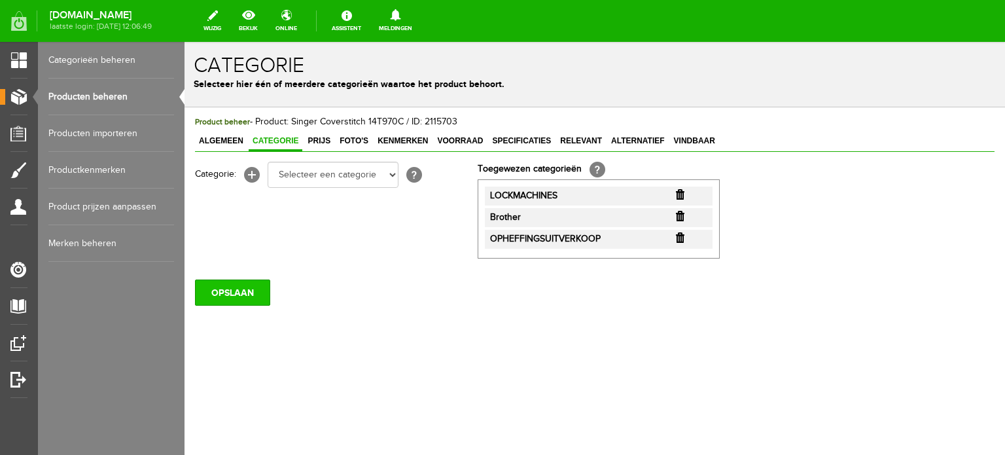
click at [235, 291] on input "OPSLAAN" at bounding box center [232, 292] width 75 height 26
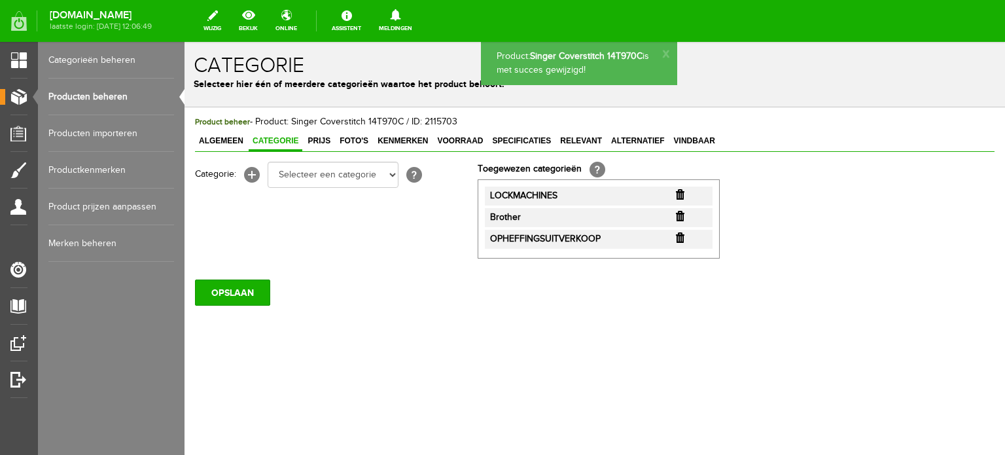
click at [319, 141] on span "Prijs" at bounding box center [319, 140] width 31 height 9
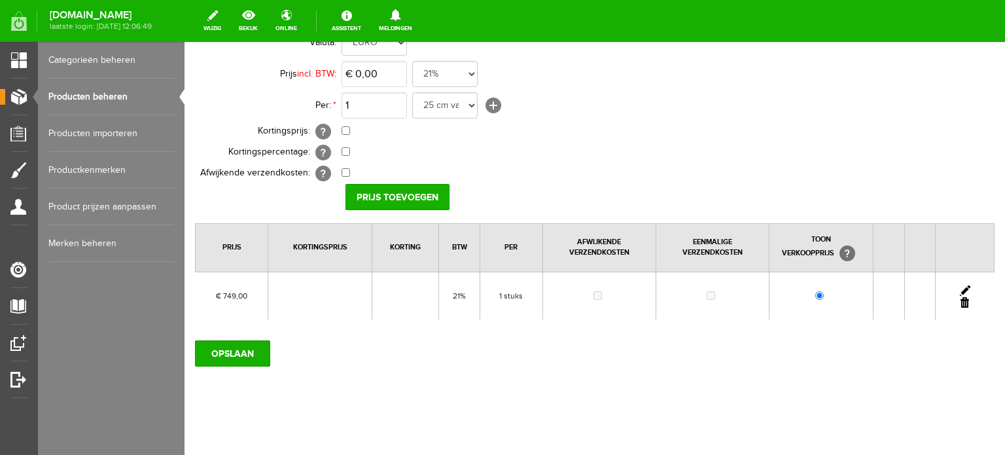
scroll to position [141, 0]
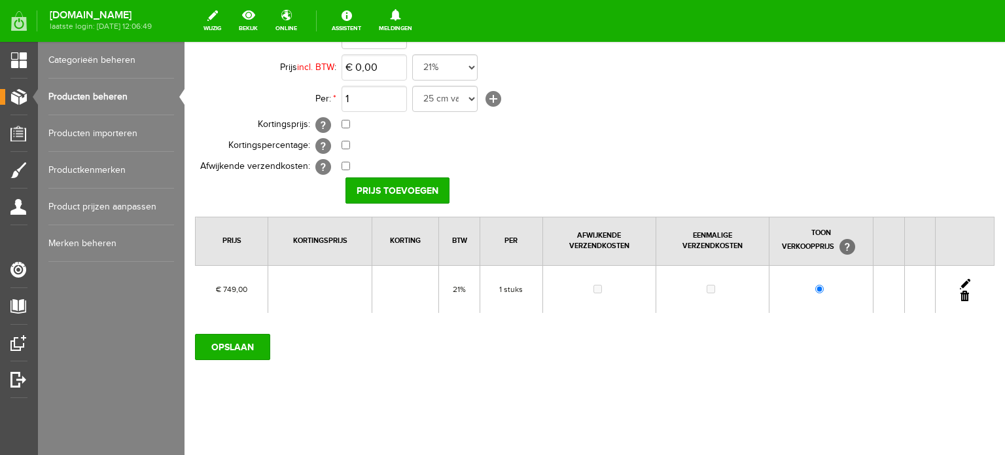
click at [960, 281] on link at bounding box center [965, 284] width 10 height 10
click at [345, 125] on input "checkbox" at bounding box center [346, 124] width 9 height 9
checkbox input "true"
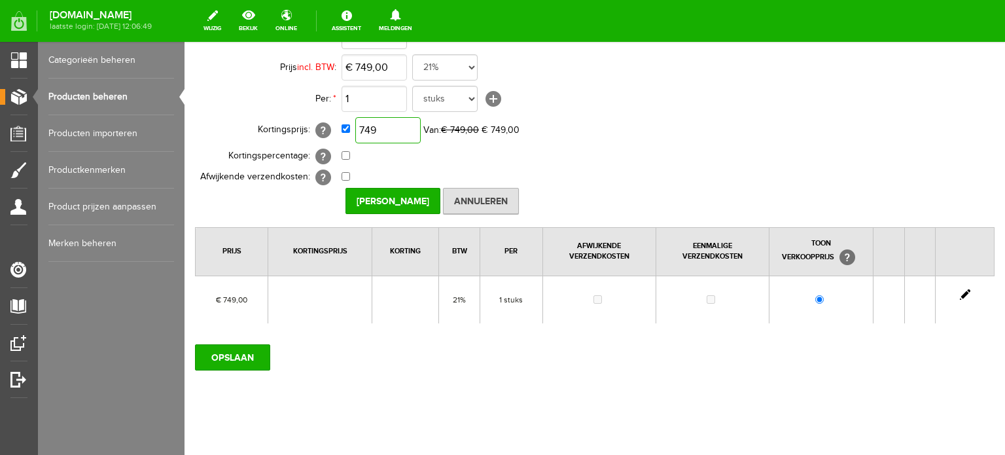
click at [402, 129] on input "749" at bounding box center [387, 130] width 65 height 26
type input "€ 599,00"
click at [411, 389] on div "Product beheer - Product: Singer Coverstitch 14T970C / ID: 2115703 Algemeen Cat…" at bounding box center [595, 216] width 821 height 501
click at [396, 203] on input "[PERSON_NAME]" at bounding box center [393, 201] width 95 height 26
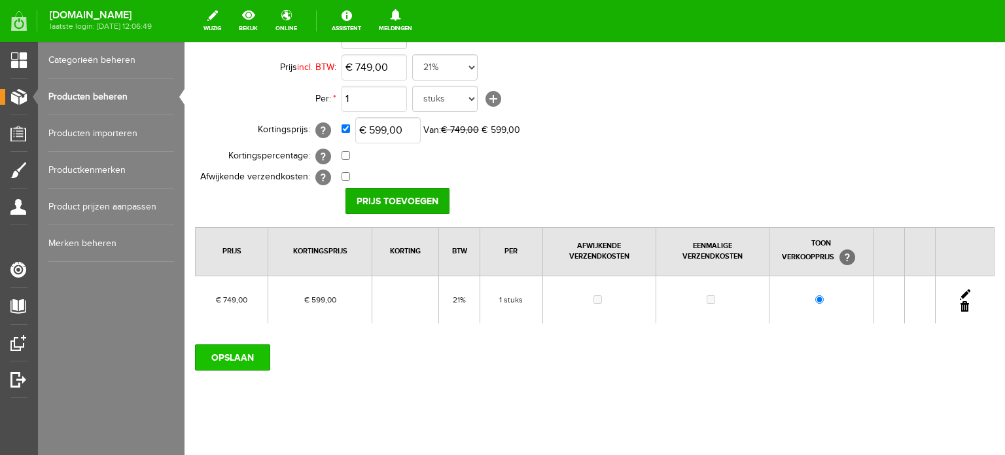
click at [232, 356] on input "OPSLAAN" at bounding box center [232, 357] width 75 height 26
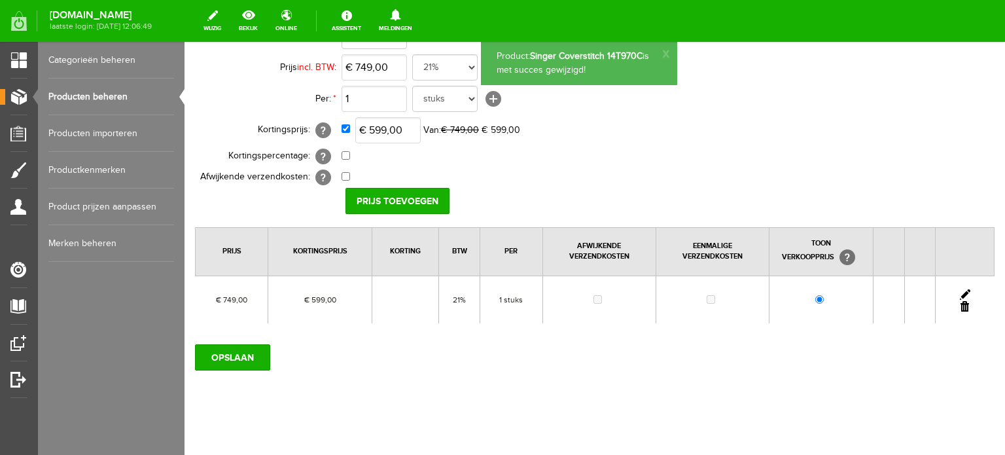
scroll to position [0, 0]
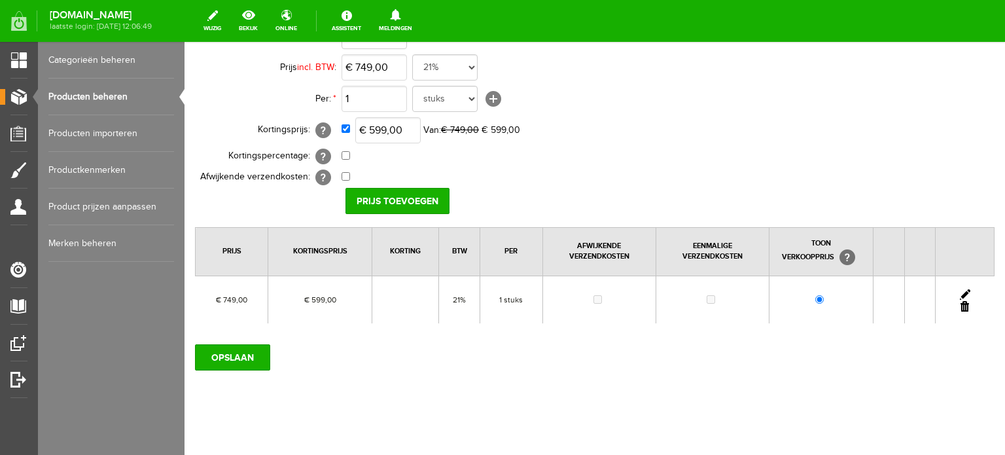
click at [89, 98] on link "Producten beheren" at bounding box center [111, 97] width 126 height 37
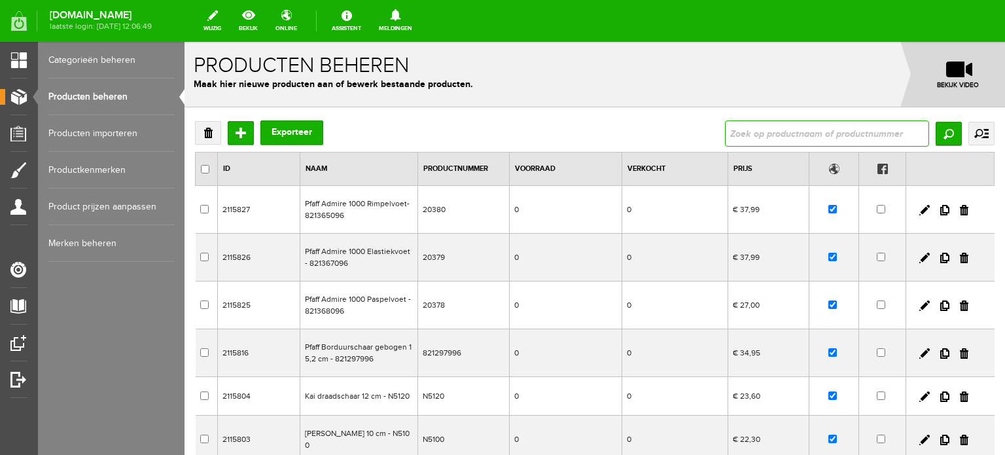
click at [736, 128] on input "text" at bounding box center [827, 133] width 204 height 26
type input "Legacy C440"
click at [940, 132] on input "Zoeken" at bounding box center [949, 134] width 26 height 24
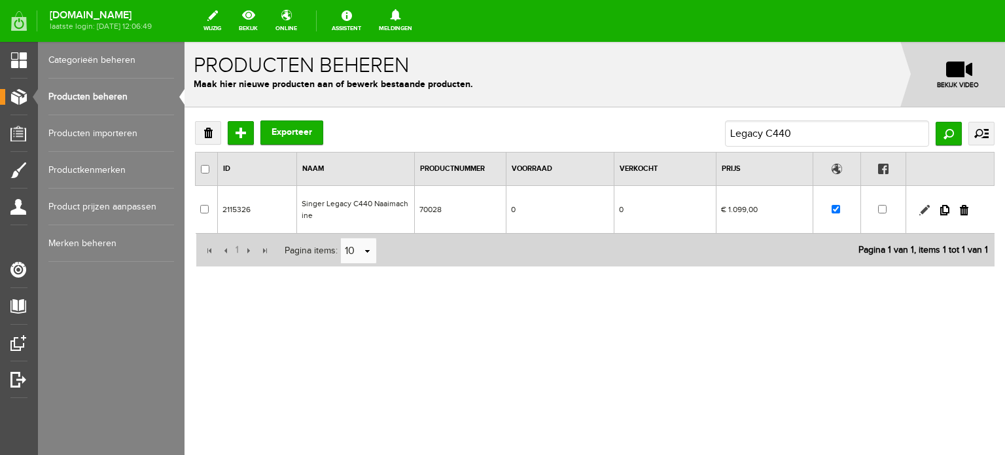
click at [921, 209] on link at bounding box center [924, 210] width 10 height 10
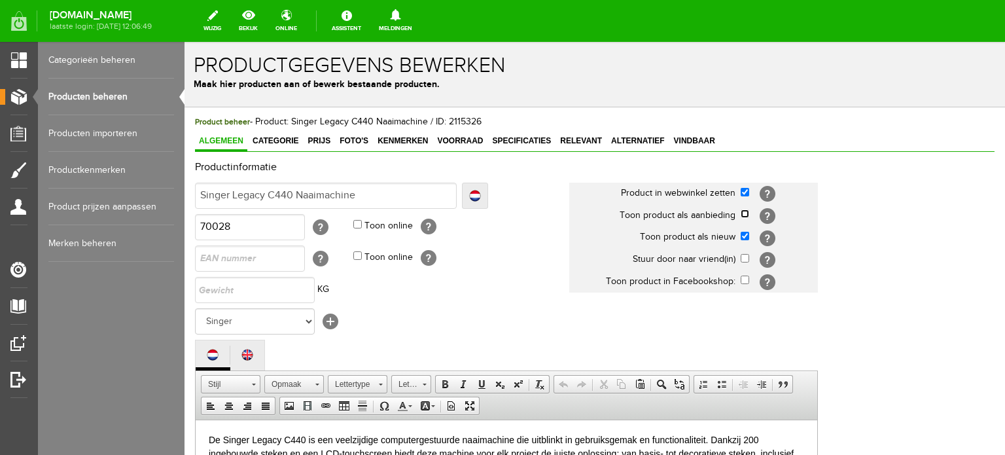
click at [746, 213] on input "checkbox" at bounding box center [745, 213] width 9 height 9
checkbox input "true"
click at [743, 235] on input "checkbox" at bounding box center [745, 236] width 9 height 9
checkbox input "false"
click at [277, 140] on span "Categorie" at bounding box center [276, 140] width 54 height 9
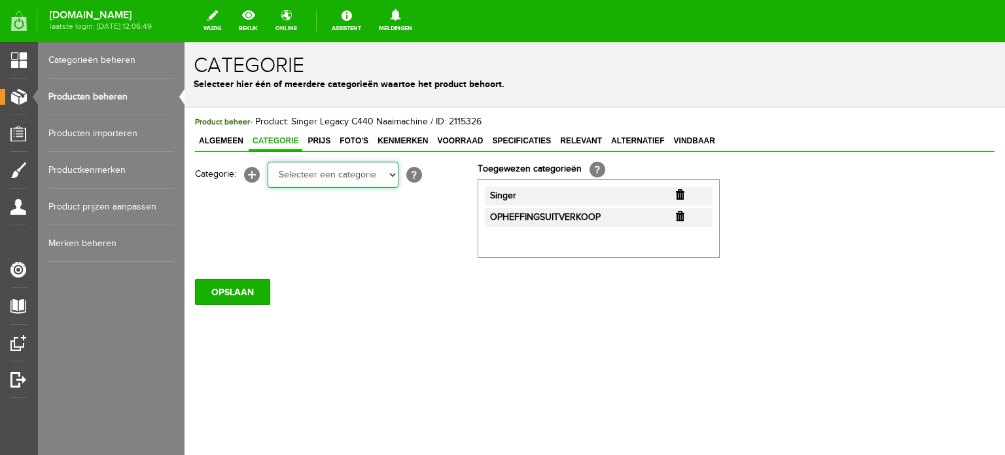
click at [390, 175] on select "Selecteer een categorie Cadeaubon [DATE][DATE] AANBIEDINGEN! Naai Tips en video…" at bounding box center [333, 175] width 131 height 26
select select "34784"
click at [268, 162] on select "Selecteer een categorie Cadeaubon [DATE][DATE] AANBIEDINGEN! Naai Tips en video…" at bounding box center [333, 175] width 131 height 26
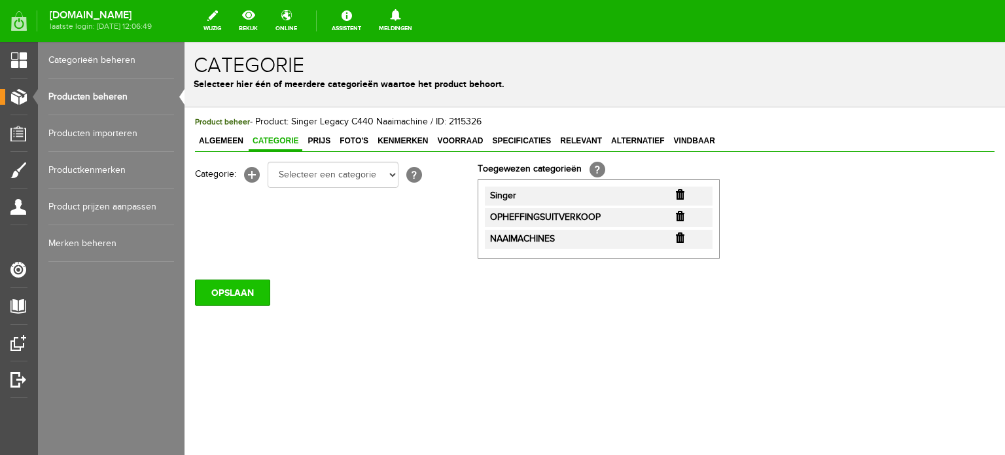
click at [220, 293] on input "OPSLAAN" at bounding box center [232, 292] width 75 height 26
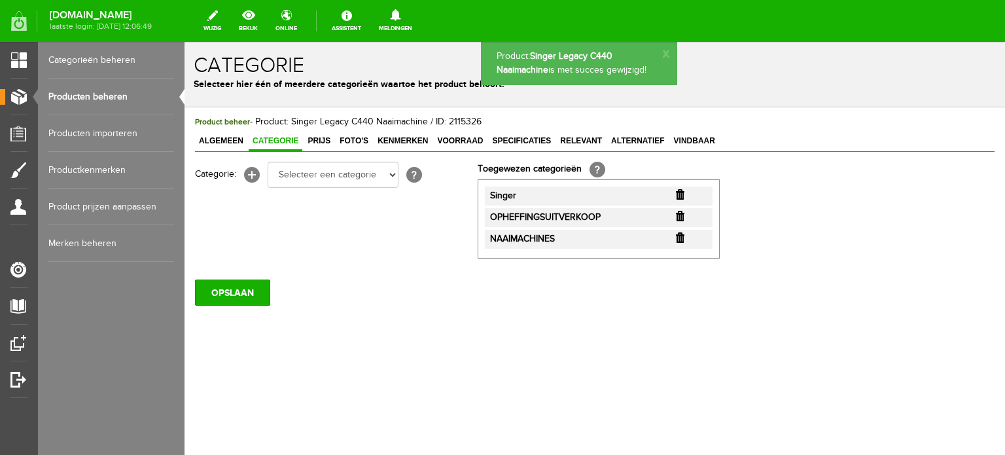
click at [318, 140] on span "Prijs" at bounding box center [319, 140] width 31 height 9
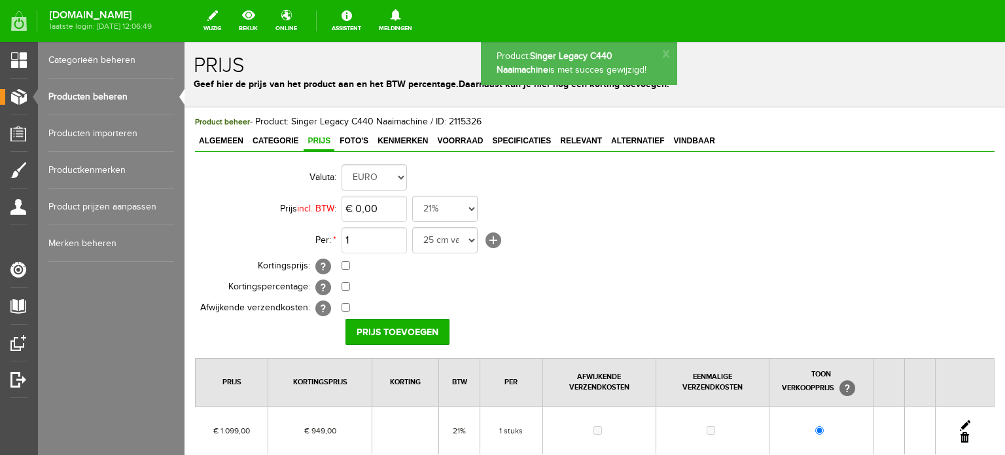
scroll to position [131, 0]
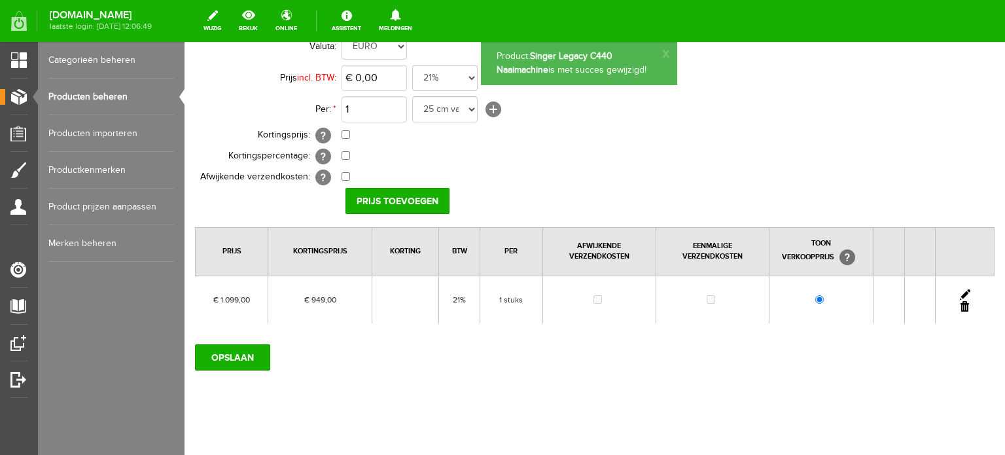
click at [960, 290] on link at bounding box center [965, 294] width 10 height 10
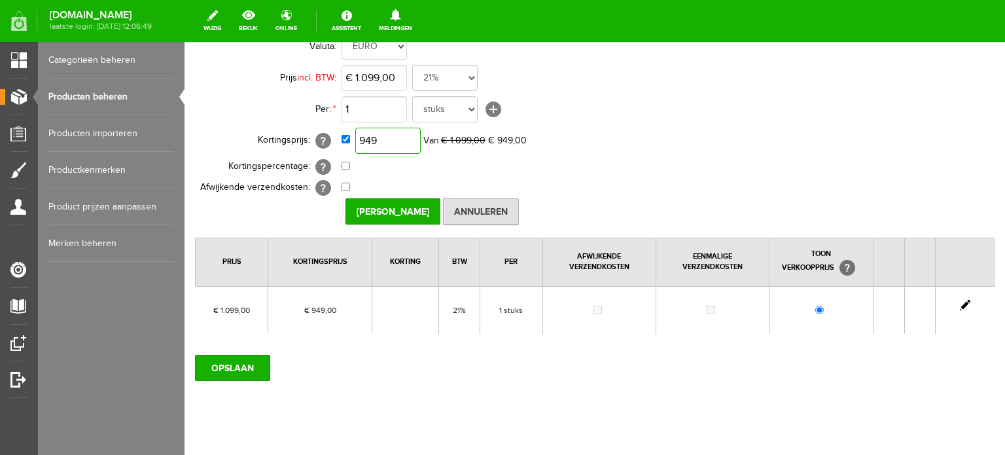
click at [391, 137] on input "949" at bounding box center [387, 141] width 65 height 26
type input "€ 854,00"
click at [654, 175] on td "0,00% (Voorbeeld: - 0,00% )" at bounding box center [583, 166] width 482 height 21
click at [403, 209] on input "[PERSON_NAME]" at bounding box center [393, 211] width 95 height 26
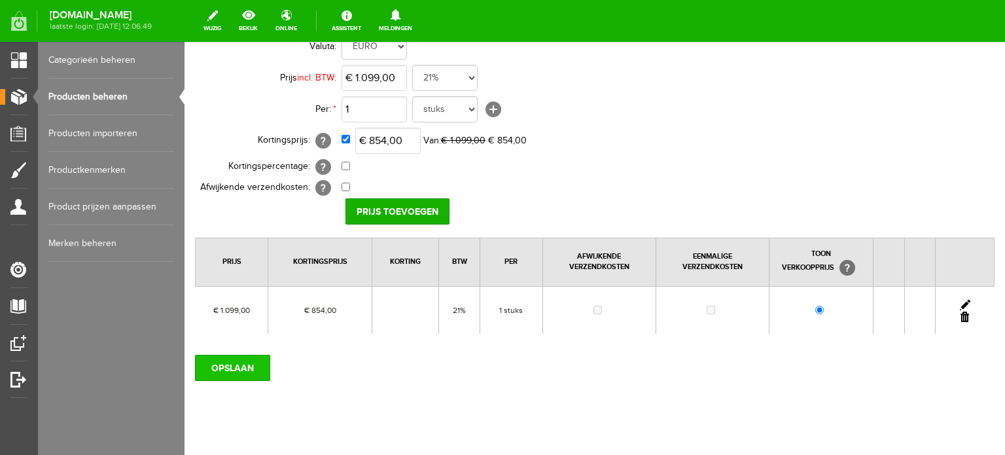
click at [241, 366] on input "OPSLAAN" at bounding box center [232, 368] width 75 height 26
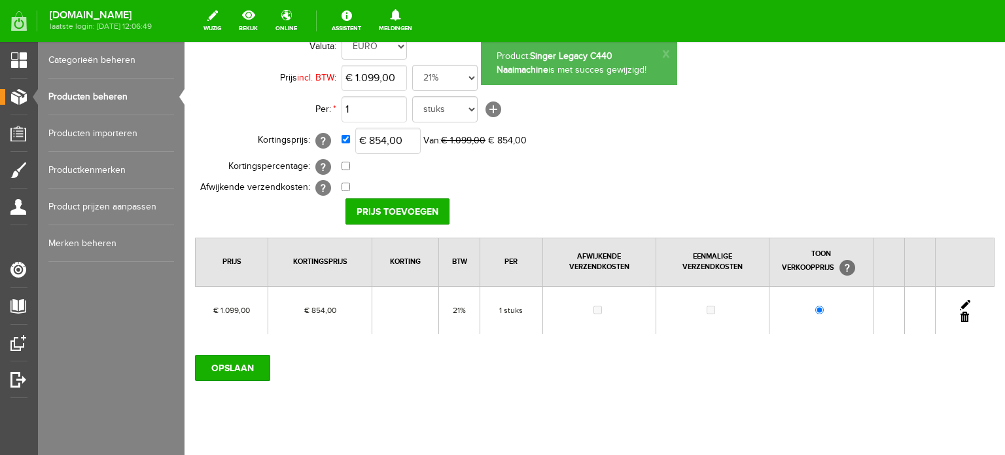
scroll to position [0, 0]
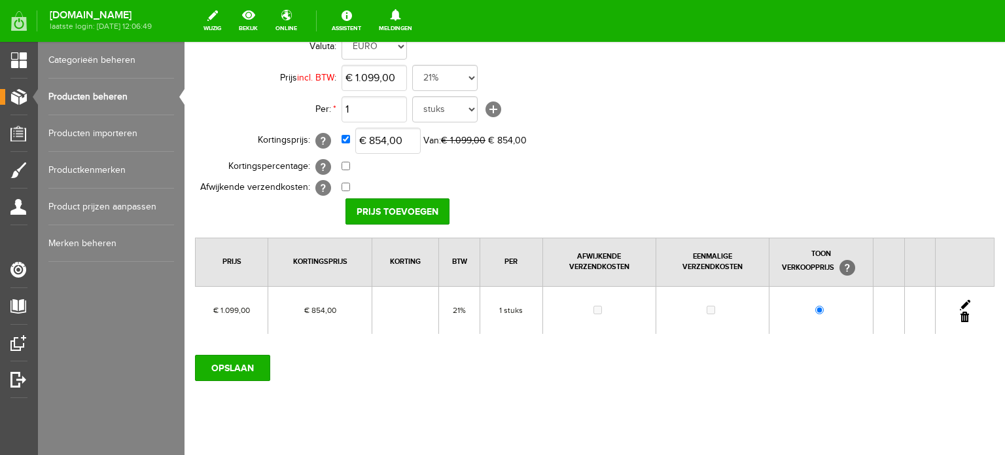
click at [960, 300] on link at bounding box center [965, 305] width 10 height 10
click at [401, 206] on input "[PERSON_NAME]" at bounding box center [393, 211] width 95 height 26
click at [241, 366] on input "OPSLAAN" at bounding box center [232, 368] width 75 height 26
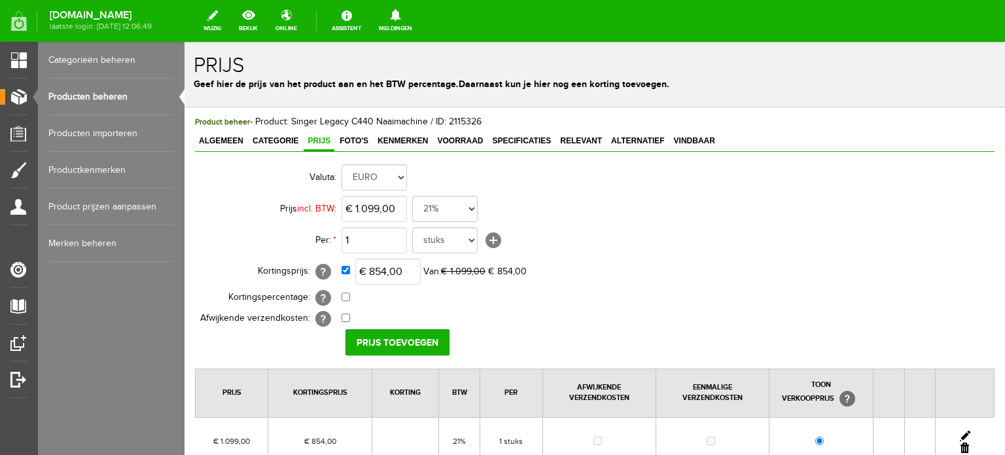
click at [115, 92] on link "Producten beheren" at bounding box center [111, 97] width 126 height 37
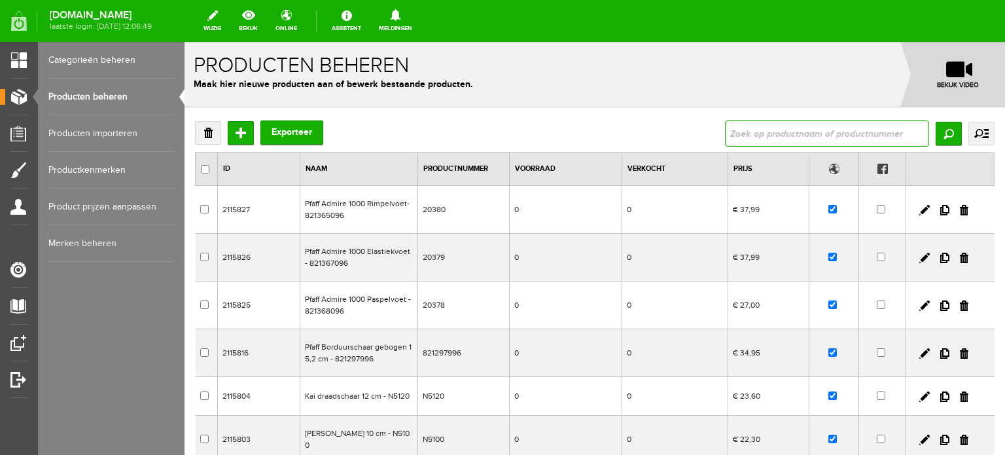
click at [827, 135] on input "text" at bounding box center [827, 133] width 204 height 26
type input "C5605"
click at [938, 133] on input "Zoeken" at bounding box center [949, 134] width 26 height 24
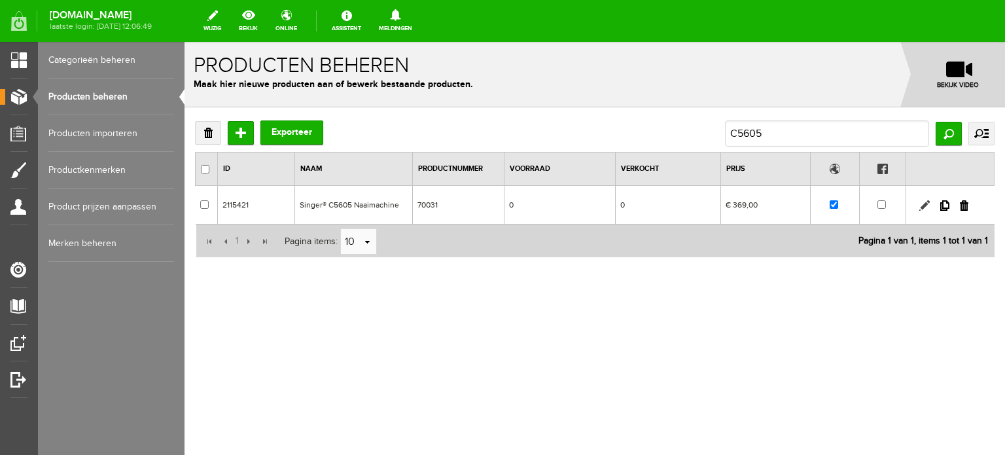
click at [924, 206] on link at bounding box center [924, 205] width 10 height 10
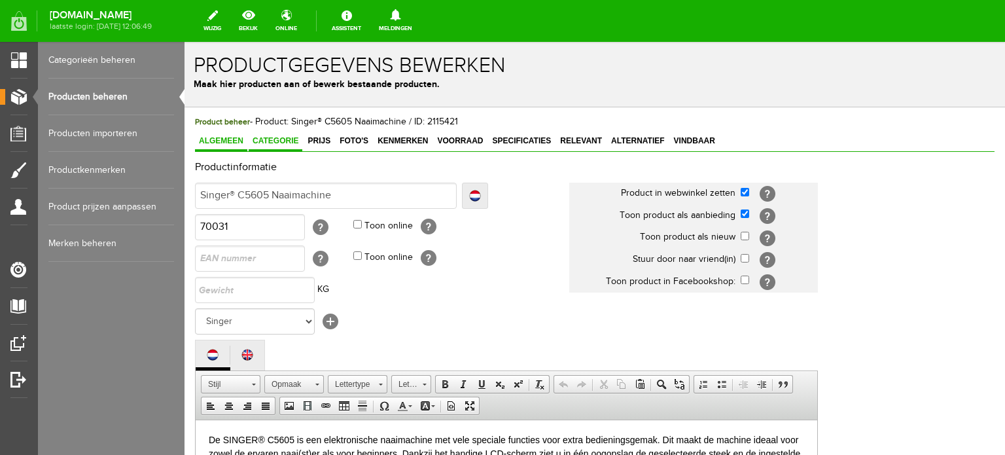
click at [274, 138] on span "Categorie" at bounding box center [276, 140] width 54 height 9
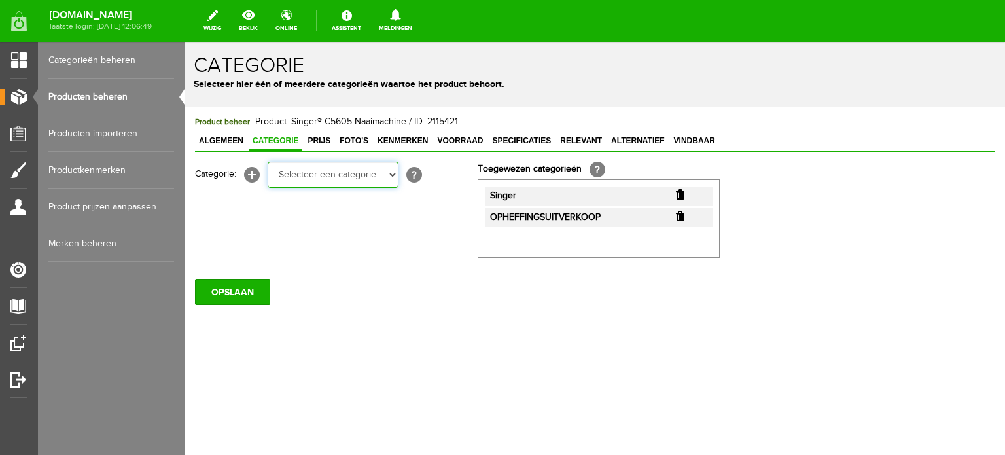
click at [393, 173] on select "Selecteer een categorie Cadeaubon [DATE][DATE] AANBIEDINGEN! Naai Tips en video…" at bounding box center [333, 175] width 131 height 26
select select "34784"
click at [268, 162] on select "Selecteer een categorie Cadeaubon [DATE][DATE] AANBIEDINGEN! Naai Tips en video…" at bounding box center [333, 175] width 131 height 26
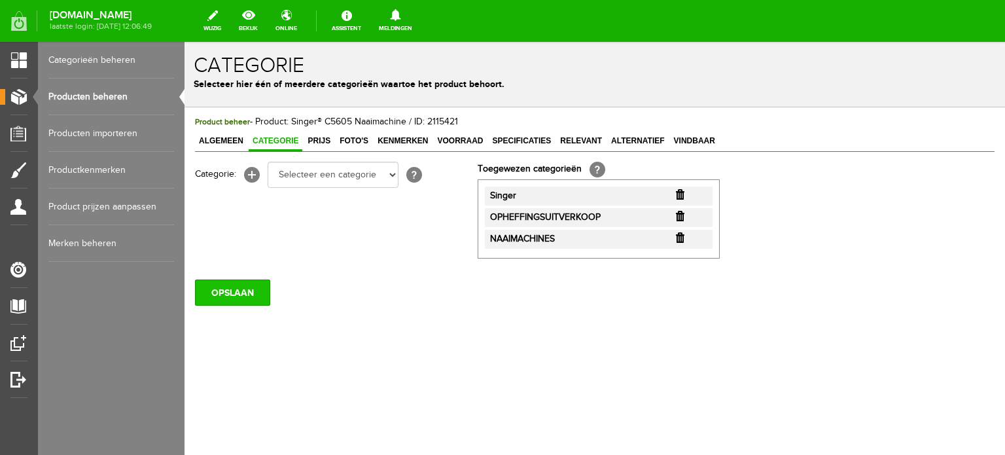
click at [242, 293] on input "OPSLAAN" at bounding box center [232, 292] width 75 height 26
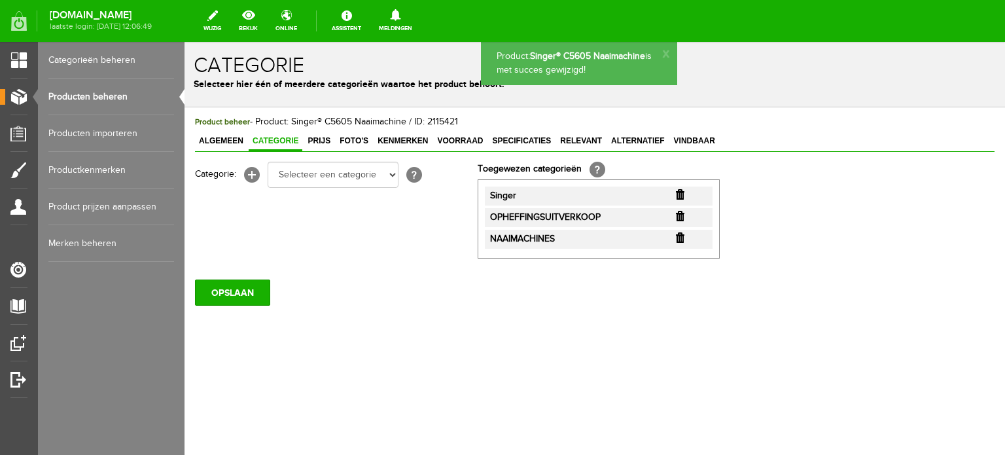
click at [320, 141] on span "Prijs" at bounding box center [319, 140] width 31 height 9
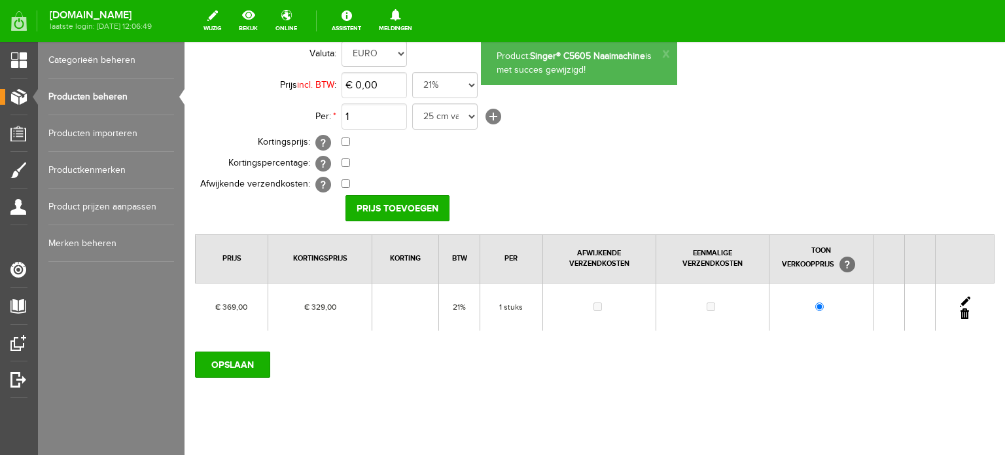
scroll to position [131, 0]
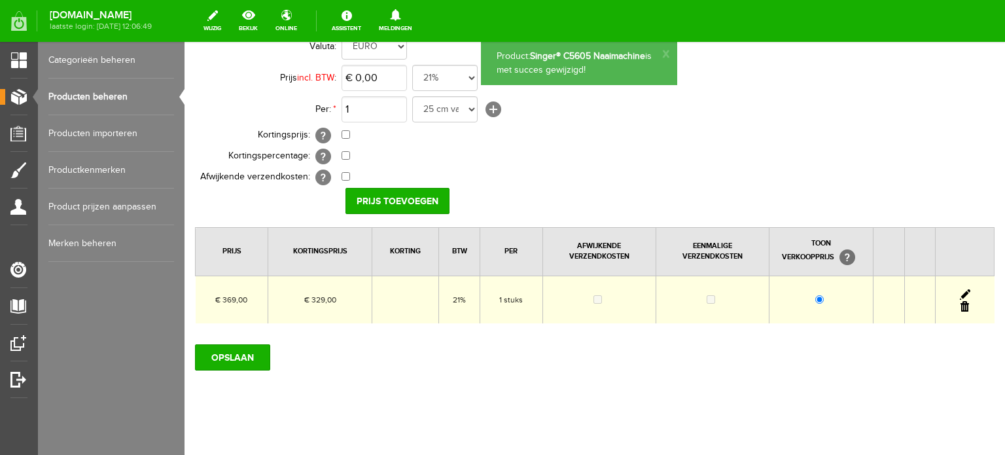
click at [958, 286] on td at bounding box center [965, 300] width 59 height 48
click at [960, 290] on link at bounding box center [965, 294] width 10 height 10
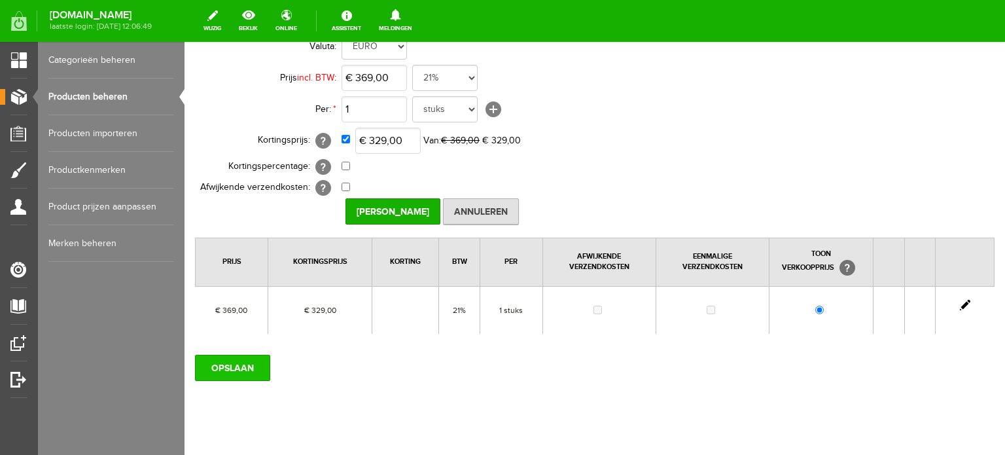
click at [243, 365] on input "OPSLAAN" at bounding box center [232, 368] width 75 height 26
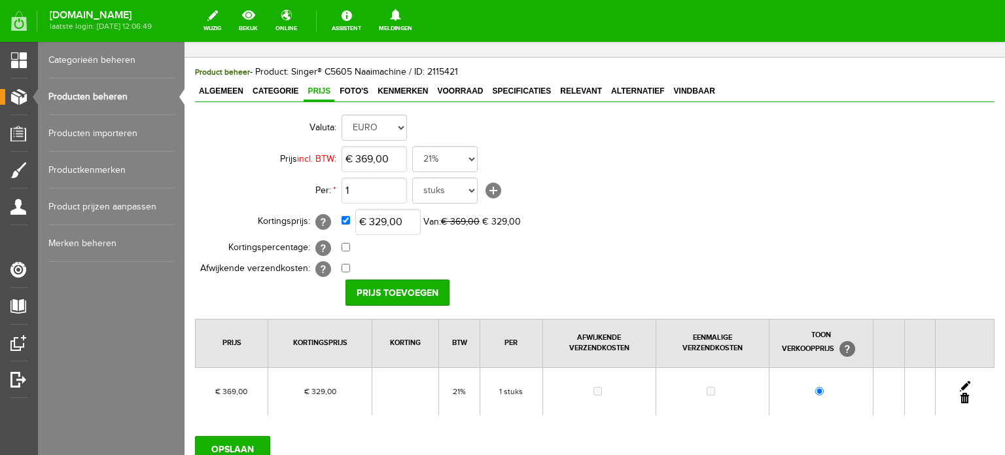
scroll to position [0, 0]
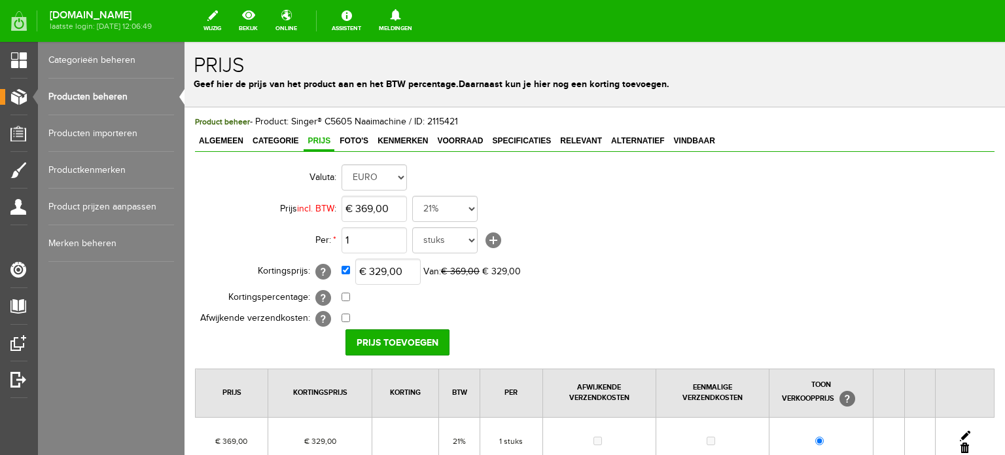
click at [97, 91] on link "Producten beheren" at bounding box center [111, 97] width 126 height 37
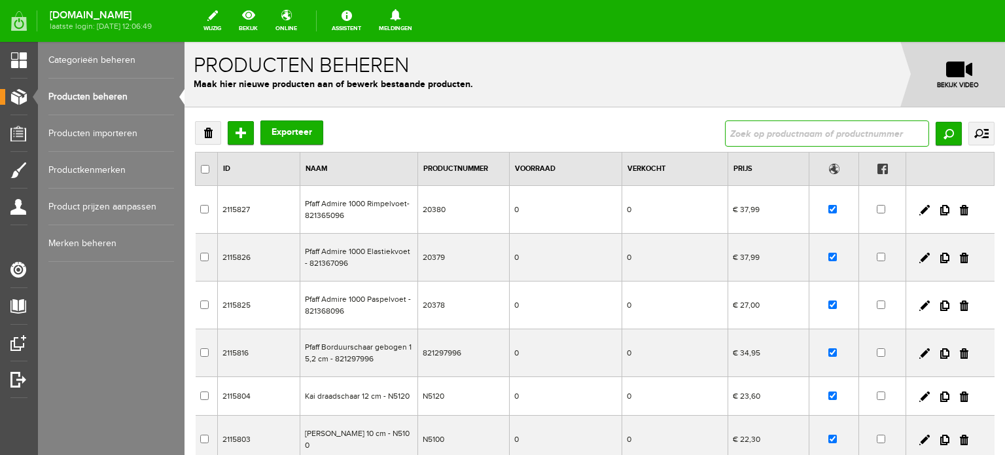
click at [734, 133] on input "text" at bounding box center [827, 133] width 204 height 26
type input "C5655"
click at [937, 133] on input "Zoeken" at bounding box center [949, 134] width 26 height 24
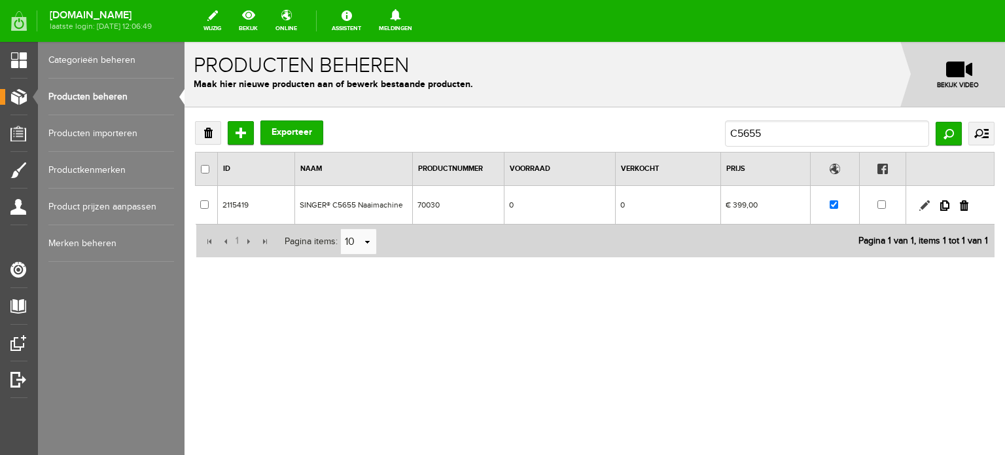
click at [921, 204] on link at bounding box center [924, 205] width 10 height 10
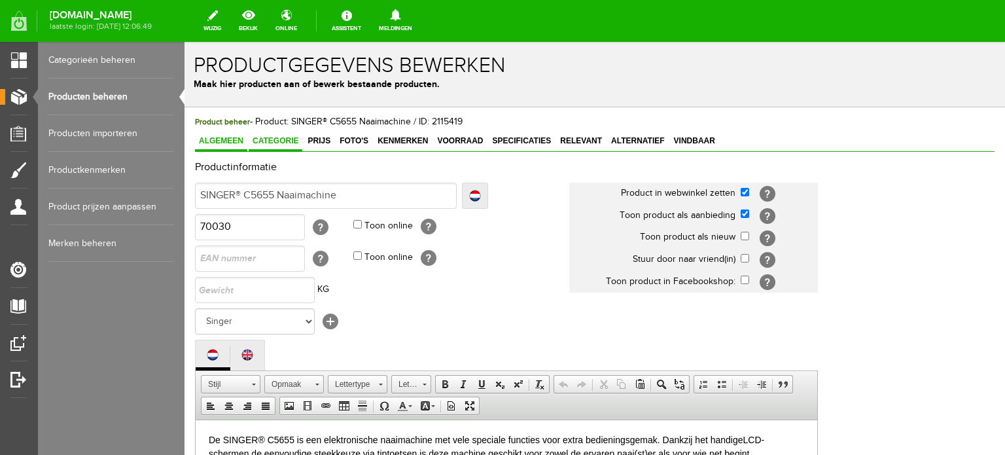
click at [288, 142] on span "Categorie" at bounding box center [276, 140] width 54 height 9
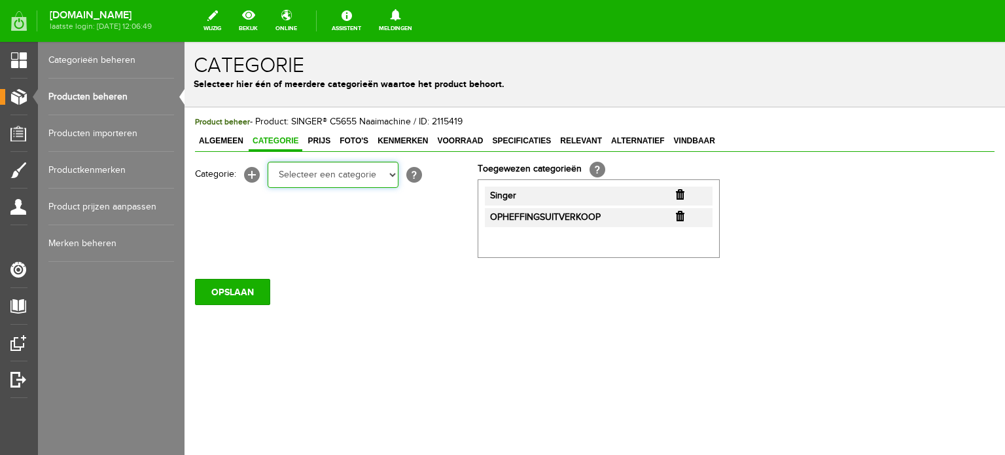
click at [393, 171] on select "Selecteer een categorie Cadeaubon [DATE][DATE] AANBIEDINGEN! Naai Tips en video…" at bounding box center [333, 175] width 131 height 26
select select "34784"
click at [268, 162] on select "Selecteer een categorie Cadeaubon [DATE][DATE] AANBIEDINGEN! Naai Tips en video…" at bounding box center [333, 175] width 131 height 26
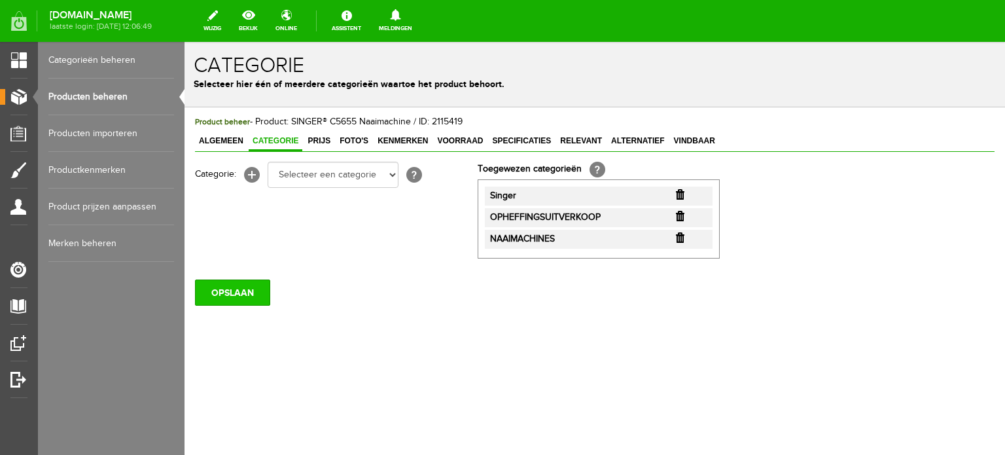
click at [245, 296] on input "OPSLAAN" at bounding box center [232, 292] width 75 height 26
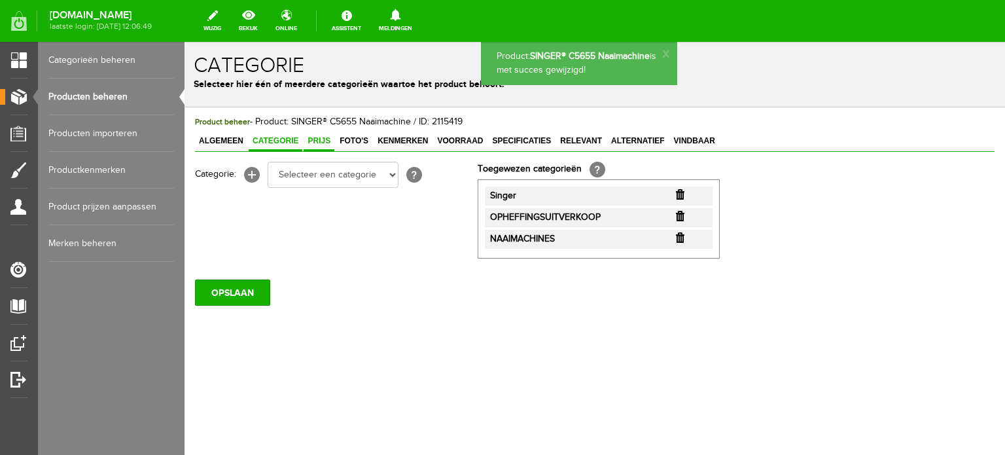
click at [319, 141] on span "Prijs" at bounding box center [319, 140] width 31 height 9
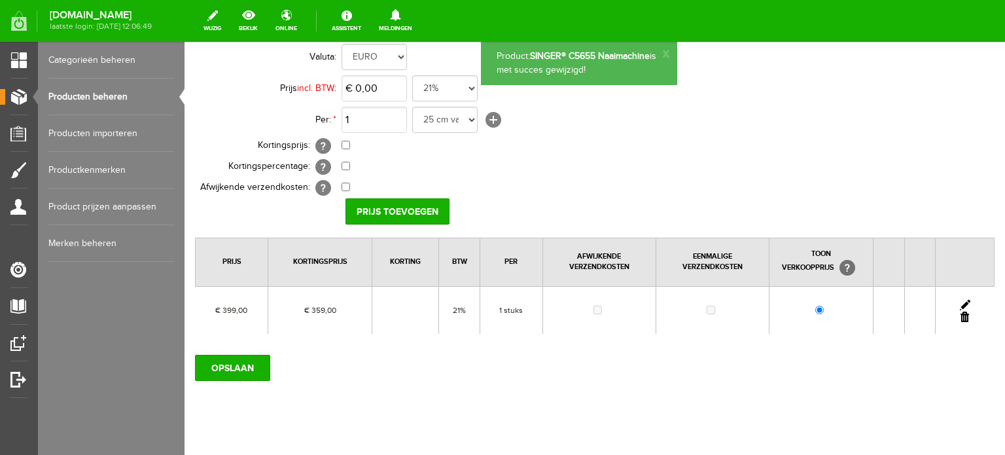
scroll to position [131, 0]
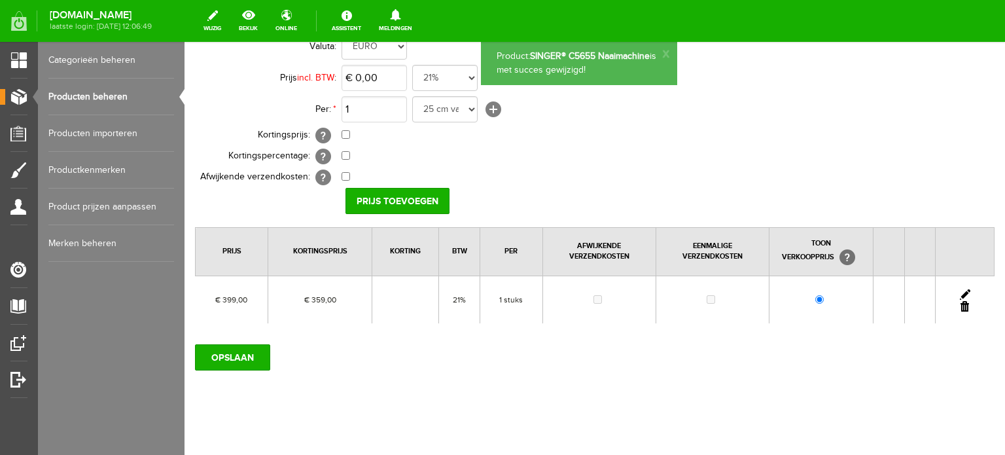
click at [960, 291] on link at bounding box center [965, 294] width 10 height 10
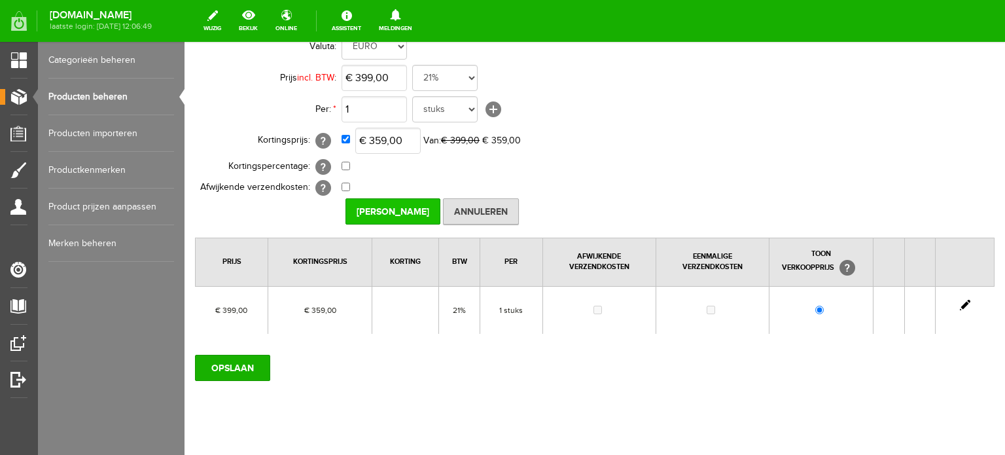
click at [409, 207] on input "[PERSON_NAME]" at bounding box center [393, 211] width 95 height 26
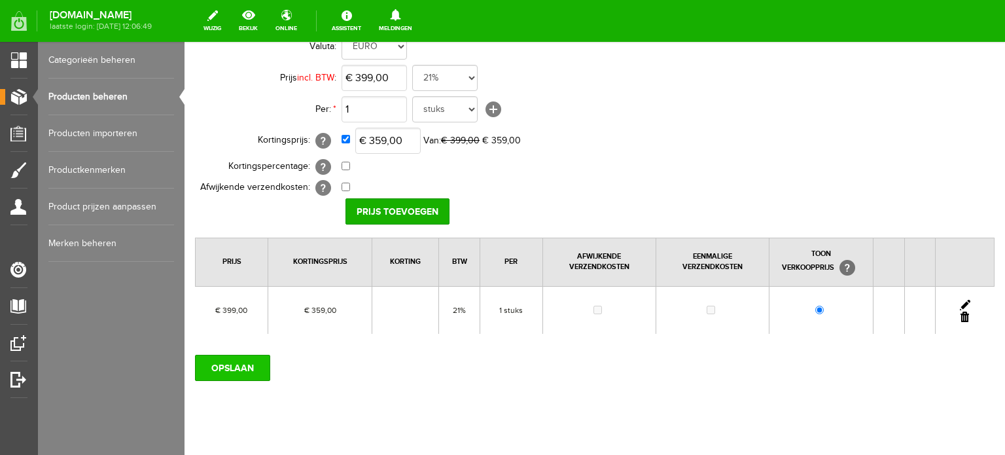
click at [236, 367] on input "OPSLAAN" at bounding box center [232, 368] width 75 height 26
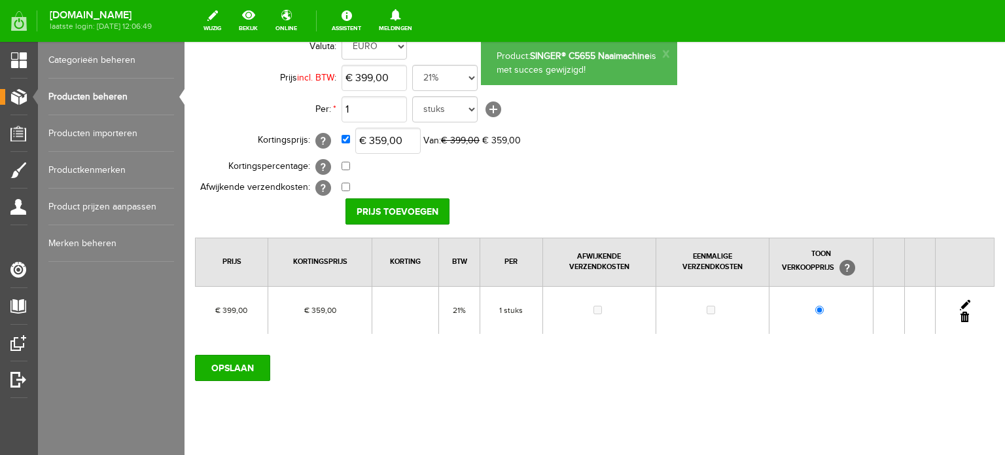
scroll to position [0, 0]
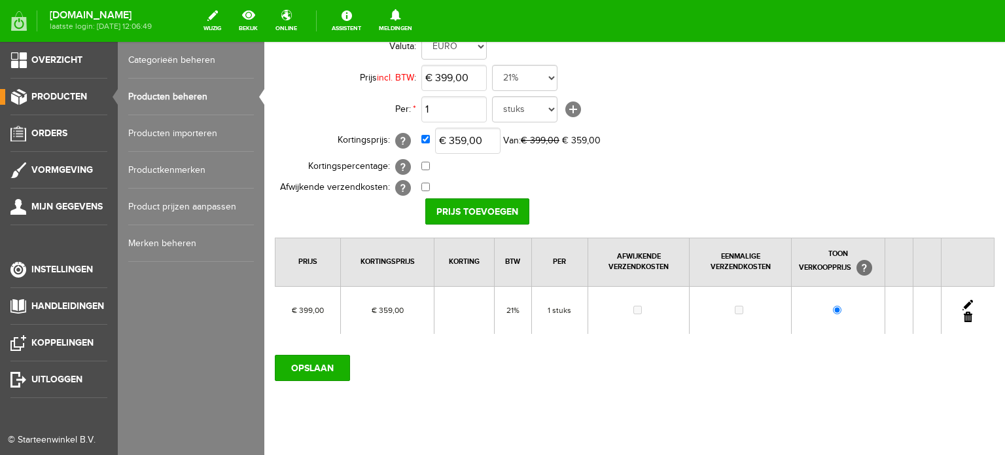
click at [160, 95] on link "Producten beheren" at bounding box center [191, 97] width 126 height 37
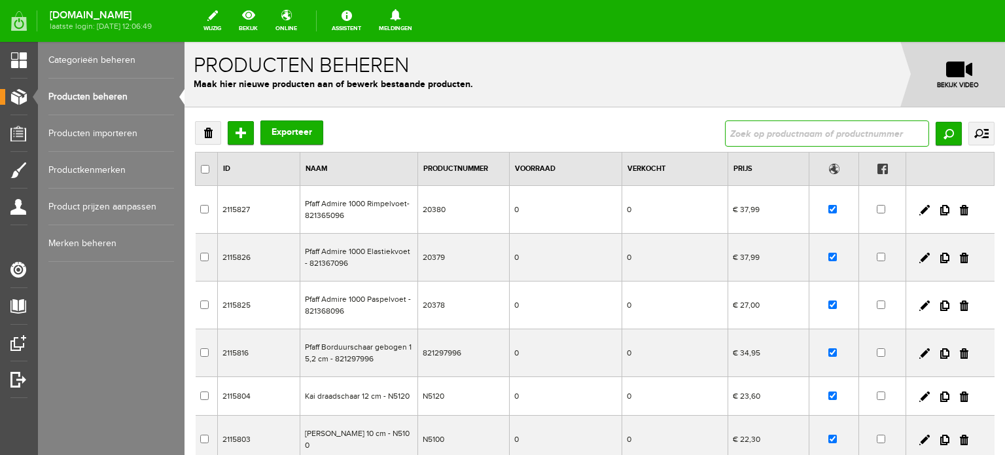
click at [772, 135] on input "text" at bounding box center [827, 133] width 204 height 26
paste input "Elite ME457"
type input "Elite ME457"
click at [936, 139] on input "Zoeken" at bounding box center [949, 134] width 26 height 24
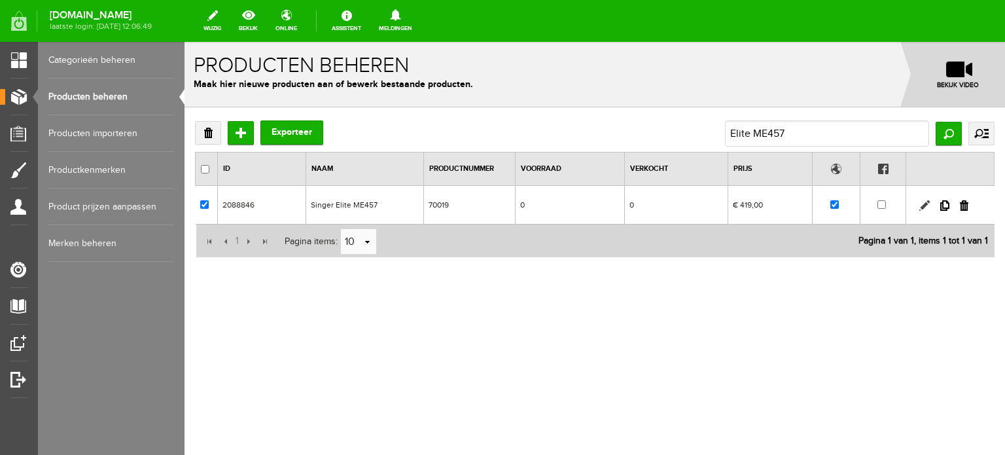
click at [925, 204] on link at bounding box center [924, 205] width 10 height 10
checkbox input "true"
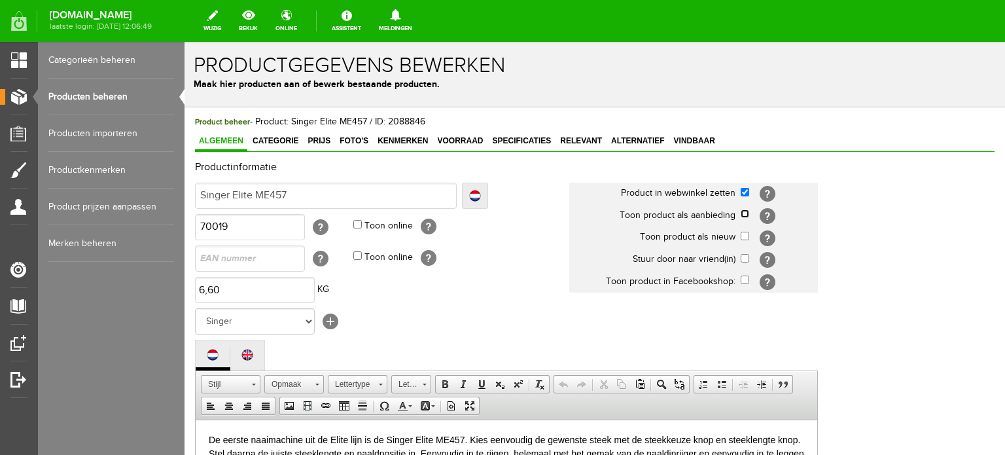
click at [746, 214] on input "checkbox" at bounding box center [745, 213] width 9 height 9
checkbox input "true"
click at [281, 141] on span "Categorie" at bounding box center [276, 140] width 54 height 9
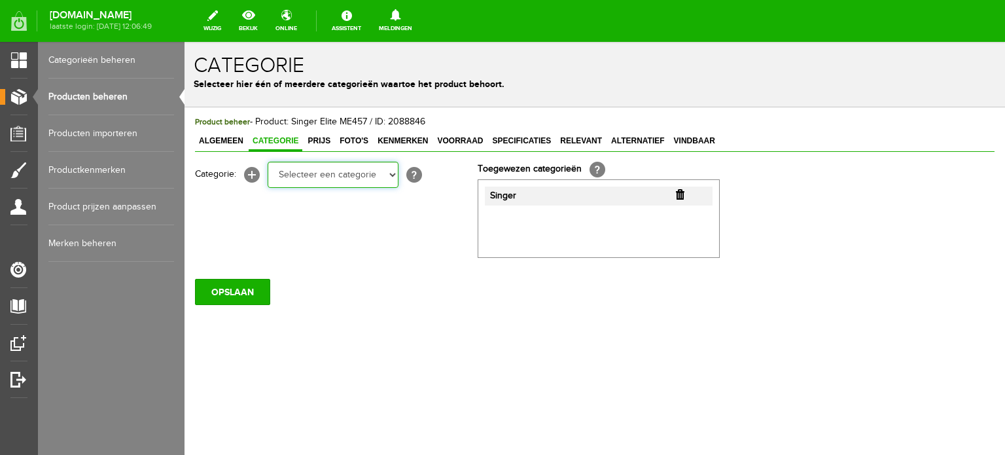
click at [393, 177] on select "Selecteer een categorie Cadeaubon [DATE][DATE] AANBIEDINGEN! Naai Tips en video…" at bounding box center [333, 175] width 131 height 26
select select "34784"
click at [268, 162] on select "Selecteer een categorie Cadeaubon [DATE][DATE] AANBIEDINGEN! Naai Tips en video…" at bounding box center [333, 175] width 131 height 26
click at [391, 175] on select "Selecteer een categorie Cadeaubon [DATE][DATE] AANBIEDINGEN! Naai Tips en video…" at bounding box center [333, 175] width 131 height 26
select select "38825"
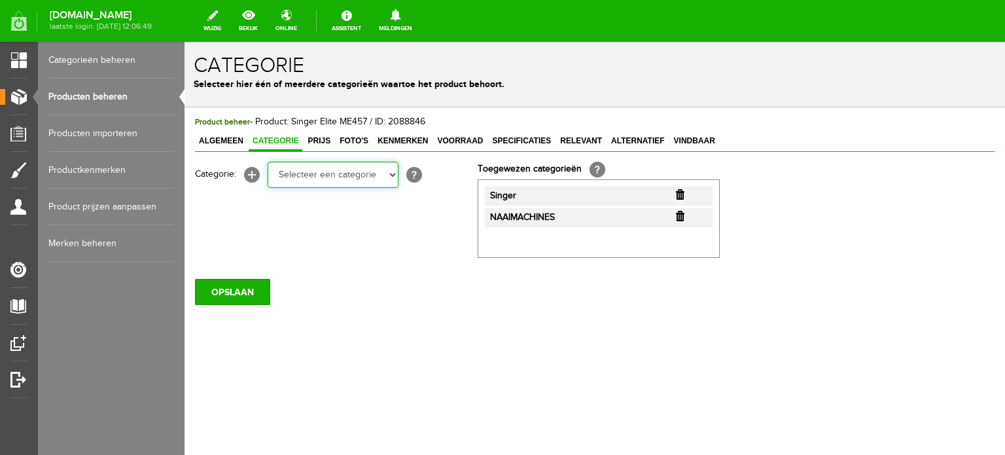
click at [268, 162] on select "Selecteer een categorie Cadeaubon [DATE][DATE] AANBIEDINGEN! Naai Tips en video…" at bounding box center [333, 175] width 131 height 26
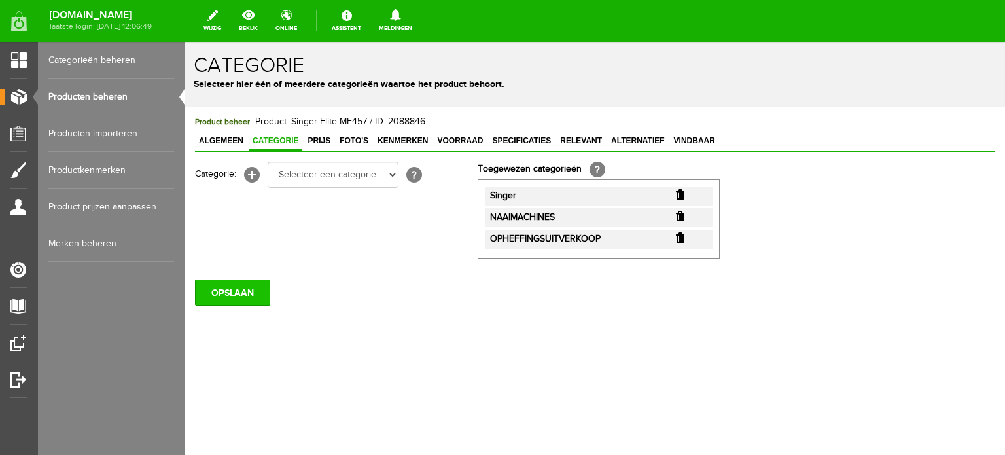
click at [233, 292] on input "OPSLAAN" at bounding box center [232, 292] width 75 height 26
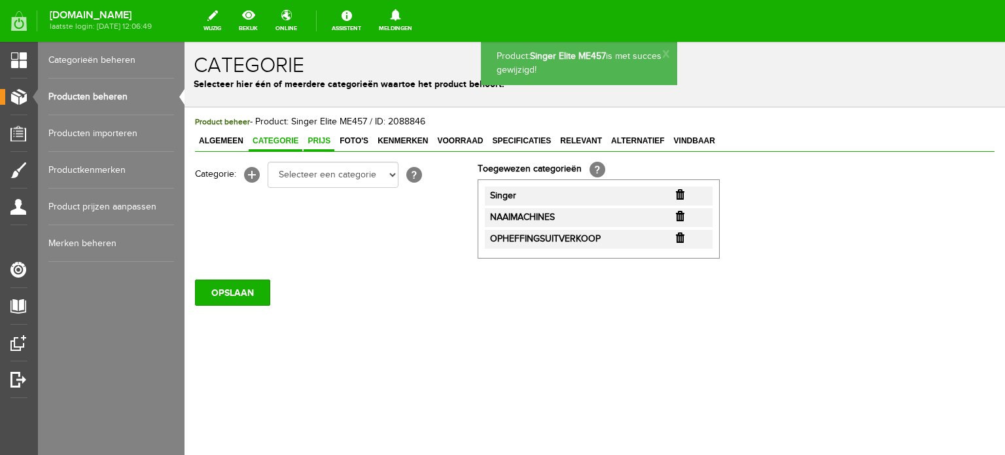
click at [321, 141] on span "Prijs" at bounding box center [319, 140] width 31 height 9
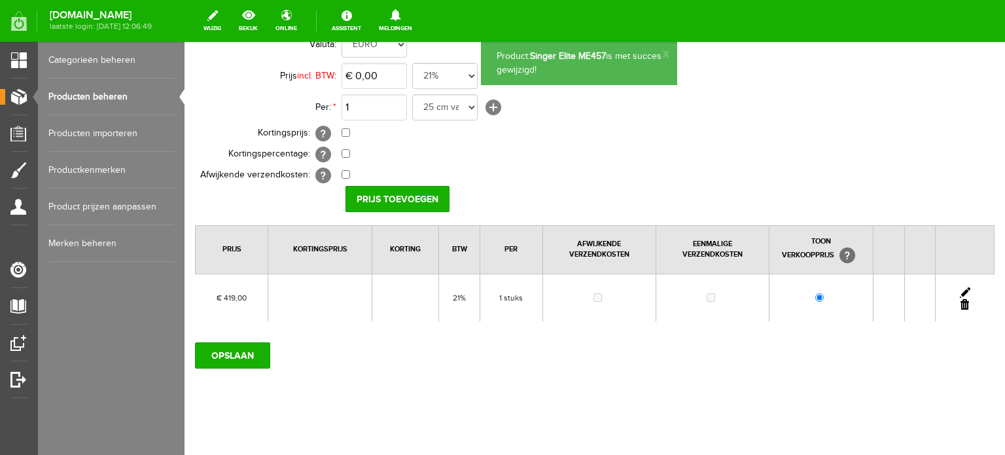
scroll to position [141, 0]
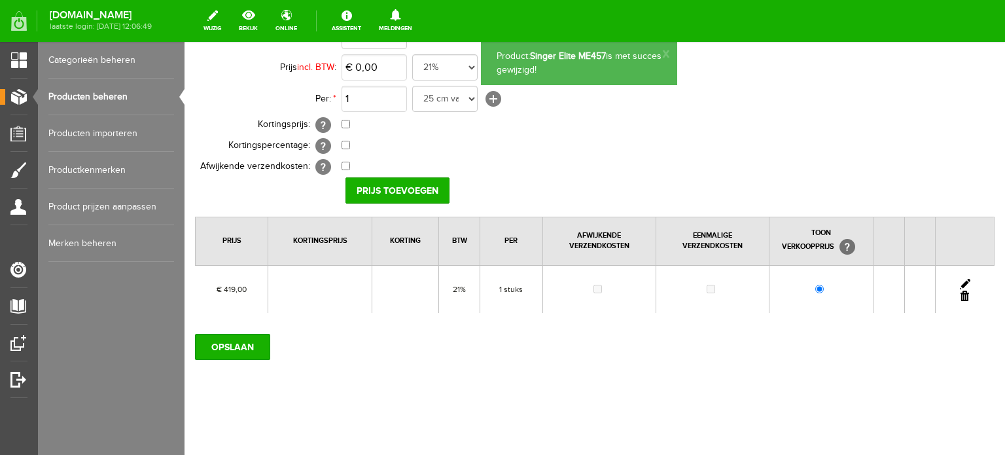
click at [960, 279] on link at bounding box center [965, 284] width 10 height 10
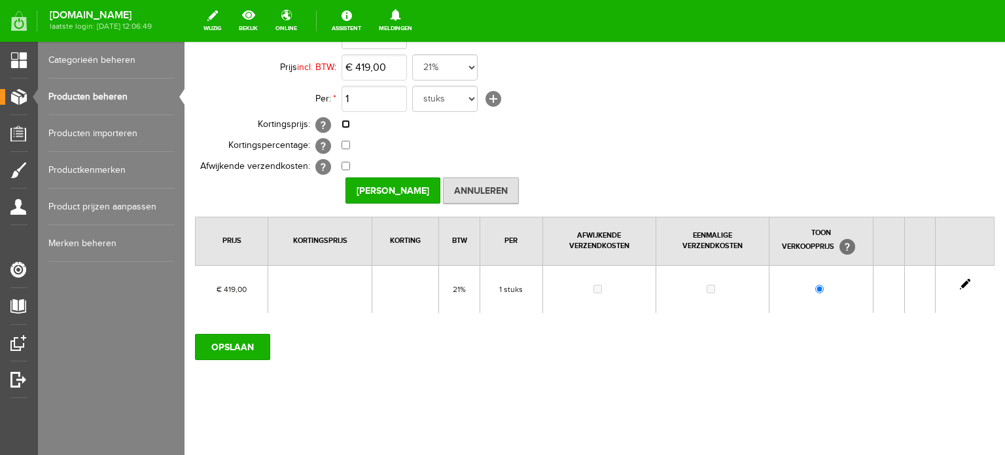
click at [344, 122] on input "checkbox" at bounding box center [346, 124] width 9 height 9
checkbox input "true"
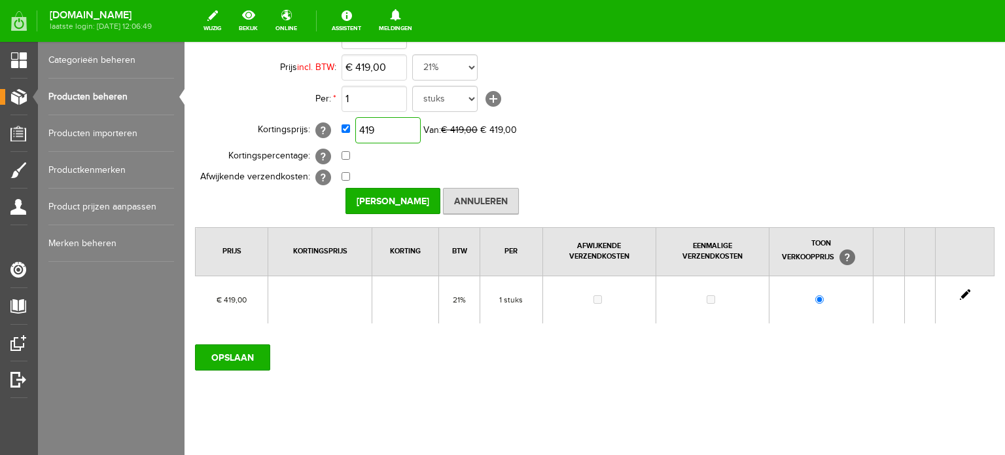
click at [403, 129] on input "419" at bounding box center [387, 130] width 65 height 26
type input "€ 335,00"
click at [402, 192] on input "[PERSON_NAME]" at bounding box center [393, 201] width 95 height 26
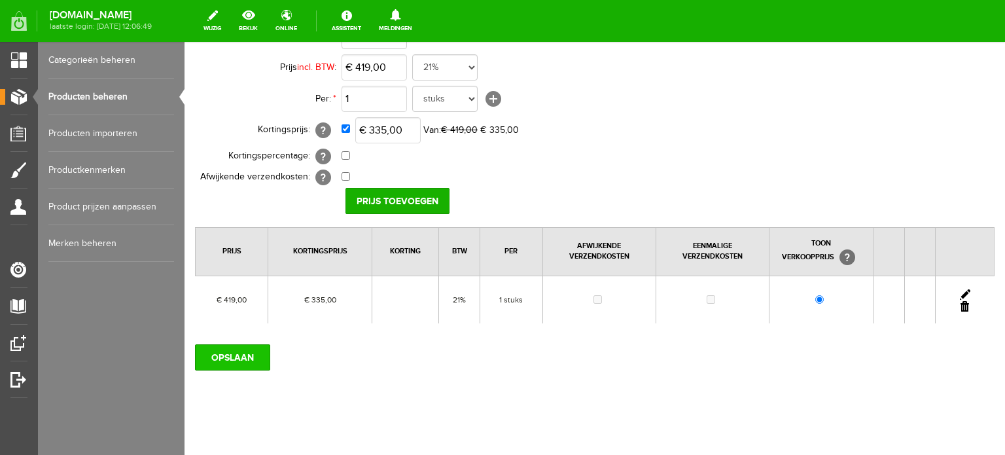
click at [246, 349] on input "OPSLAAN" at bounding box center [232, 357] width 75 height 26
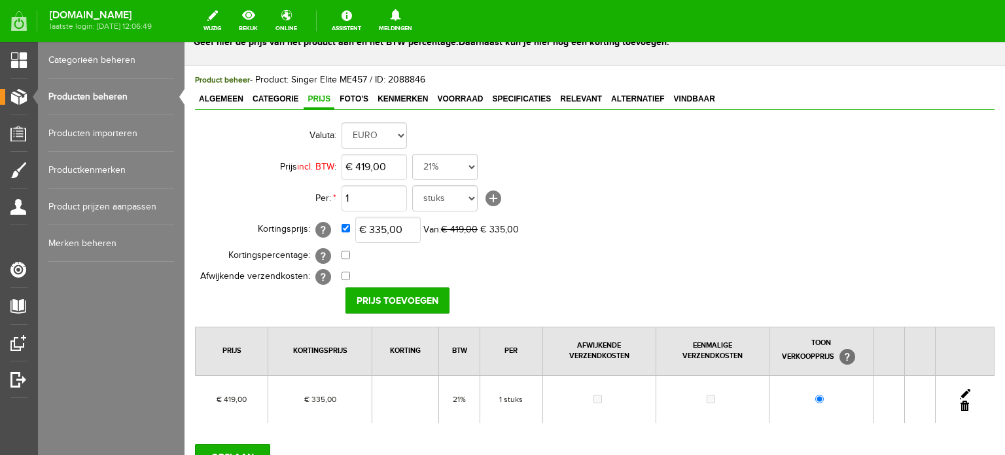
scroll to position [131, 0]
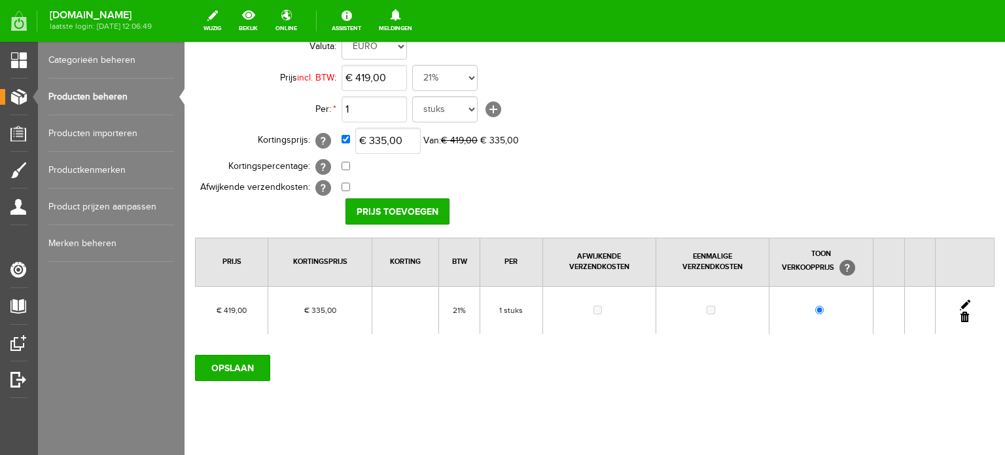
click at [960, 300] on link at bounding box center [965, 305] width 10 height 10
click at [389, 211] on input "[PERSON_NAME]" at bounding box center [393, 211] width 95 height 26
click at [243, 369] on input "OPSLAAN" at bounding box center [232, 368] width 75 height 26
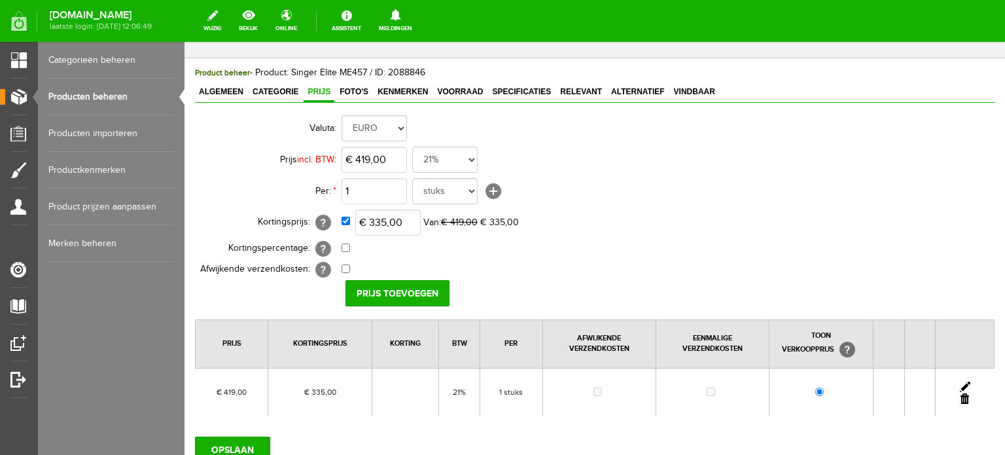
scroll to position [0, 0]
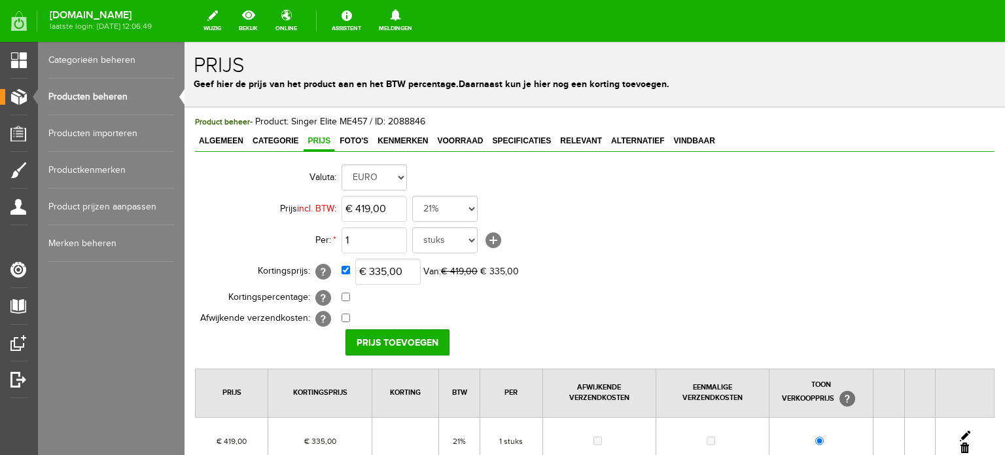
click at [114, 98] on link "Producten beheren" at bounding box center [111, 97] width 126 height 37
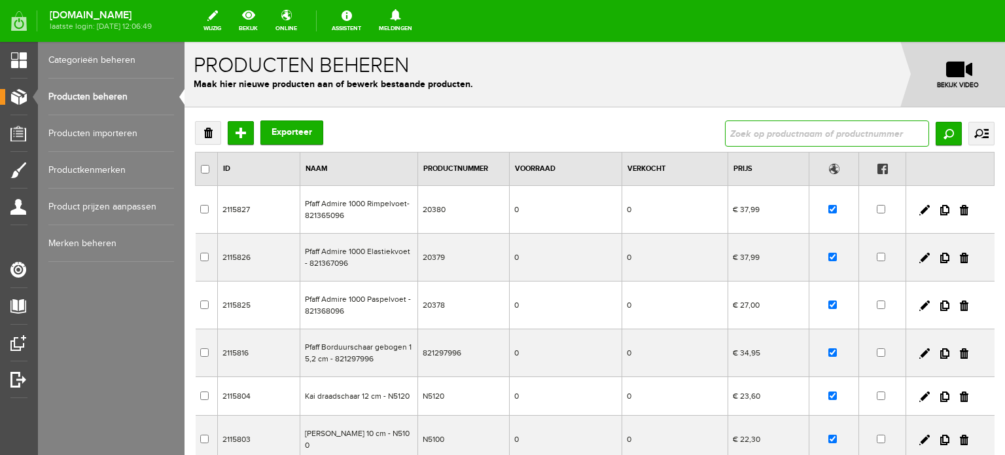
click at [774, 130] on input "text" at bounding box center [827, 133] width 204 height 26
paste input "Elite SE017"
type input "Elite SE017"
click at [940, 133] on input "Zoeken" at bounding box center [949, 134] width 26 height 24
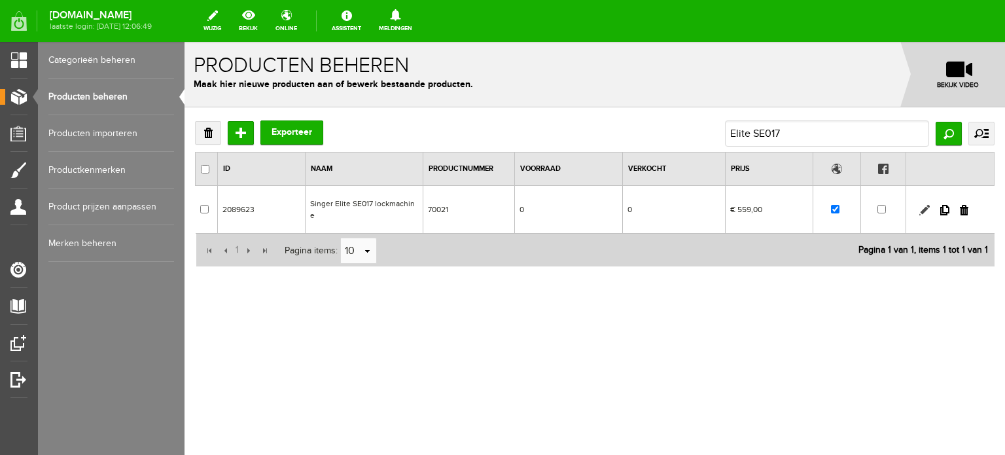
click at [925, 205] on link at bounding box center [924, 210] width 10 height 10
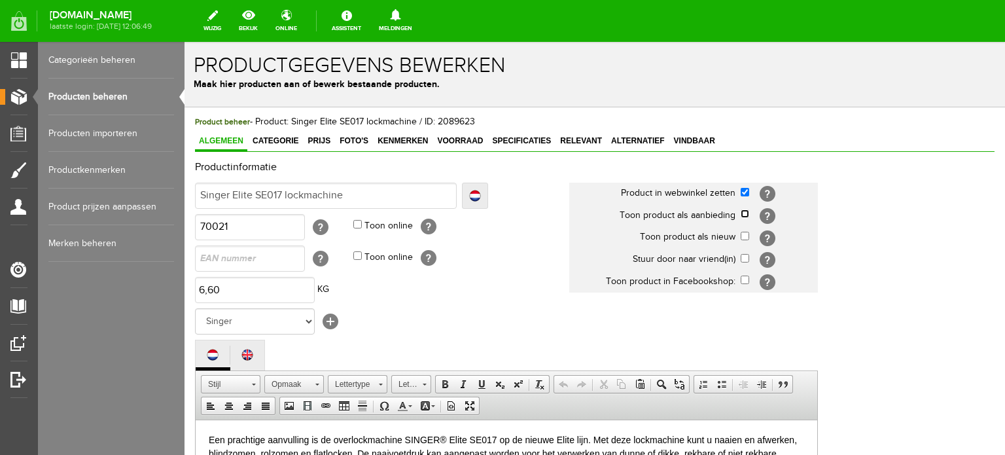
click at [744, 213] on input "checkbox" at bounding box center [745, 213] width 9 height 9
checkbox input "true"
click at [276, 138] on span "Categorie" at bounding box center [276, 140] width 54 height 9
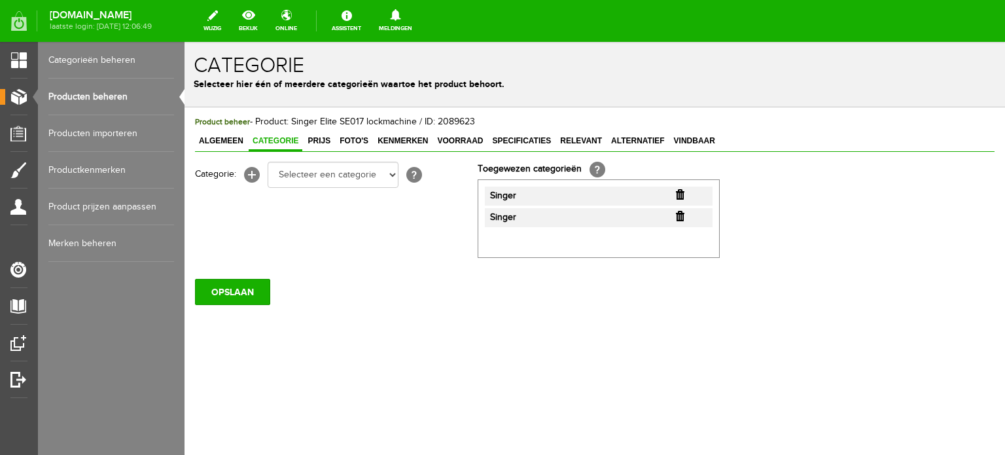
click at [681, 216] on input "button" at bounding box center [680, 216] width 9 height 10
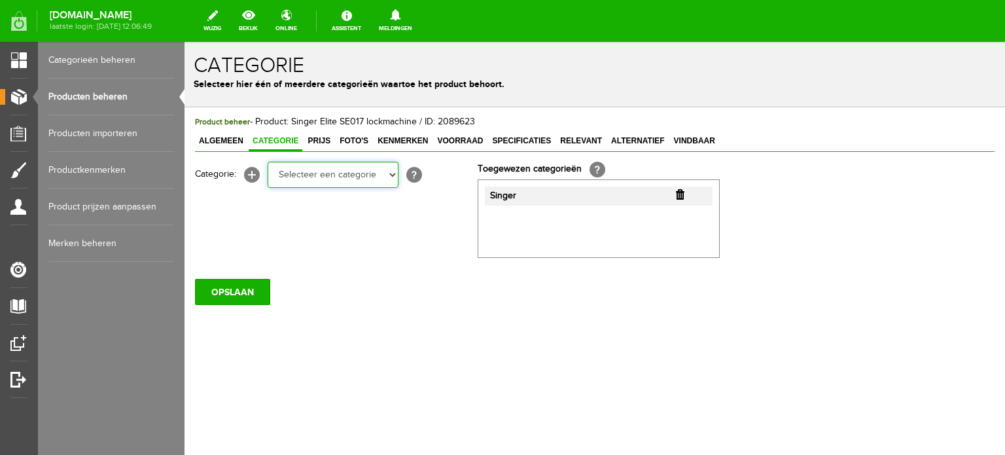
click at [395, 179] on select "Selecteer een categorie Cadeaubon [DATE][DATE] AANBIEDINGEN! Naai Tips en video…" at bounding box center [333, 175] width 131 height 26
select select "34784"
click at [268, 162] on select "Selecteer een categorie Cadeaubon [DATE][DATE] AANBIEDINGEN! Naai Tips en video…" at bounding box center [333, 175] width 131 height 26
click at [392, 175] on select "Selecteer een categorie Cadeaubon [DATE][DATE] AANBIEDINGEN! Naai Tips en video…" at bounding box center [333, 175] width 131 height 26
select select "38825"
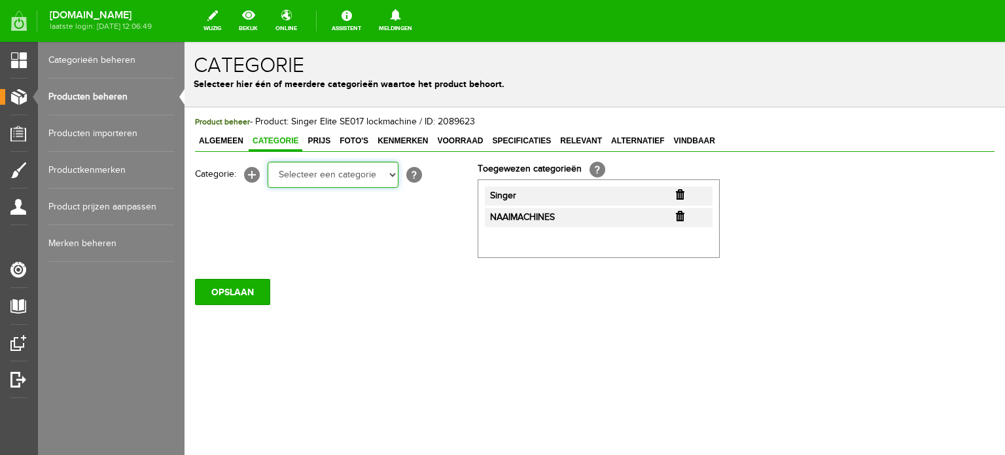
click at [268, 162] on select "Selecteer een categorie Cadeaubon [DATE][DATE] AANBIEDINGEN! Naai Tips en video…" at bounding box center [333, 175] width 131 height 26
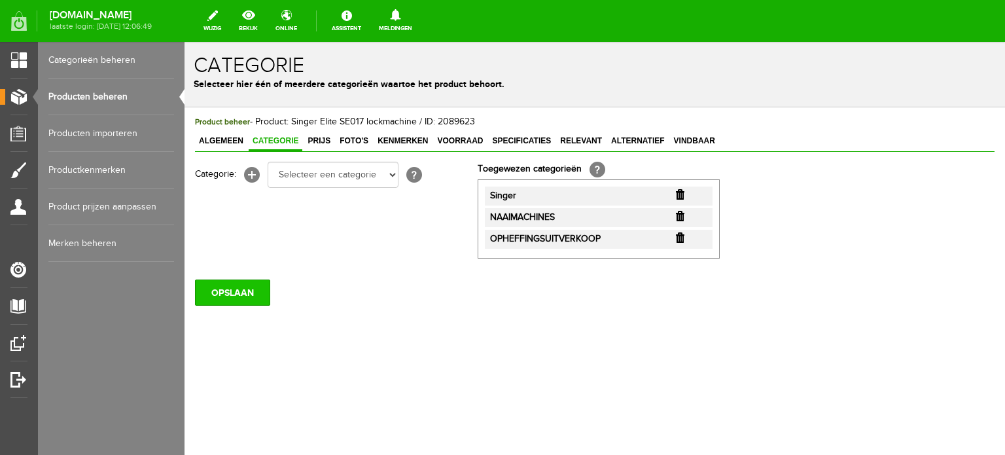
click at [233, 294] on input "OPSLAAN" at bounding box center [232, 292] width 75 height 26
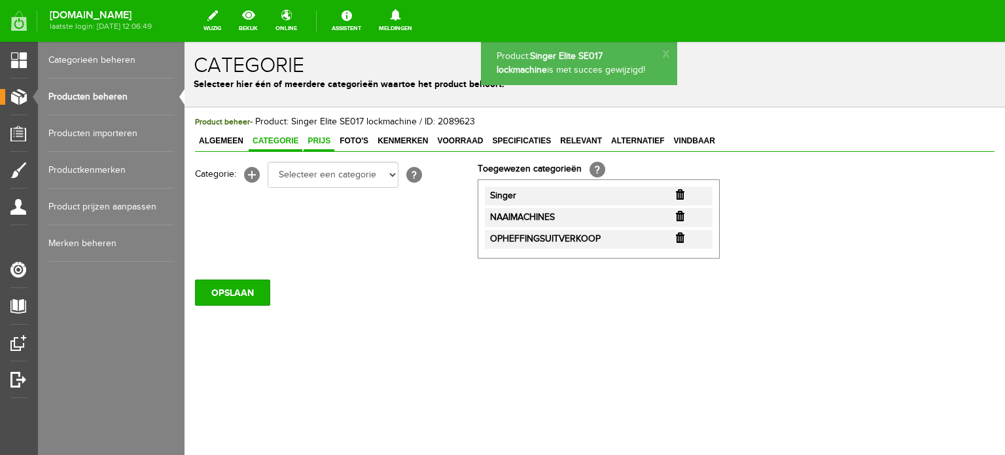
click at [324, 136] on span "Prijs" at bounding box center [319, 140] width 31 height 9
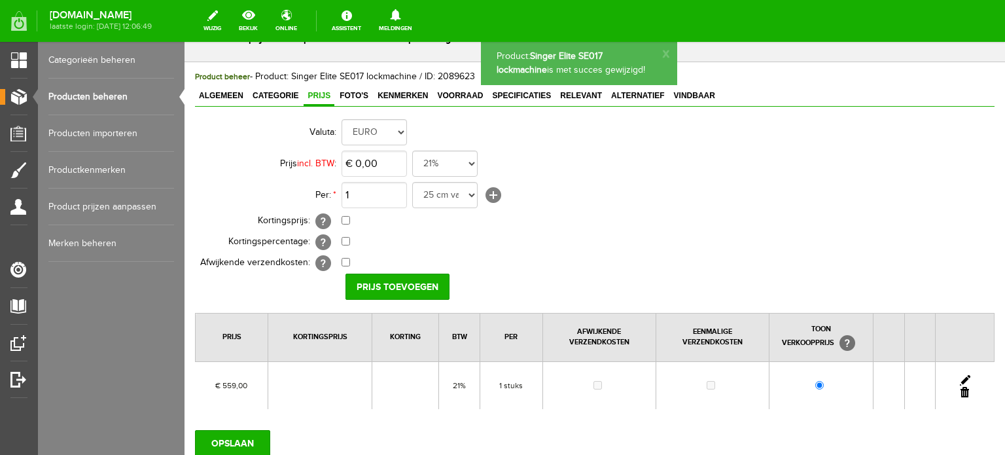
scroll to position [65, 0]
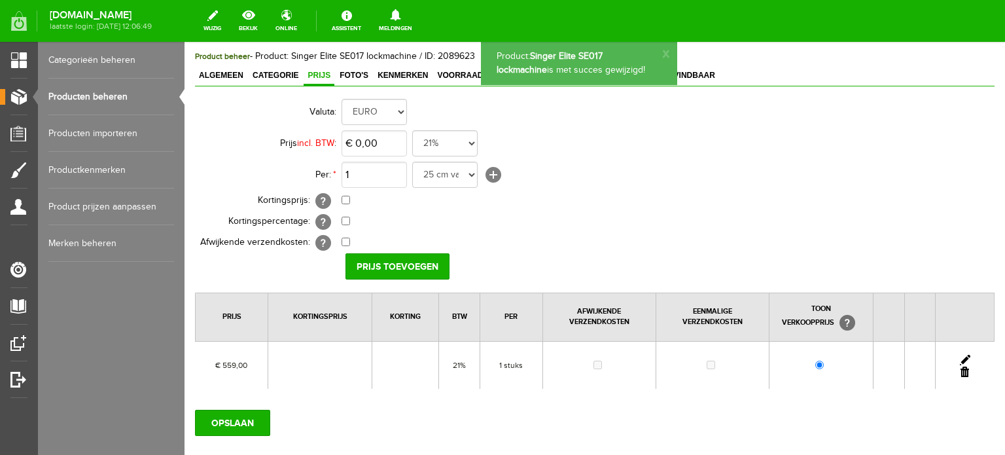
click at [960, 355] on link at bounding box center [965, 360] width 10 height 10
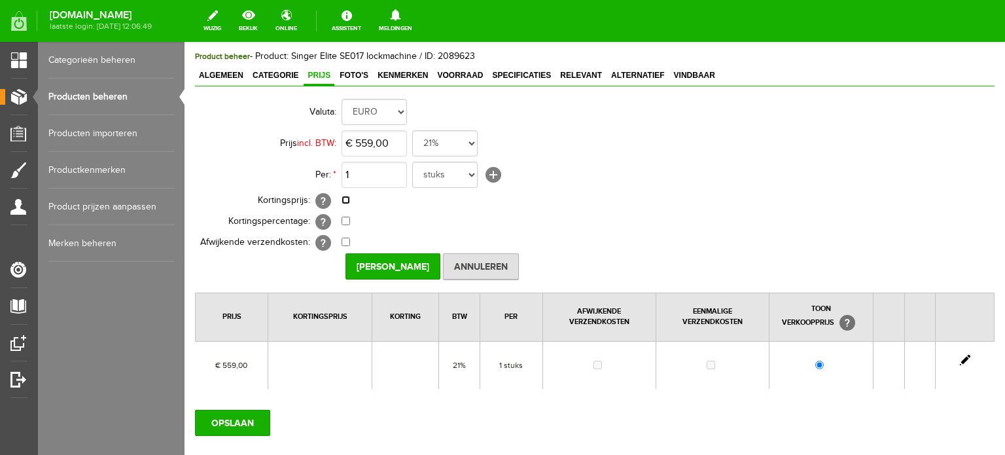
click at [343, 198] on input "checkbox" at bounding box center [346, 200] width 9 height 9
checkbox input "true"
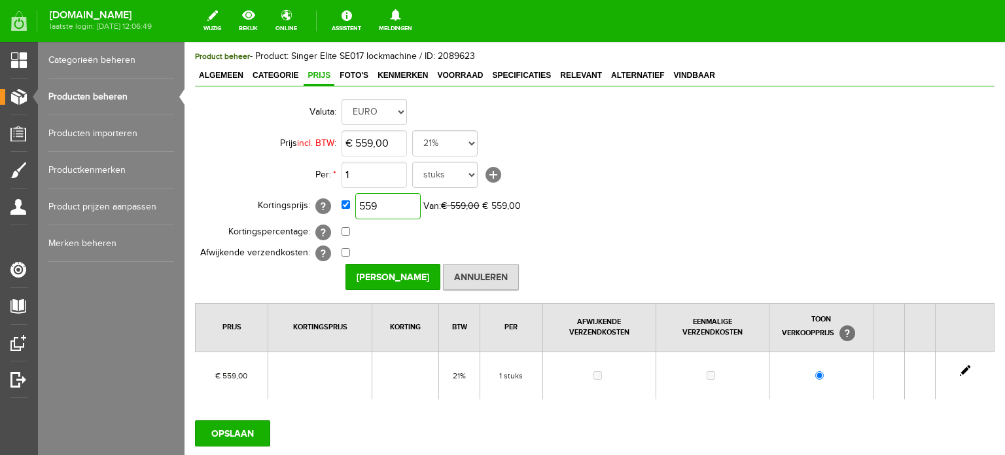
click at [398, 209] on input "559" at bounding box center [387, 206] width 65 height 26
type input "€ 447,00"
click at [636, 226] on td "0,00% (Voorbeeld: - 0,00% )" at bounding box center [583, 232] width 482 height 21
click at [391, 279] on input "[PERSON_NAME]" at bounding box center [393, 277] width 95 height 26
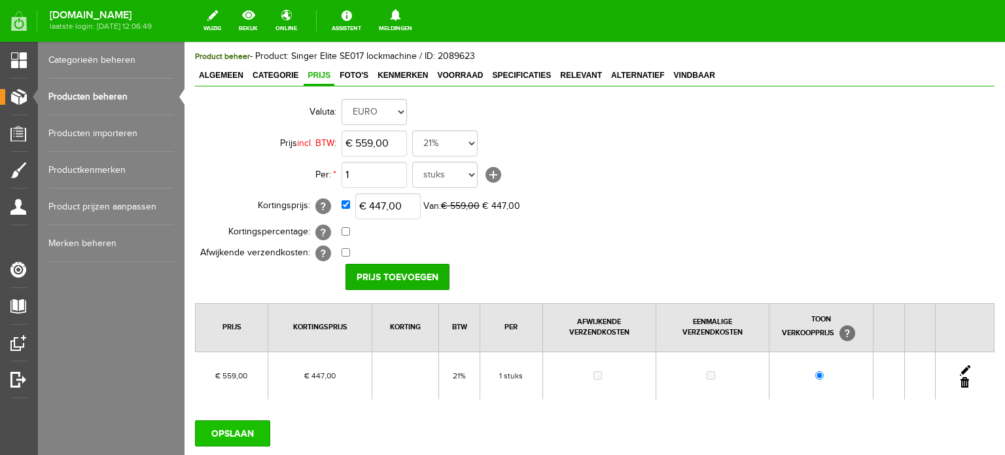
click at [245, 429] on input "OPSLAAN" at bounding box center [232, 433] width 75 height 26
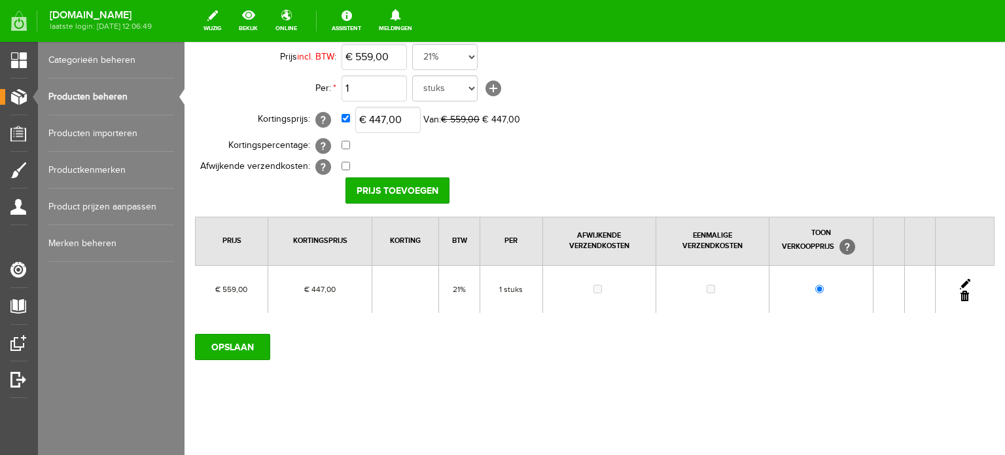
scroll to position [152, 0]
click at [960, 279] on link at bounding box center [965, 284] width 10 height 10
click at [395, 185] on input "[PERSON_NAME]" at bounding box center [393, 190] width 95 height 26
click at [240, 342] on input "OPSLAAN" at bounding box center [232, 347] width 75 height 26
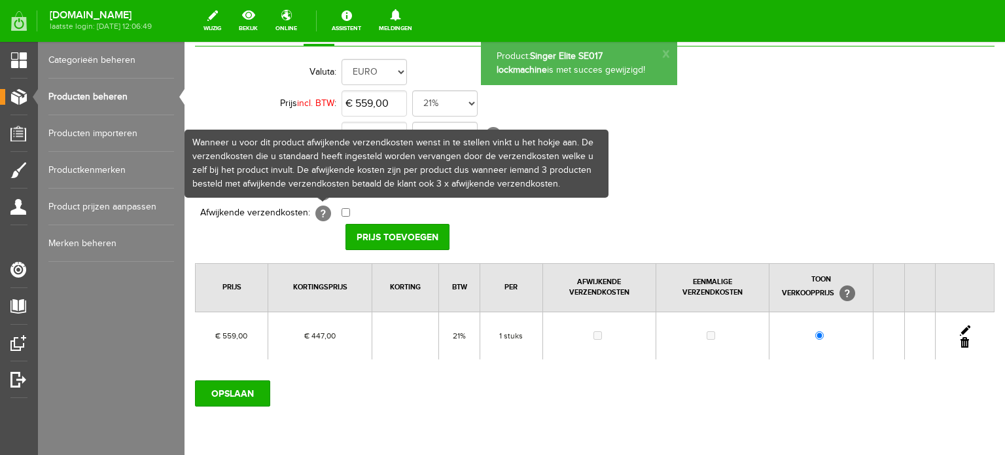
scroll to position [0, 0]
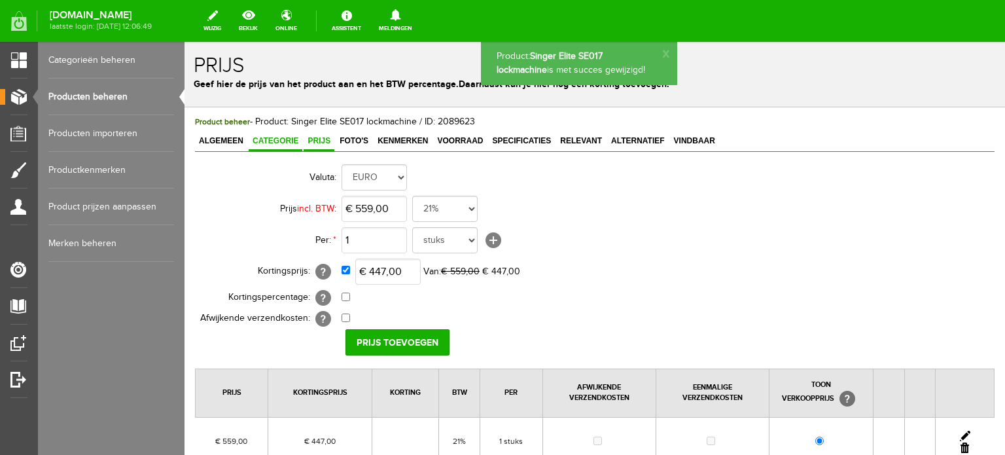
click at [270, 137] on span "Categorie" at bounding box center [276, 140] width 54 height 9
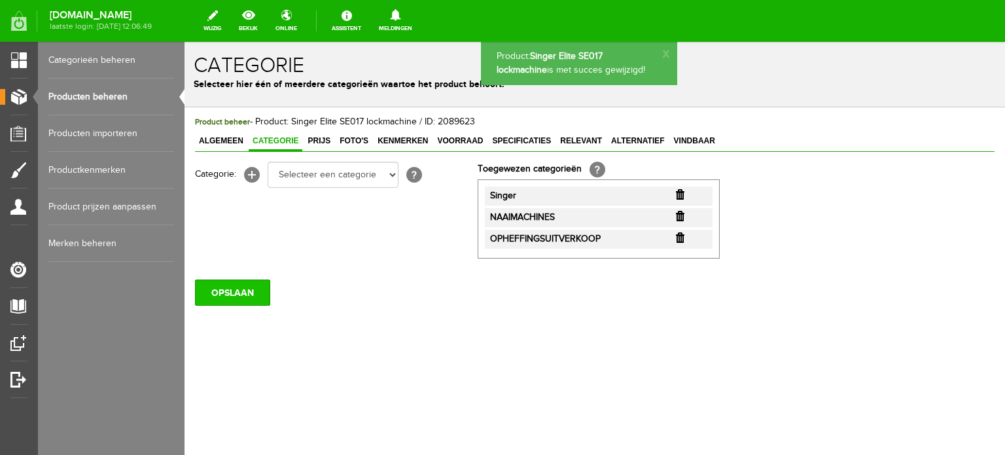
click at [226, 288] on input "OPSLAAN" at bounding box center [232, 292] width 75 height 26
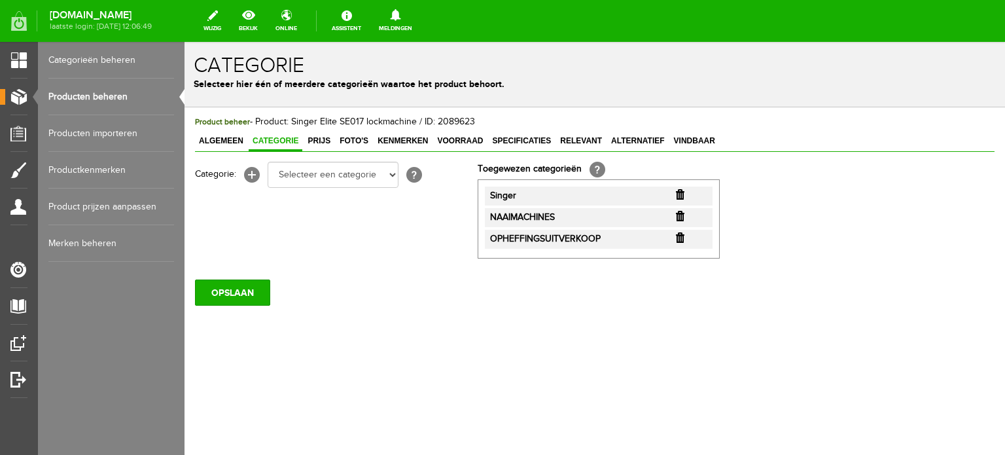
click at [681, 214] on input "button" at bounding box center [680, 216] width 9 height 10
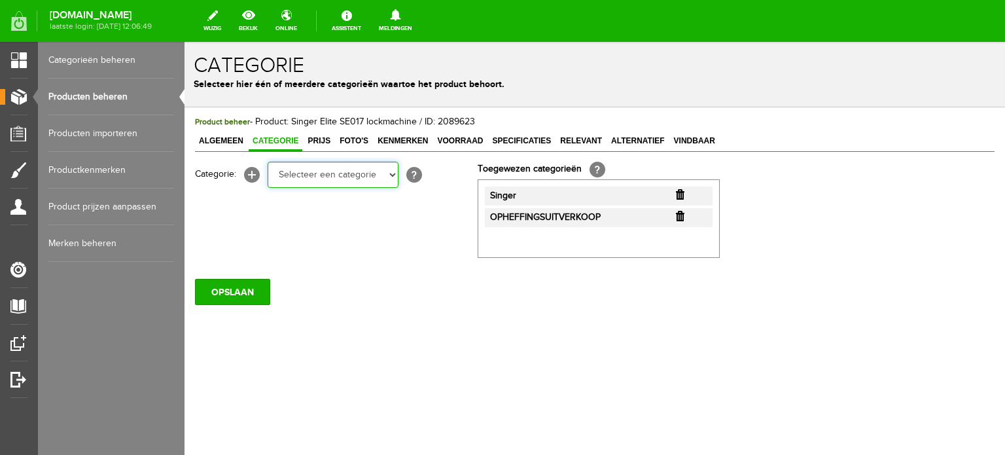
click at [390, 176] on select "Selecteer een categorie Cadeaubon [DATE][DATE] AANBIEDINGEN! Naai Tips en video…" at bounding box center [333, 175] width 131 height 26
click at [361, 172] on select "Selecteer een categorie Cadeaubon [DATE][DATE] AANBIEDINGEN! Naai Tips en video…" at bounding box center [333, 175] width 131 height 26
click at [361, 171] on select "Selecteer een categorie Cadeaubon [DATE][DATE] AANBIEDINGEN! Naai Tips en video…" at bounding box center [333, 175] width 131 height 26
select select "71586"
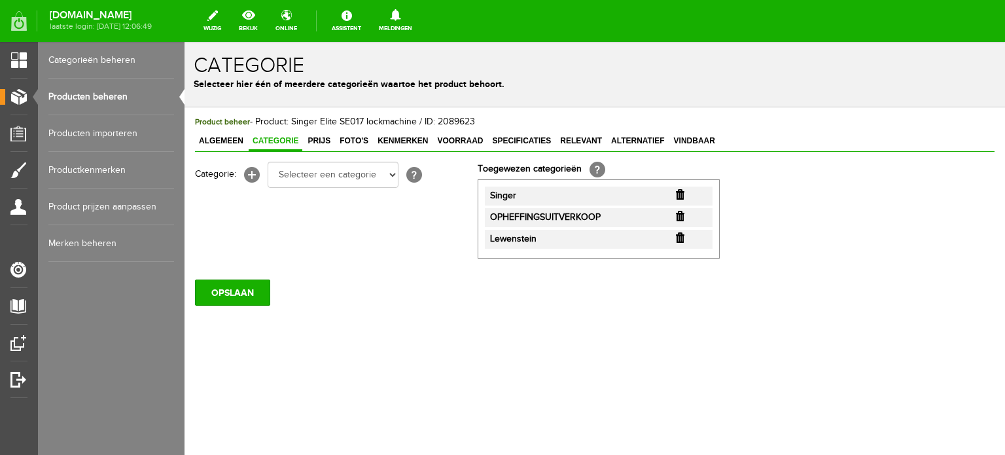
click at [683, 237] on input "button" at bounding box center [680, 237] width 9 height 10
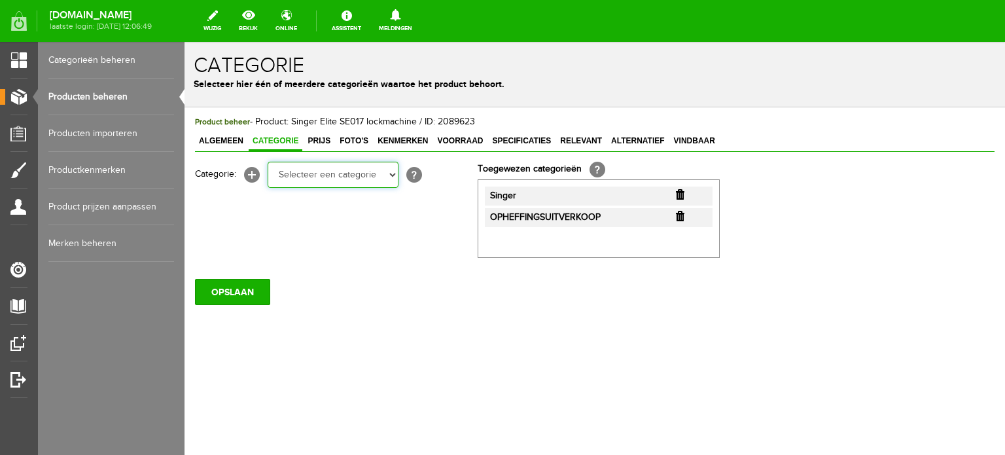
click at [322, 171] on select "Selecteer een categorie Cadeaubon [DATE][DATE] AANBIEDINGEN! Naai Tips en video…" at bounding box center [333, 175] width 131 height 26
select select "35698"
click at [268, 162] on select "Selecteer een categorie Cadeaubon [DATE][DATE] AANBIEDINGEN! Naai Tips en video…" at bounding box center [333, 175] width 131 height 26
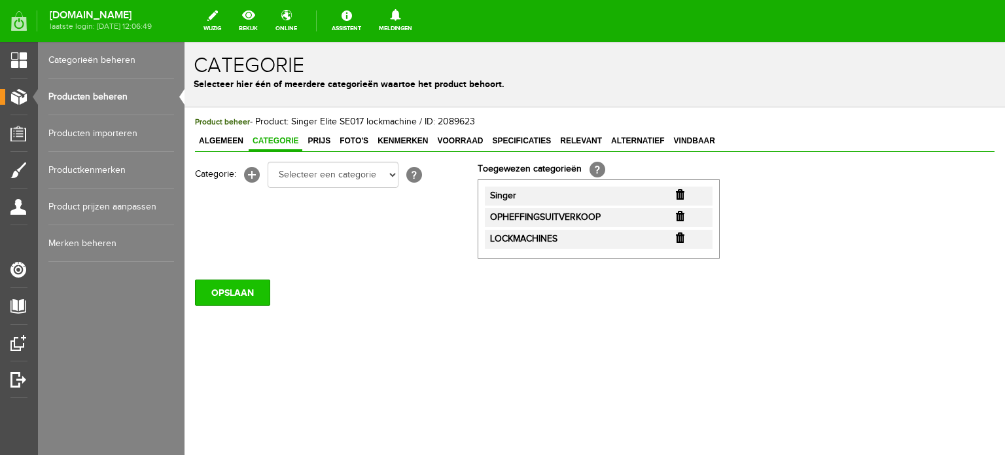
click at [248, 294] on input "OPSLAAN" at bounding box center [232, 292] width 75 height 26
click at [116, 97] on link "Producten beheren" at bounding box center [111, 97] width 126 height 37
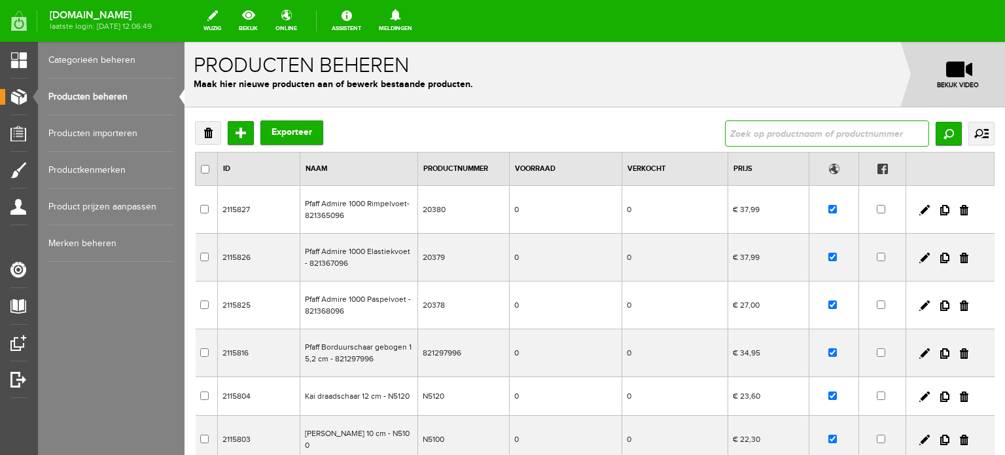
click at [750, 135] on input "text" at bounding box center [827, 133] width 204 height 26
type input "SE9185"
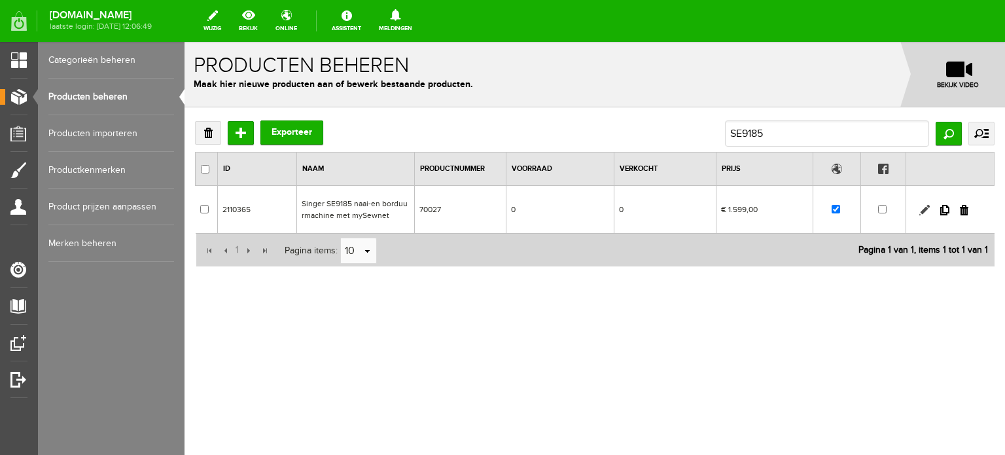
click at [921, 205] on link at bounding box center [924, 210] width 10 height 10
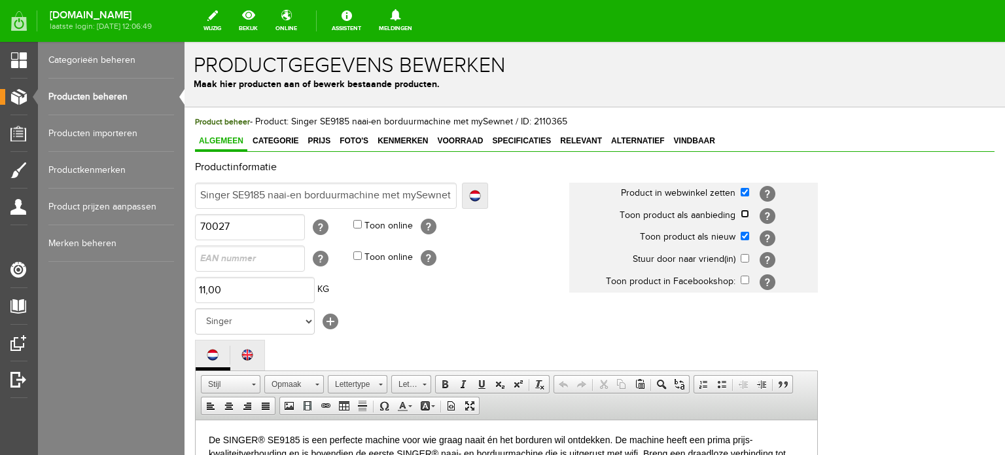
click at [746, 214] on input "checkbox" at bounding box center [745, 213] width 9 height 9
checkbox input "true"
click at [746, 232] on input "checkbox" at bounding box center [745, 236] width 9 height 9
checkbox input "false"
click at [280, 140] on span "Categorie" at bounding box center [276, 140] width 54 height 9
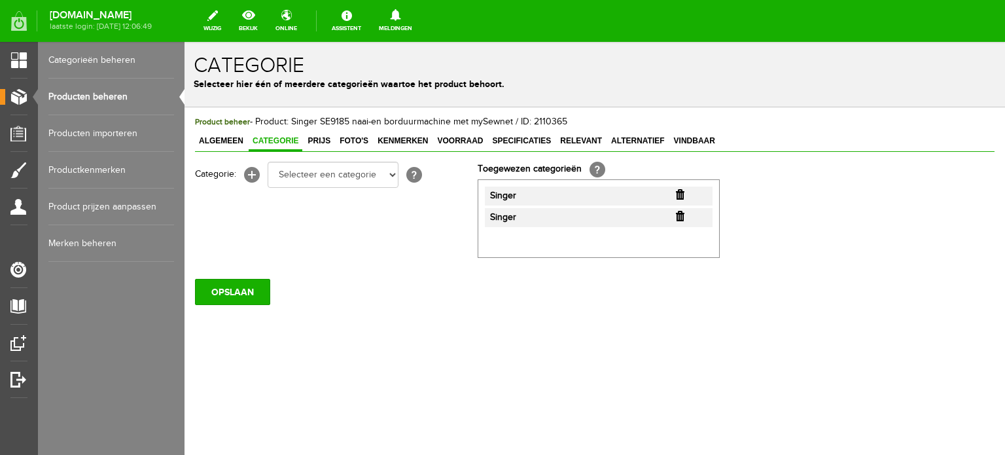
click at [683, 211] on input "button" at bounding box center [680, 216] width 9 height 10
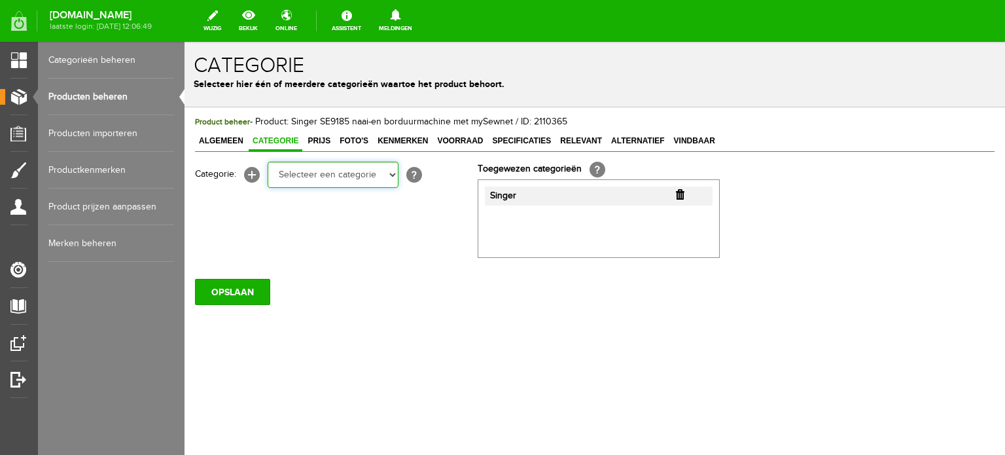
click at [391, 177] on select "Selecteer een categorie Cadeaubon [DATE][DATE] AANBIEDINGEN! Naai Tips en video…" at bounding box center [333, 175] width 131 height 26
select select "34784"
click at [268, 162] on select "Selecteer een categorie Cadeaubon [DATE][DATE] AANBIEDINGEN! Naai Tips en video…" at bounding box center [333, 175] width 131 height 26
click at [393, 176] on select "Selecteer een categorie Cadeaubon [DATE][DATE] AANBIEDINGEN! Naai Tips en video…" at bounding box center [333, 175] width 131 height 26
select select "38825"
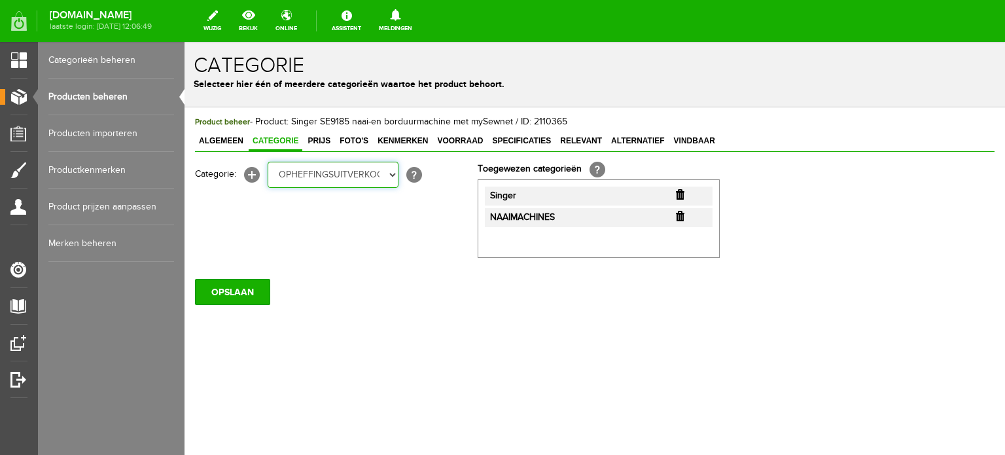
click at [268, 162] on select "Selecteer een categorie Cadeaubon [DATE][DATE] AANBIEDINGEN! Naai Tips en video…" at bounding box center [333, 175] width 131 height 26
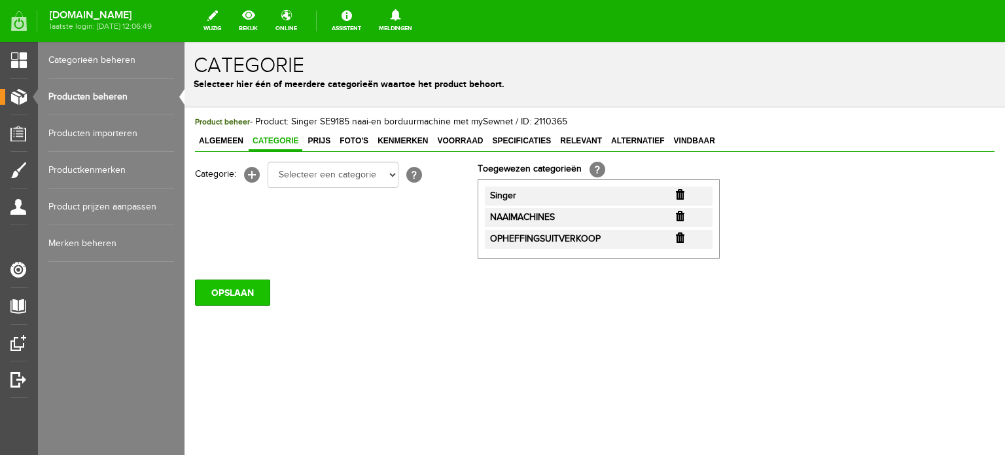
click at [226, 289] on input "OPSLAAN" at bounding box center [232, 292] width 75 height 26
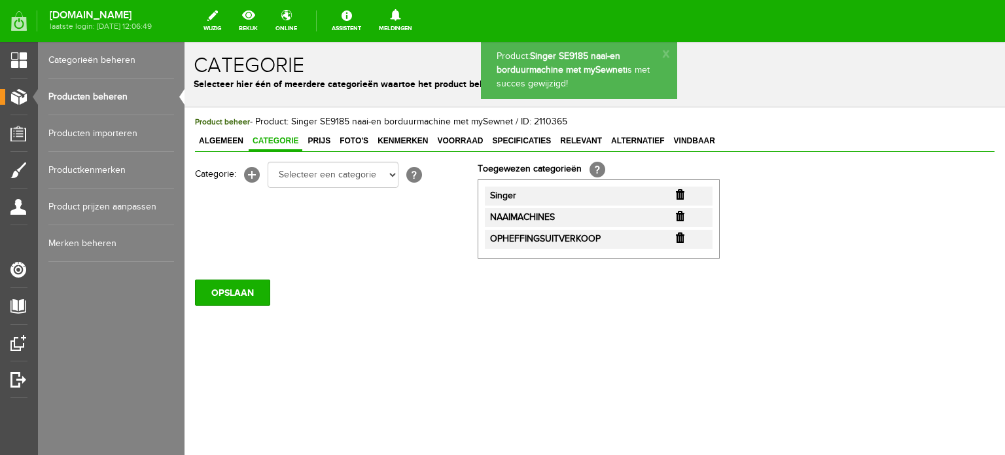
click at [321, 140] on span "Prijs" at bounding box center [319, 140] width 31 height 9
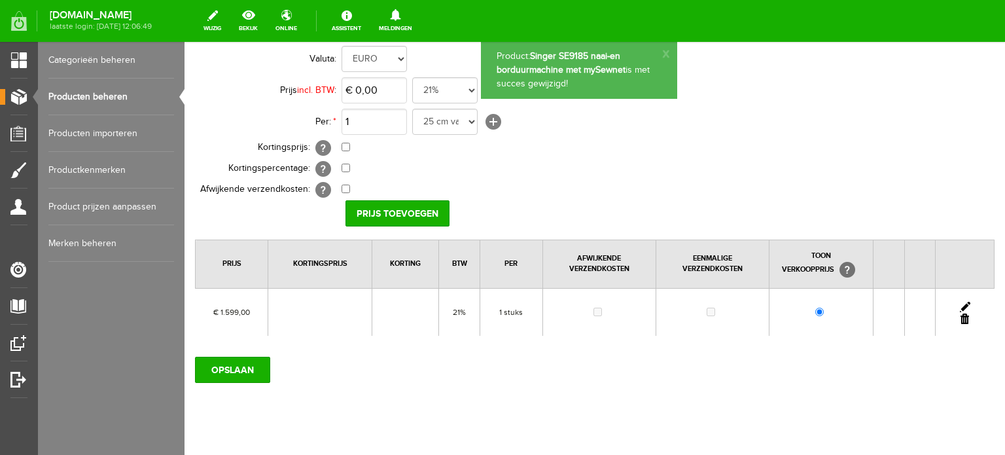
scroll to position [141, 0]
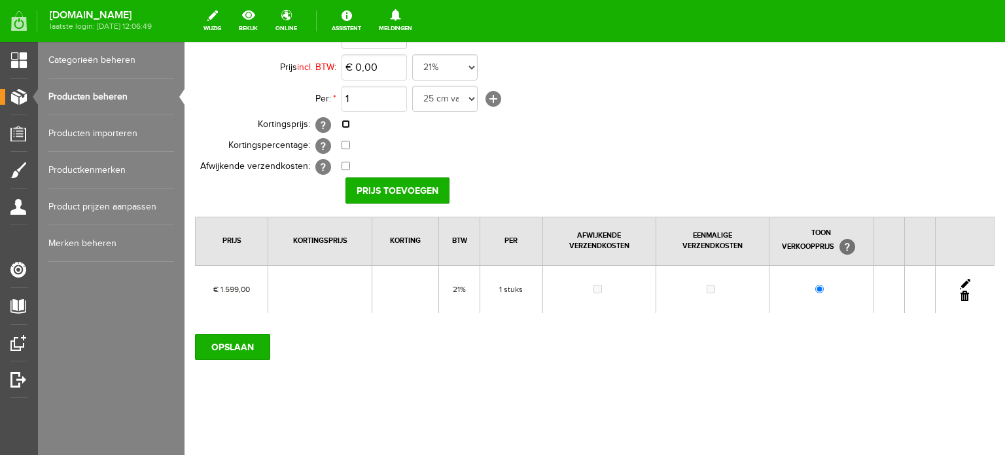
click at [345, 120] on input "checkbox" at bounding box center [346, 124] width 9 height 9
checkbox input "true"
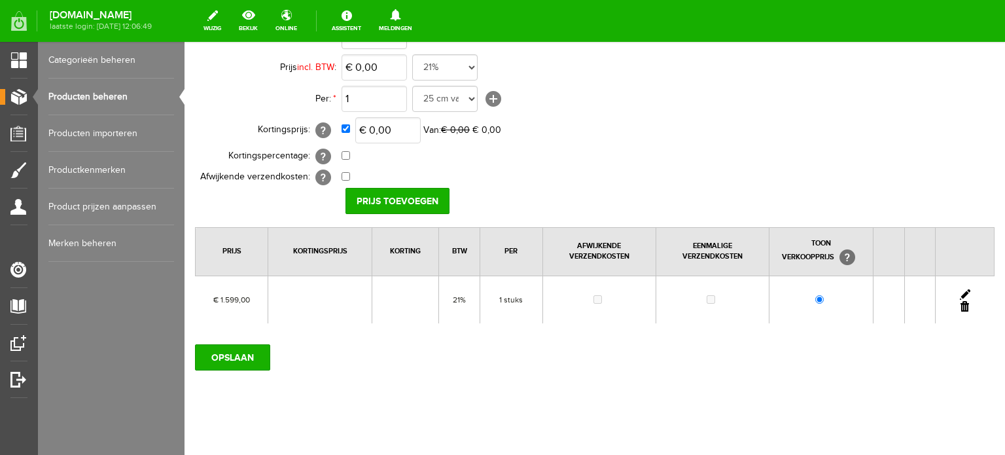
click at [960, 290] on link at bounding box center [965, 294] width 10 height 10
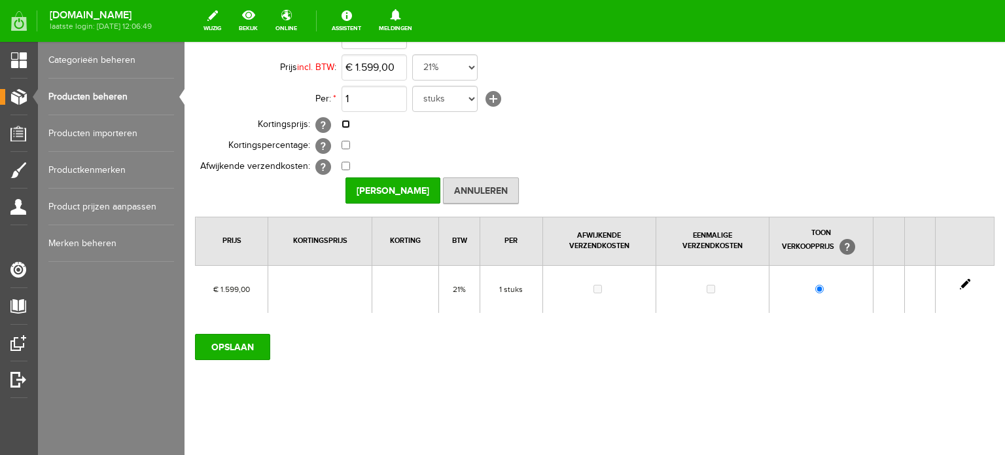
click at [347, 120] on input "checkbox" at bounding box center [346, 124] width 9 height 9
checkbox input "true"
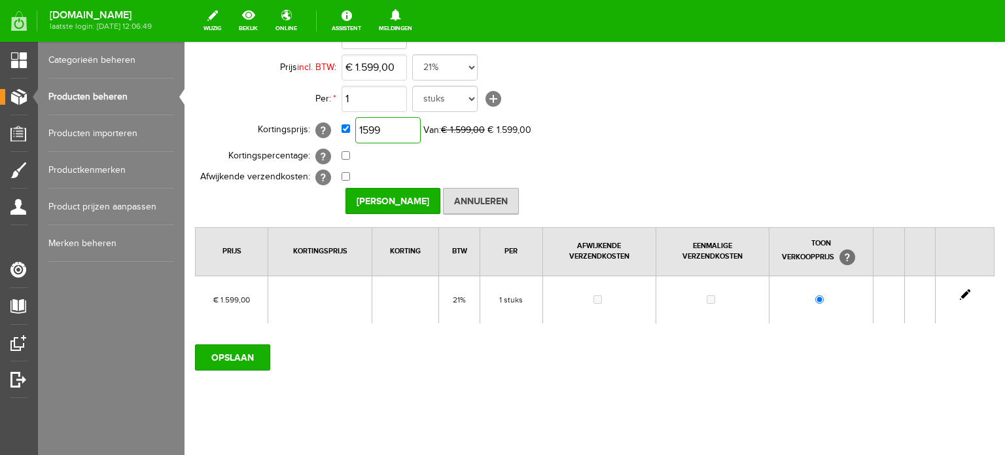
click at [386, 126] on input "1599" at bounding box center [387, 130] width 65 height 26
type input "€ 1.279,00"
click at [728, 124] on td "€ 1.279,00 Van: € 1.599,00 € 1.599,00" at bounding box center [583, 130] width 482 height 31
click at [389, 194] on input "[PERSON_NAME]" at bounding box center [393, 201] width 95 height 26
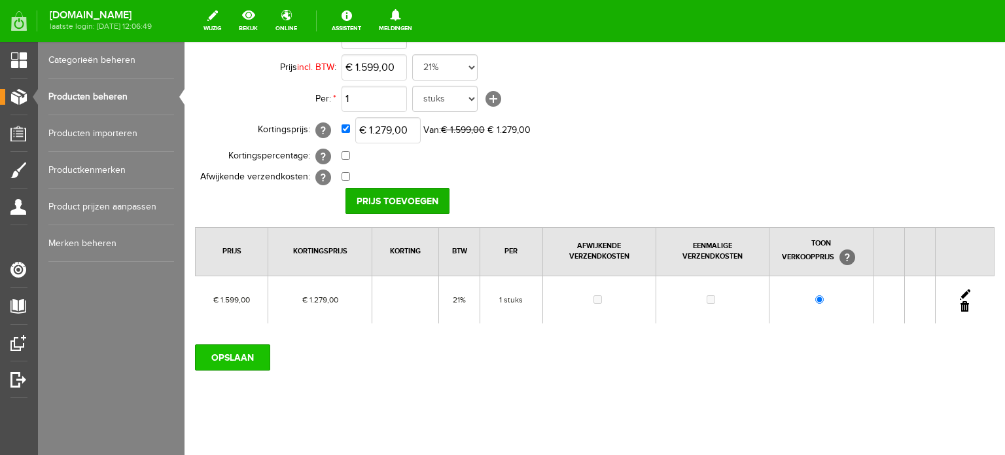
click at [251, 358] on input "OPSLAAN" at bounding box center [232, 357] width 75 height 26
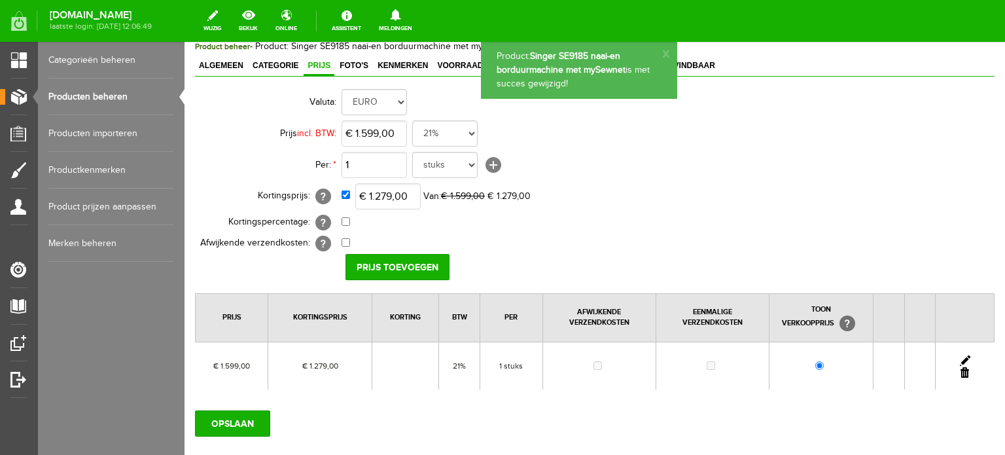
scroll to position [0, 0]
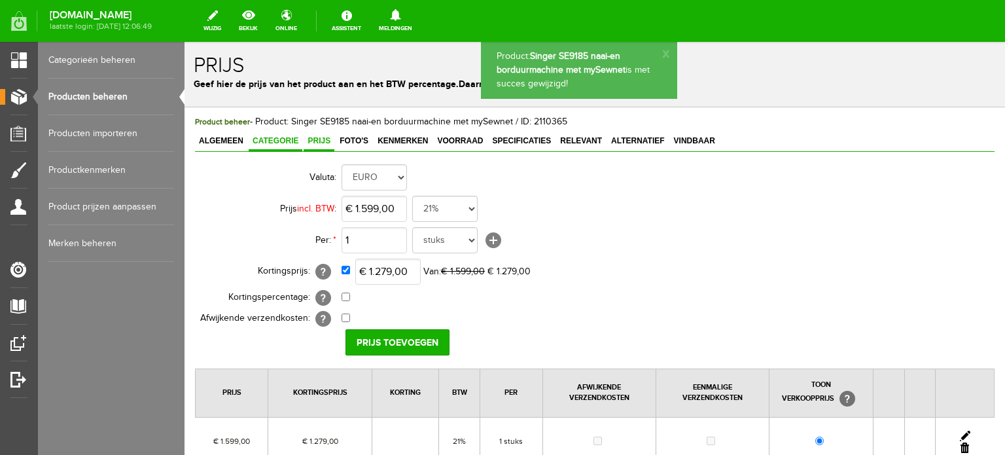
click at [288, 136] on span "Categorie" at bounding box center [276, 140] width 54 height 9
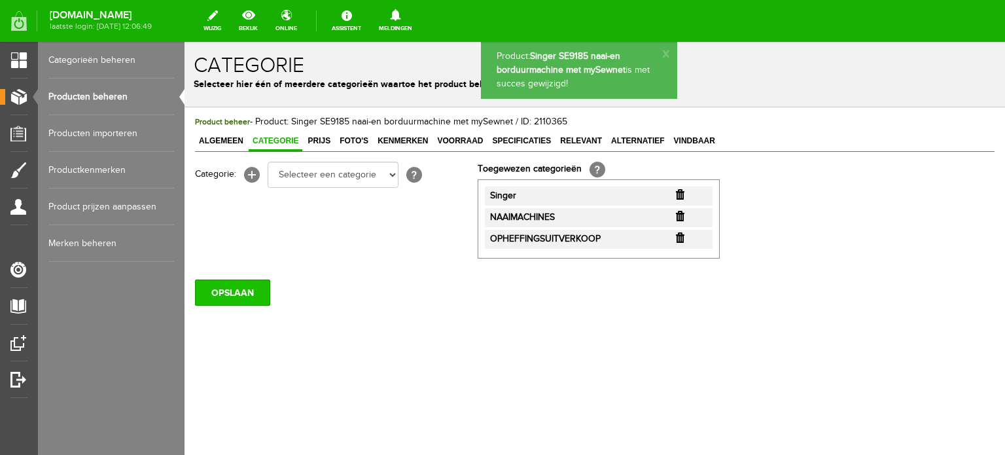
click at [243, 292] on input "OPSLAAN" at bounding box center [232, 292] width 75 height 26
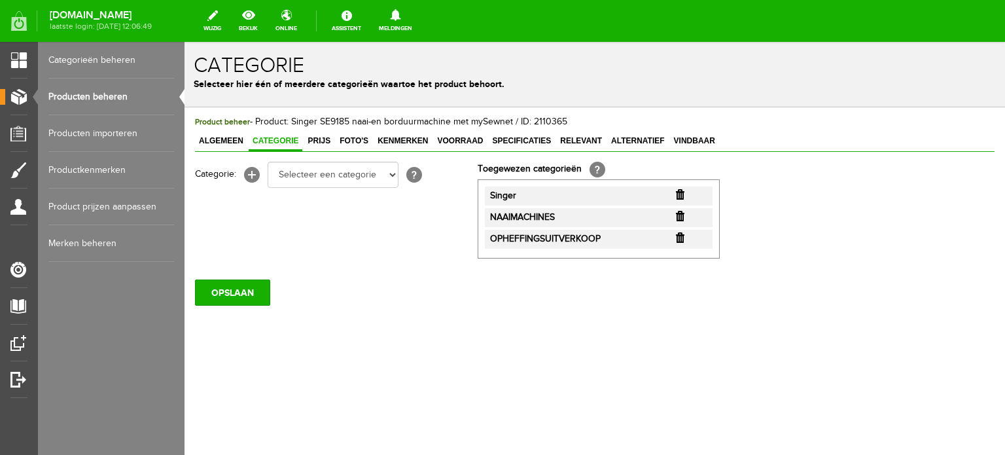
click at [111, 90] on link "Producten beheren" at bounding box center [111, 97] width 126 height 37
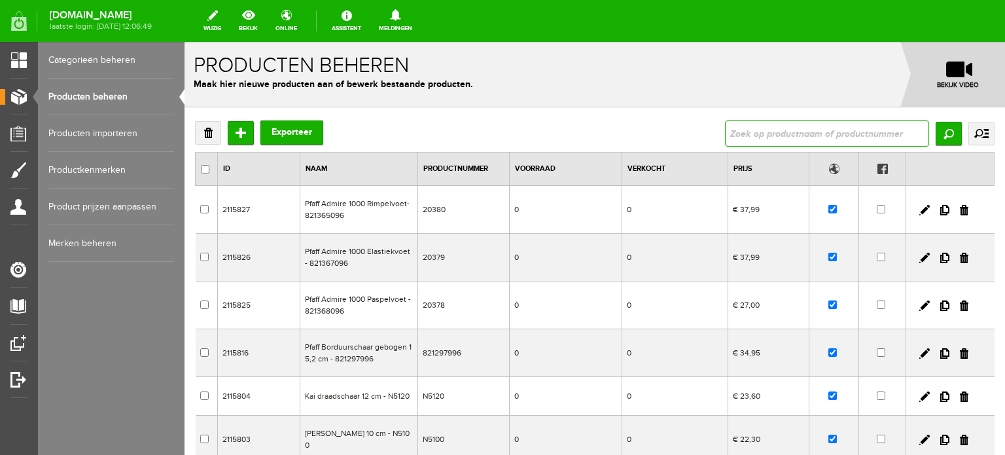
click at [823, 130] on input "text" at bounding box center [827, 133] width 204 height 26
type input "Stylist 9100"
click at [940, 132] on input "Zoeken" at bounding box center [949, 134] width 26 height 24
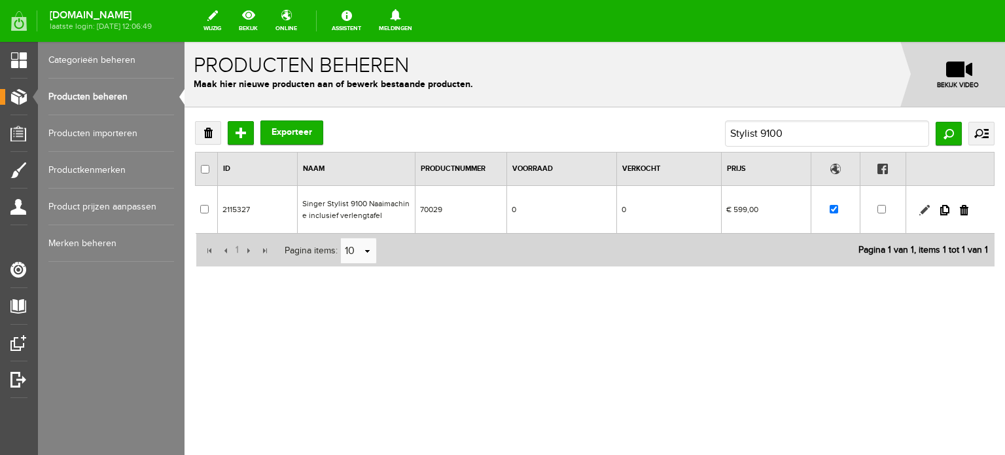
click at [923, 206] on link at bounding box center [924, 210] width 10 height 10
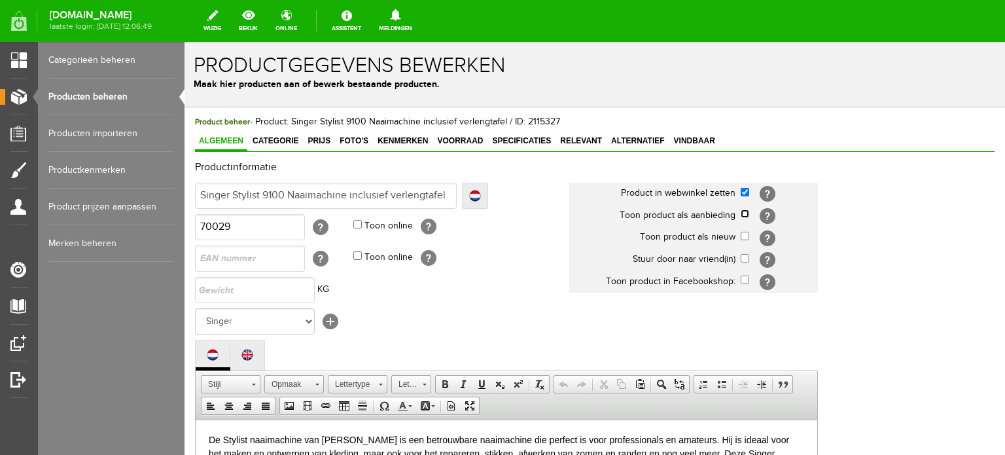
click at [747, 213] on input "checkbox" at bounding box center [745, 213] width 9 height 9
checkbox input "true"
click at [283, 139] on span "Categorie" at bounding box center [276, 140] width 54 height 9
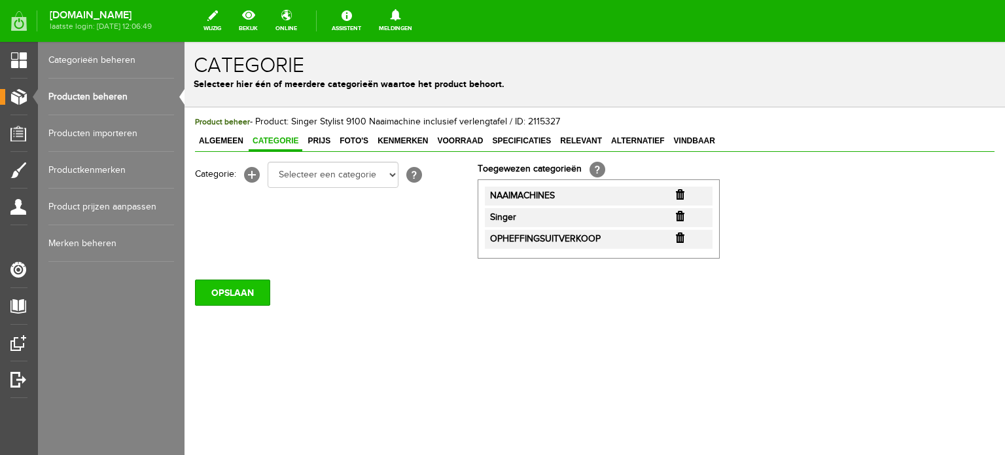
click at [251, 287] on input "OPSLAAN" at bounding box center [232, 292] width 75 height 26
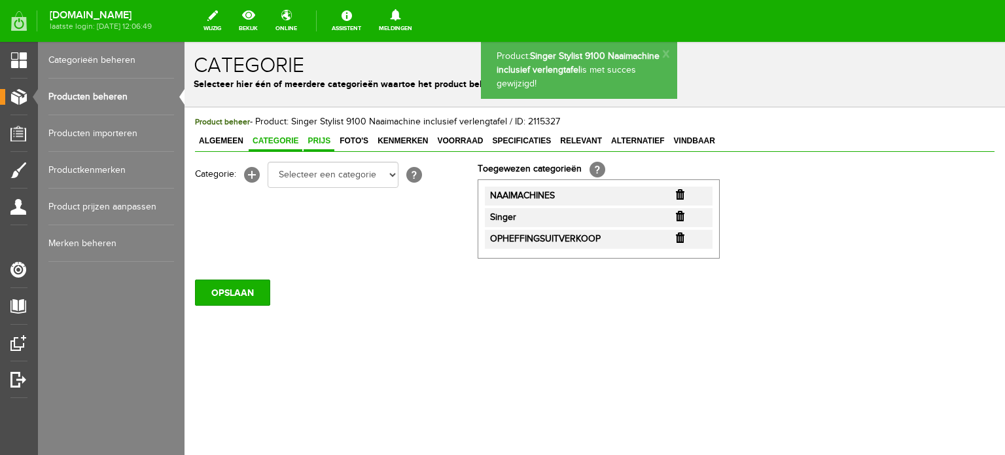
click at [321, 138] on span "Prijs" at bounding box center [319, 140] width 31 height 9
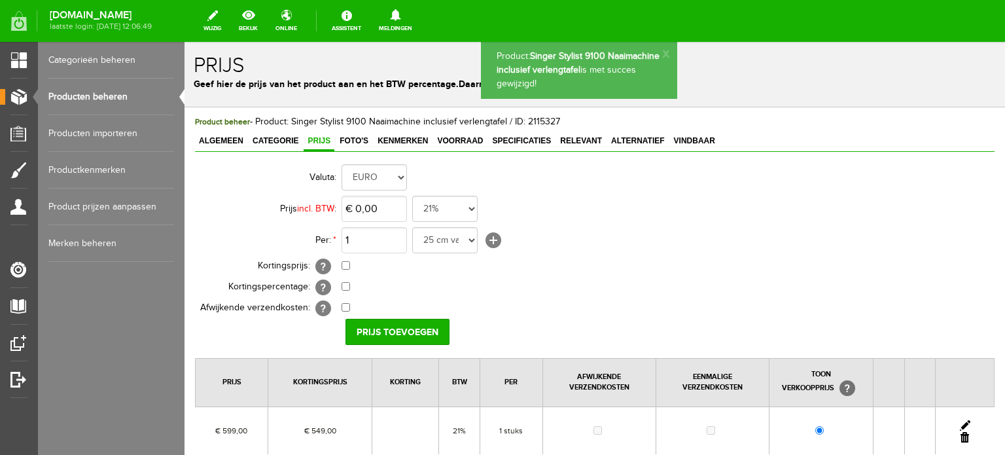
scroll to position [131, 0]
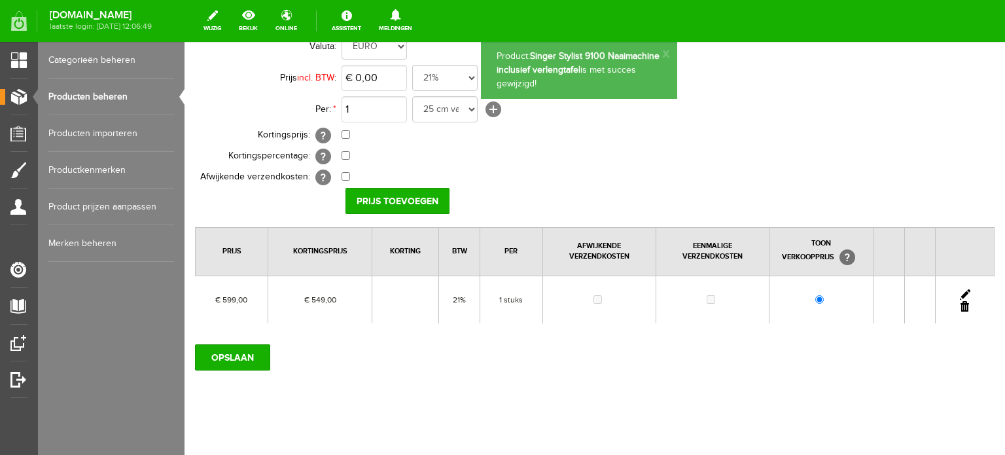
click at [960, 289] on link at bounding box center [965, 294] width 10 height 10
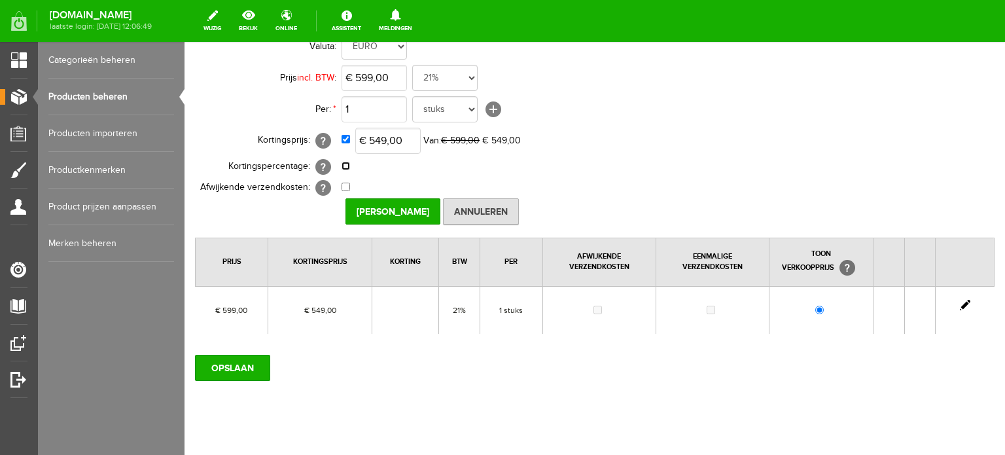
click at [346, 164] on input "checkbox" at bounding box center [346, 166] width 9 height 9
checkbox input "true"
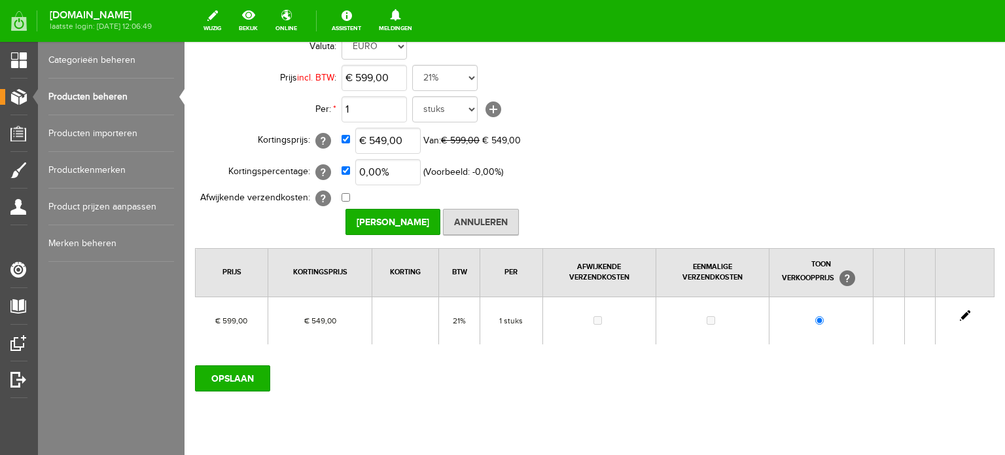
click at [960, 313] on link at bounding box center [965, 315] width 10 height 10
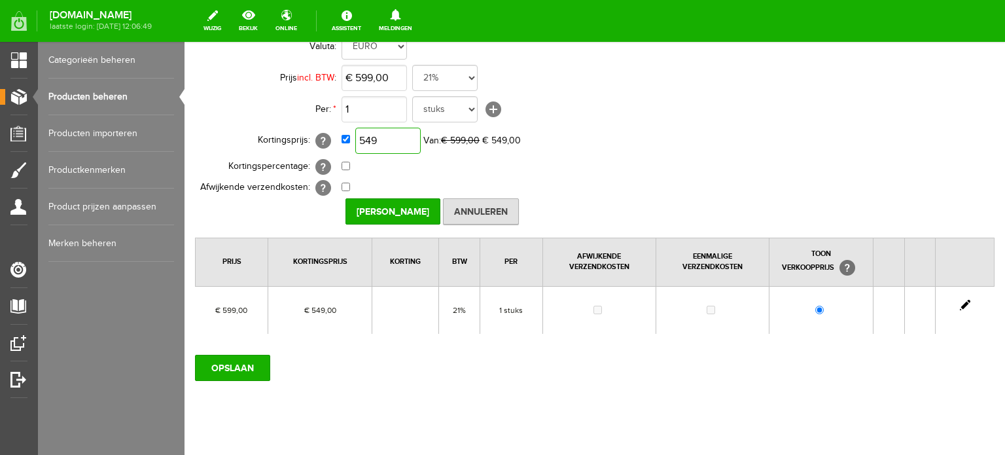
click at [388, 141] on input "549" at bounding box center [387, 141] width 65 height 26
type input "€ 479,00"
click at [686, 171] on td "0,00% (Voorbeeld: - 0,00% )" at bounding box center [583, 166] width 482 height 21
click at [391, 209] on input "[PERSON_NAME]" at bounding box center [393, 211] width 95 height 26
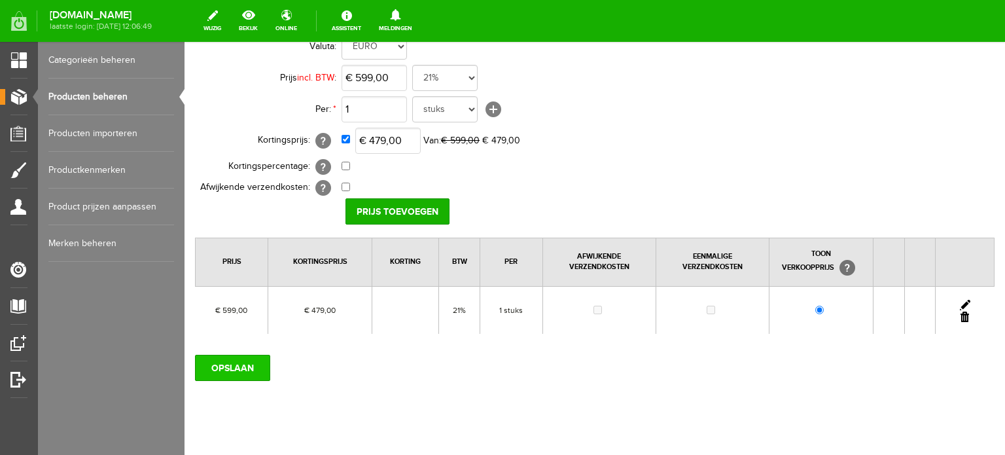
click at [246, 368] on input "OPSLAAN" at bounding box center [232, 368] width 75 height 26
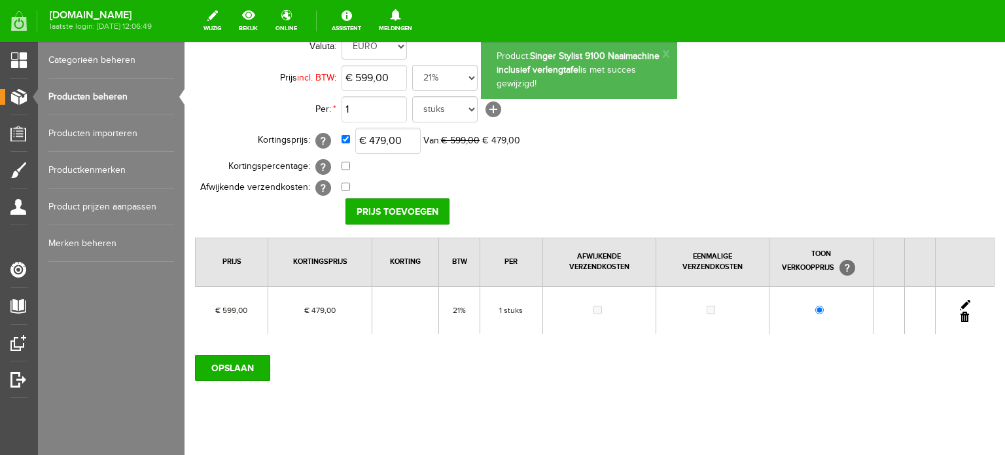
scroll to position [0, 0]
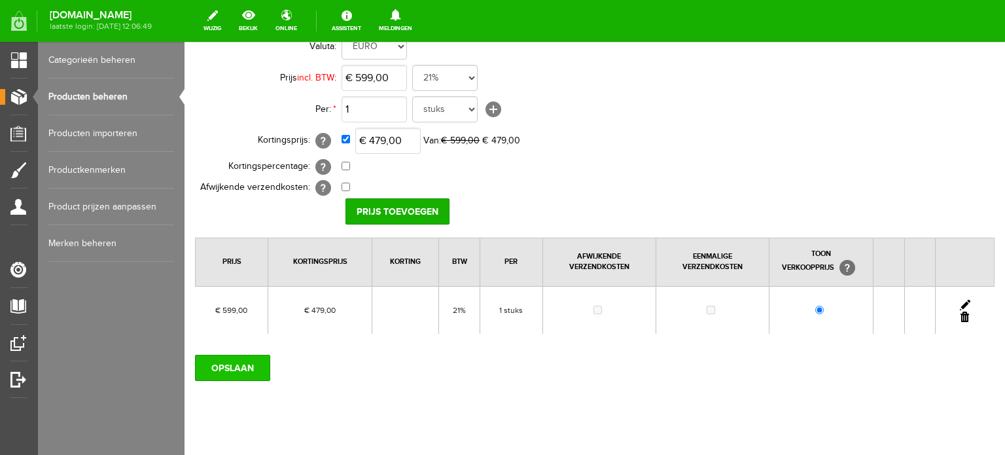
click at [230, 363] on input "OPSLAAN" at bounding box center [232, 368] width 75 height 26
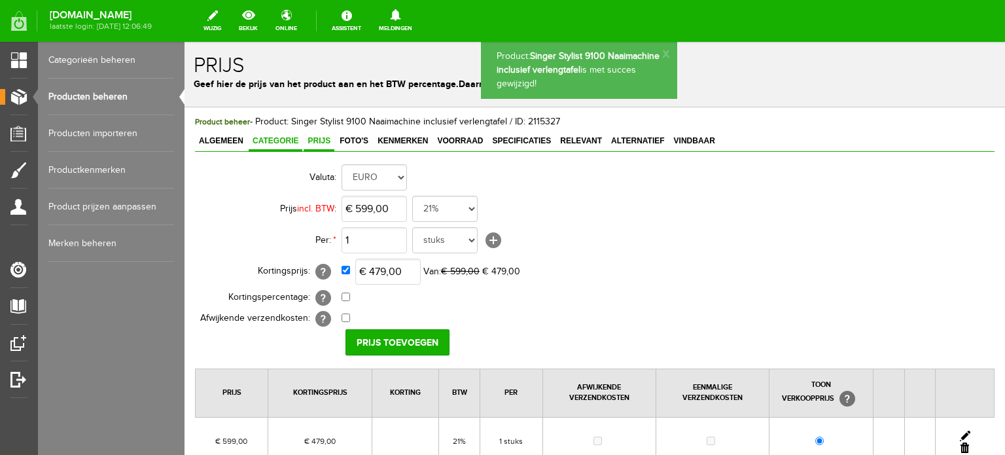
click at [289, 140] on span "Categorie" at bounding box center [276, 140] width 54 height 9
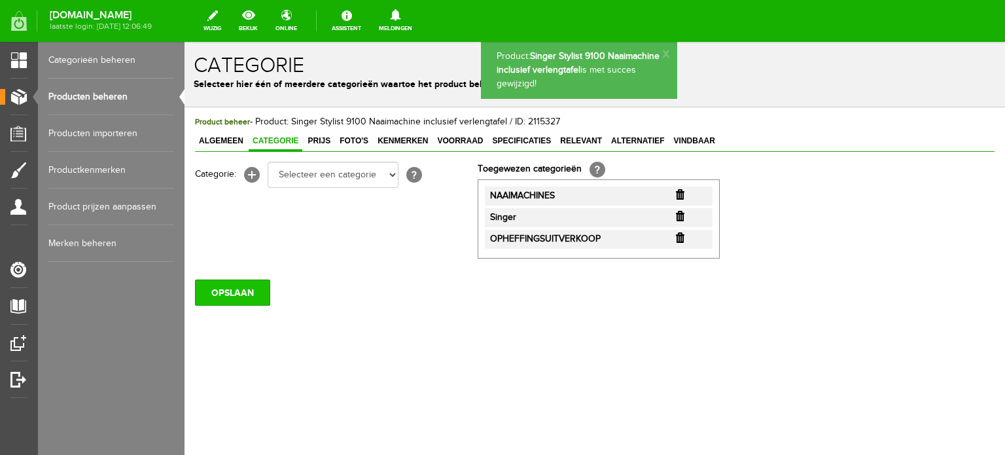
click at [232, 291] on input "OPSLAAN" at bounding box center [232, 292] width 75 height 26
click at [317, 137] on span "Prijs" at bounding box center [319, 140] width 31 height 9
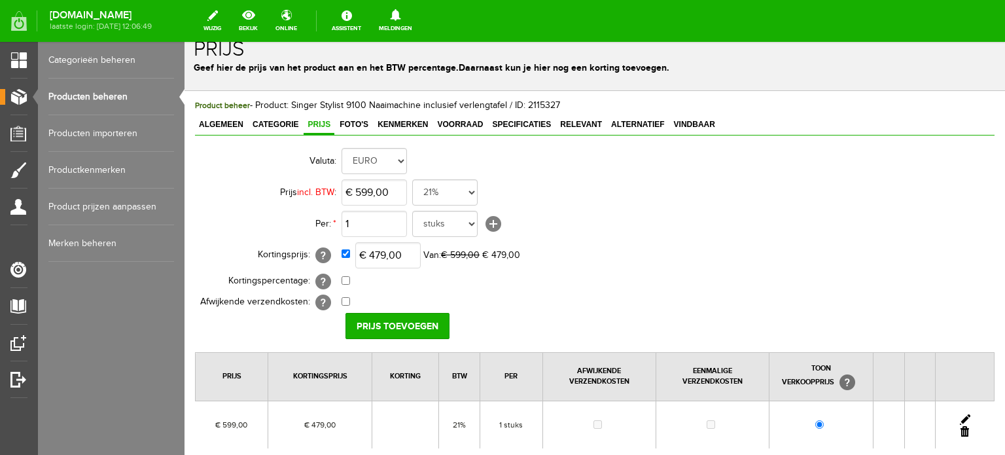
scroll to position [65, 0]
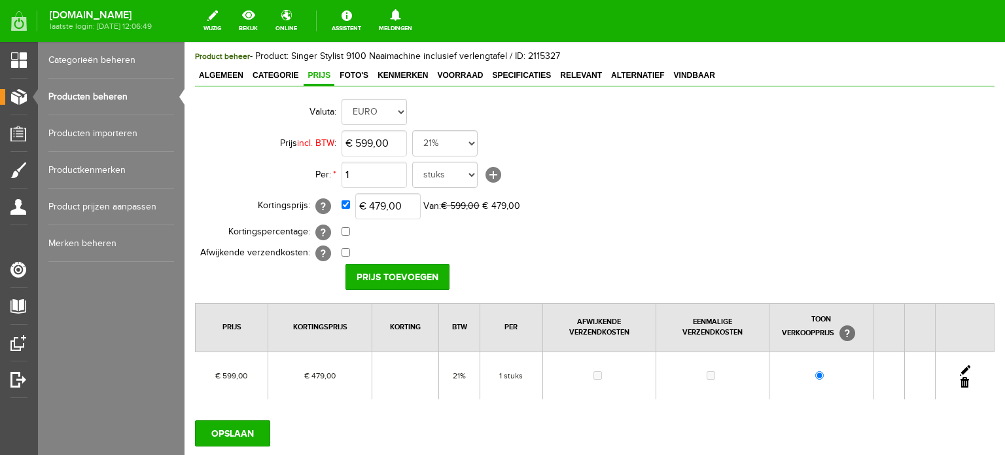
click at [960, 368] on link at bounding box center [965, 370] width 10 height 10
click at [410, 272] on input "[PERSON_NAME]" at bounding box center [393, 277] width 95 height 26
click at [246, 426] on input "OPSLAAN" at bounding box center [232, 433] width 75 height 26
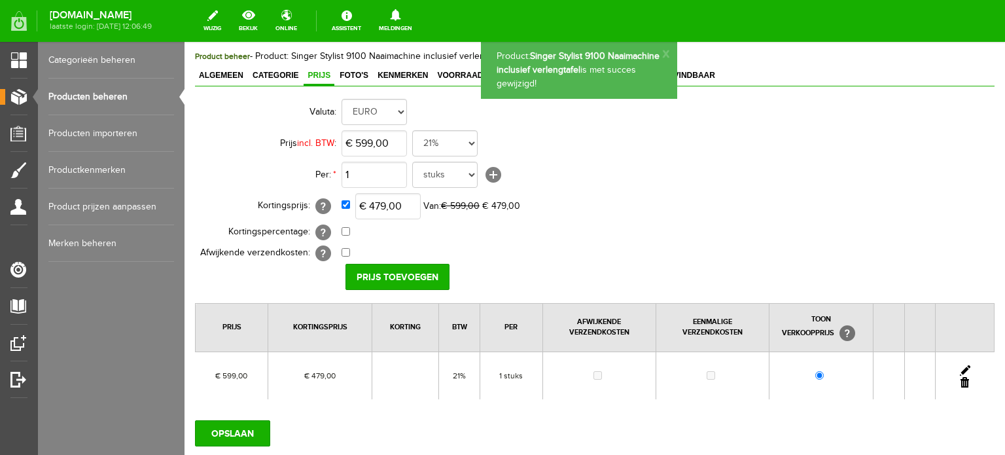
scroll to position [0, 0]
click at [285, 80] on link "Categorie" at bounding box center [276, 76] width 54 height 19
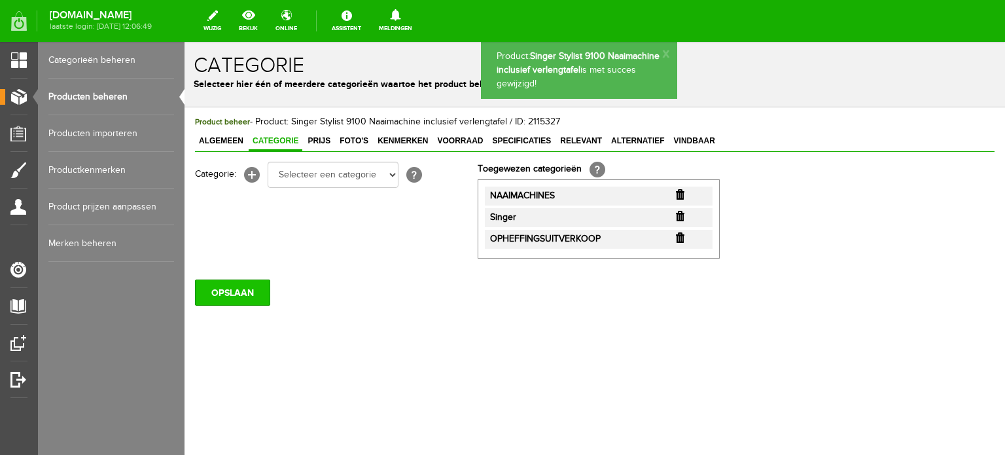
click at [230, 293] on input "OPSLAAN" at bounding box center [232, 292] width 75 height 26
click at [391, 177] on select "Selecteer een categorie Cadeaubon BLACK FRIDAY AANBIEDINGEN! Naai Tips en video…" at bounding box center [333, 175] width 131 height 26
select select "38825"
click at [268, 162] on select "Selecteer een categorie Cadeaubon BLACK FRIDAY AANBIEDINGEN! Naai Tips en video…" at bounding box center [333, 175] width 131 height 26
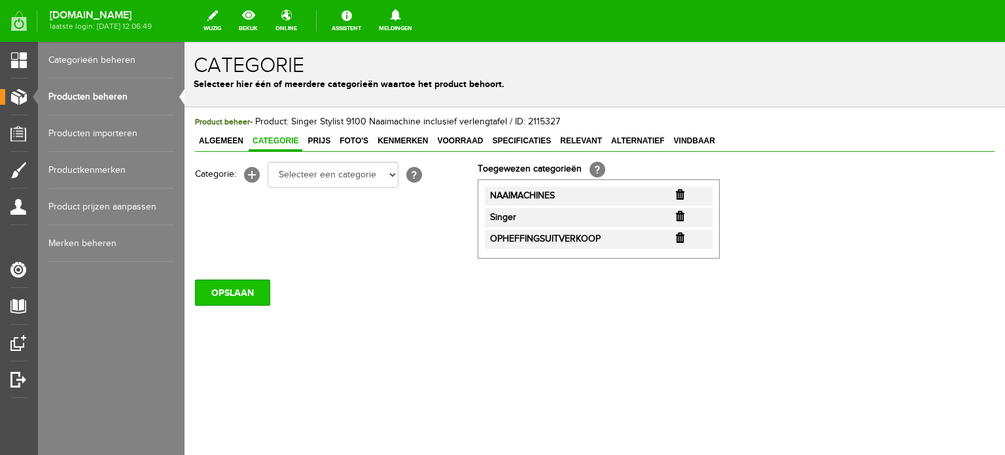
click at [248, 294] on input "OPSLAAN" at bounding box center [232, 292] width 75 height 26
click at [236, 295] on input "OPSLAAN" at bounding box center [232, 292] width 75 height 26
click at [113, 91] on link "Producten beheren" at bounding box center [111, 97] width 126 height 37
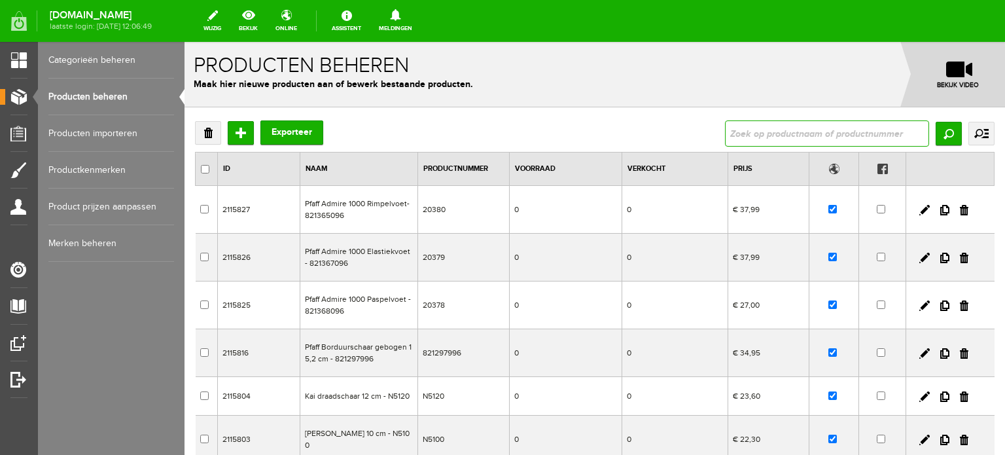
click at [772, 133] on input "text" at bounding box center [827, 133] width 204 height 26
paste input "Power fabric"
type input "Power fabric"
click at [939, 132] on input "Zoeken" at bounding box center [949, 134] width 26 height 24
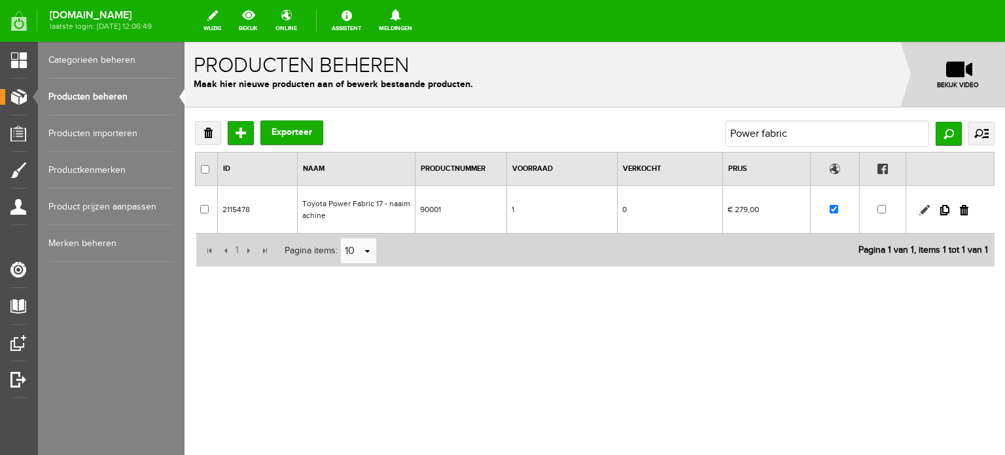
click at [921, 205] on link at bounding box center [924, 210] width 10 height 10
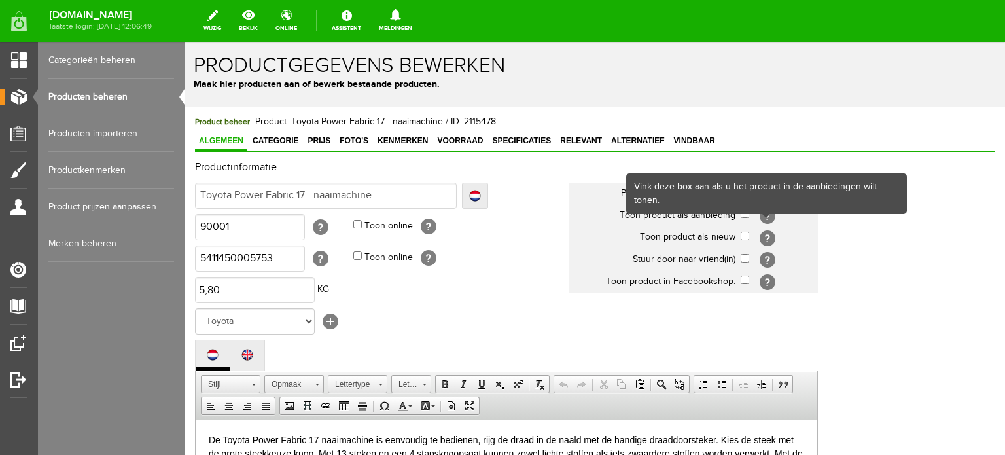
click at [745, 213] on div "Vink deze box aan als u het product in de aanbiedingen wilt tonen." at bounding box center [766, 193] width 281 height 41
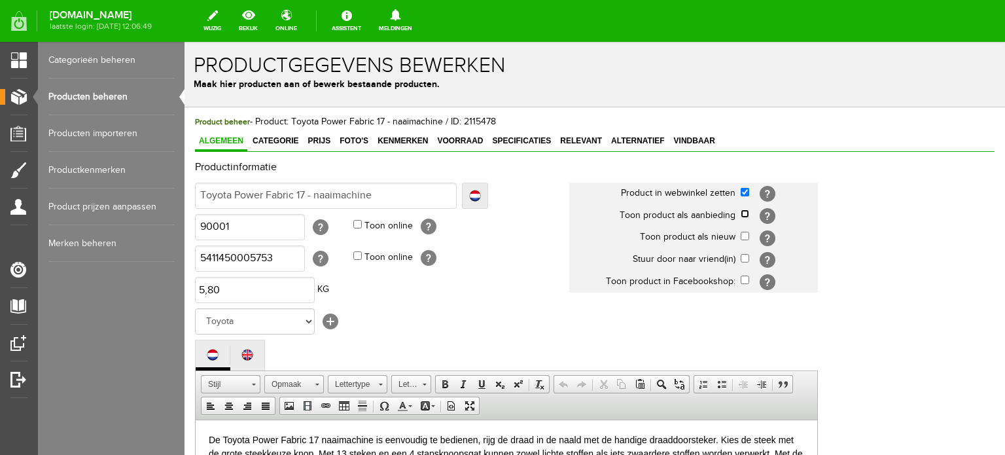
click at [745, 211] on input "checkbox" at bounding box center [745, 213] width 9 height 9
checkbox input "true"
click at [283, 143] on span "Categorie" at bounding box center [276, 140] width 54 height 9
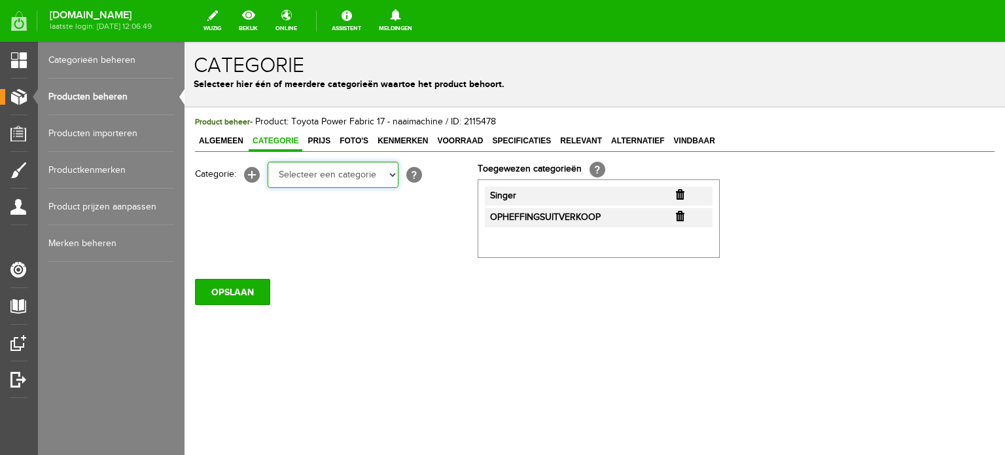
click at [391, 179] on select "Selecteer een categorie Cadeaubon [DATE][DATE] AANBIEDINGEN! Naai Tips en video…" at bounding box center [333, 175] width 131 height 26
select select "34784"
click at [268, 162] on select "Selecteer een categorie Cadeaubon [DATE][DATE] AANBIEDINGEN! Naai Tips en video…" at bounding box center [333, 175] width 131 height 26
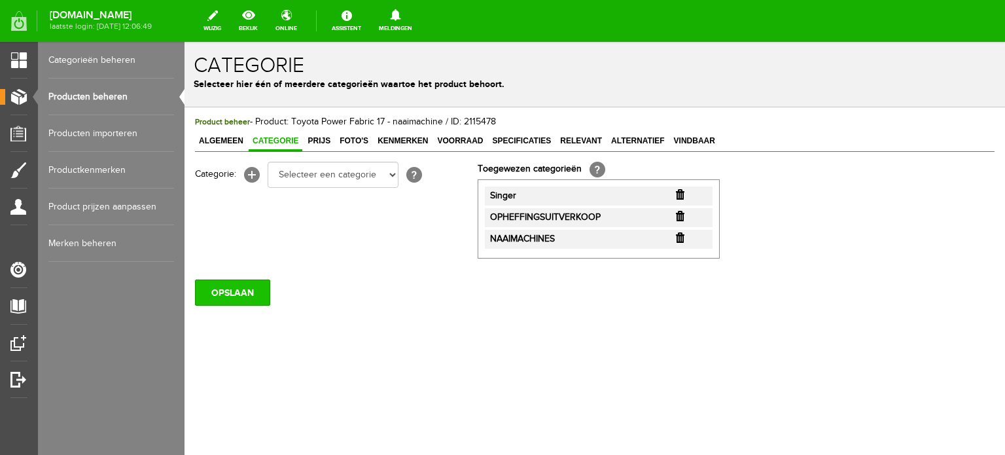
click at [235, 292] on input "OPSLAAN" at bounding box center [232, 292] width 75 height 26
click at [321, 136] on span "Prijs" at bounding box center [319, 140] width 31 height 9
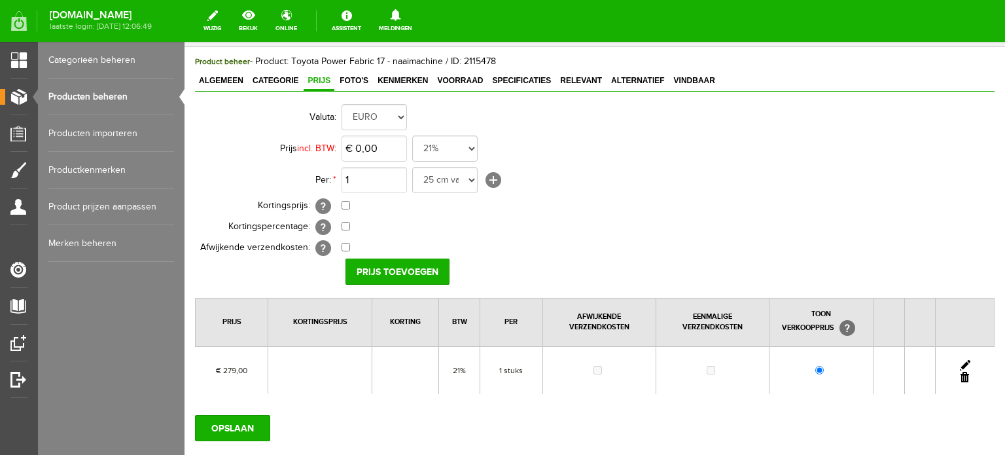
scroll to position [131, 0]
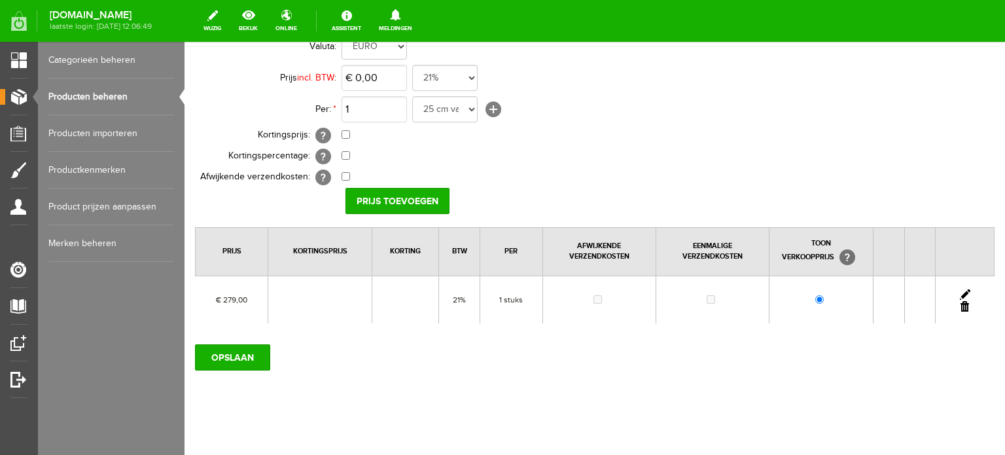
click at [960, 291] on link at bounding box center [965, 294] width 10 height 10
click at [347, 132] on input "checkbox" at bounding box center [346, 134] width 9 height 9
checkbox input "true"
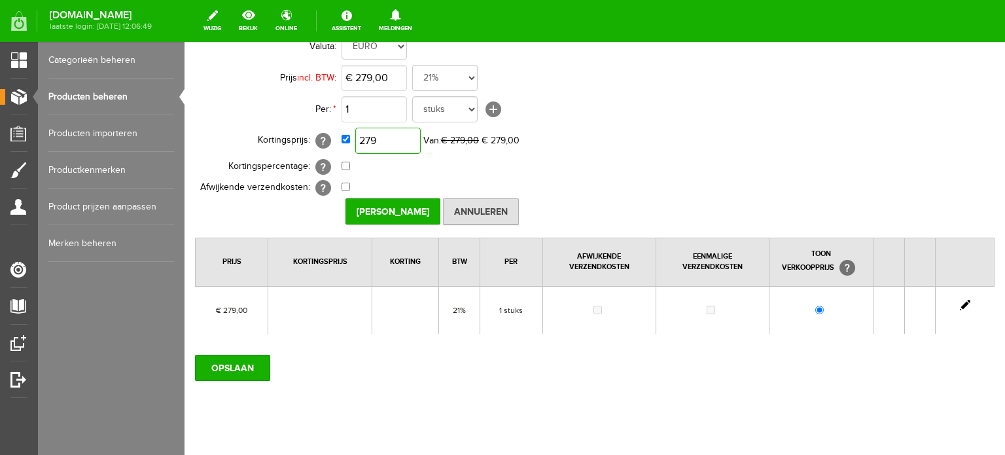
click at [405, 139] on input "279" at bounding box center [387, 141] width 65 height 26
type input "€ 195,00"
click at [377, 204] on input "[PERSON_NAME]" at bounding box center [393, 211] width 95 height 26
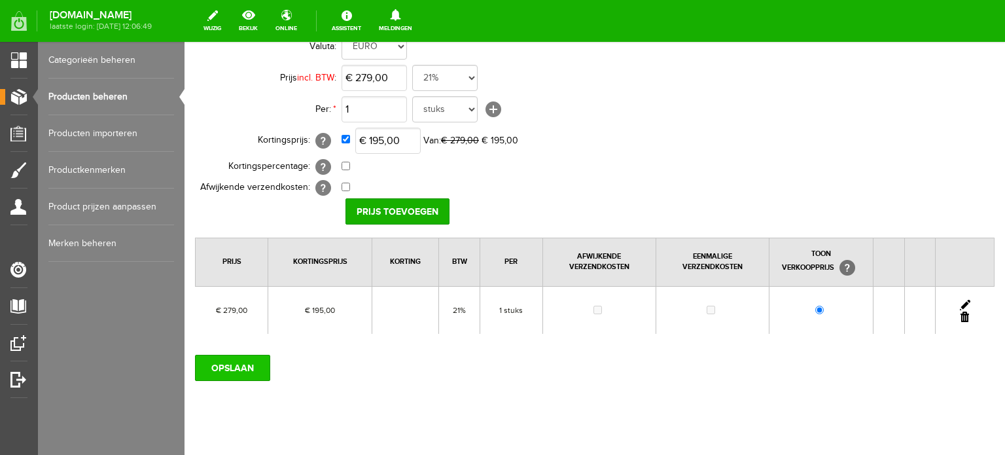
click at [227, 361] on input "OPSLAAN" at bounding box center [232, 368] width 75 height 26
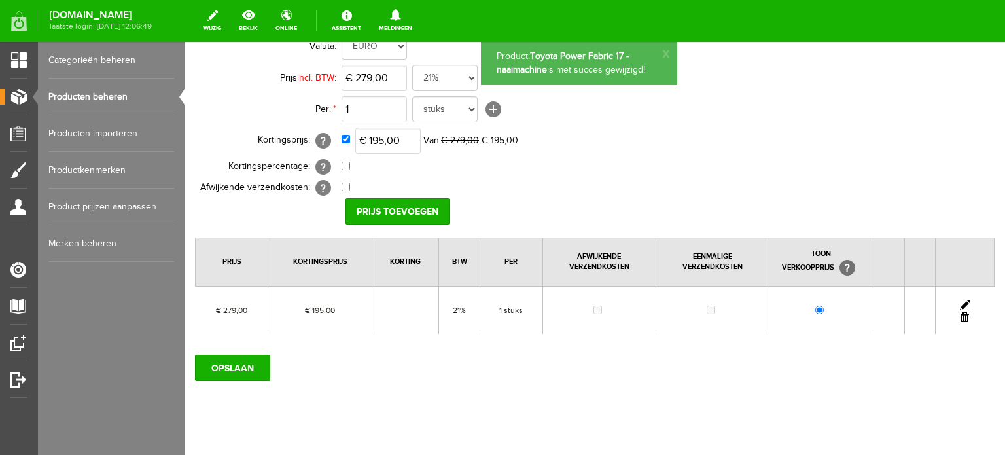
scroll to position [0, 0]
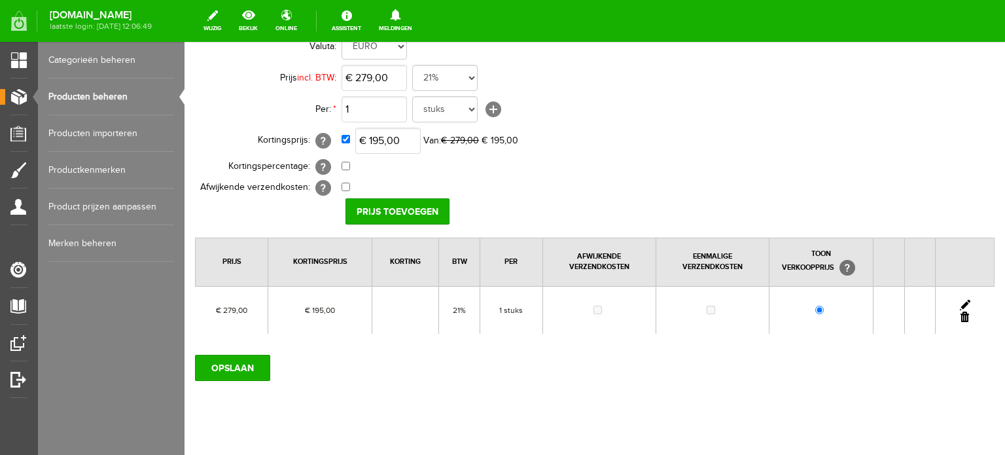
drag, startPoint x: 529, startPoint y: 53, endPoint x: 584, endPoint y: 59, distance: 55.9
click at [584, 59] on form "Product: Toyota Power Fabric 17 - naaimachine is met succes gewijzigd! x Prijs …" at bounding box center [595, 194] width 821 height 567
click at [100, 92] on link "Producten beheren" at bounding box center [111, 97] width 126 height 37
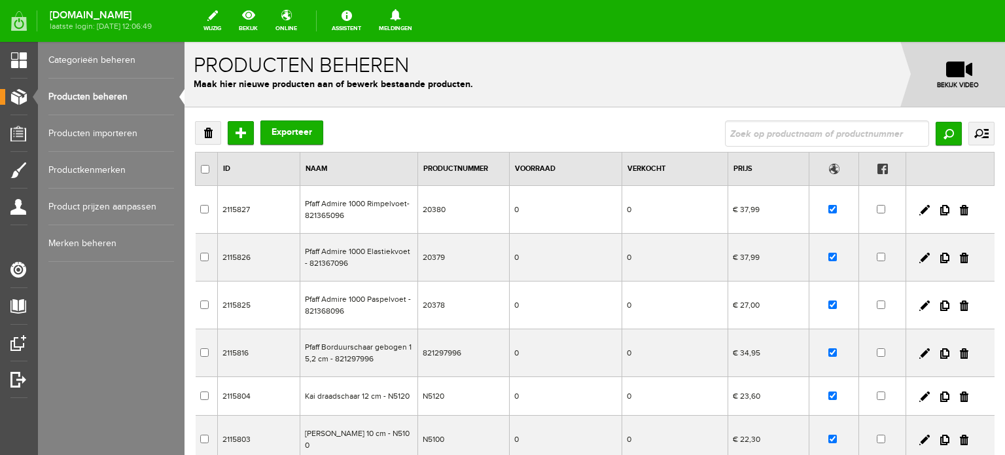
click at [816, 131] on input "text" at bounding box center [827, 133] width 204 height 26
click at [940, 131] on input "Zoeken" at bounding box center [949, 134] width 26 height 24
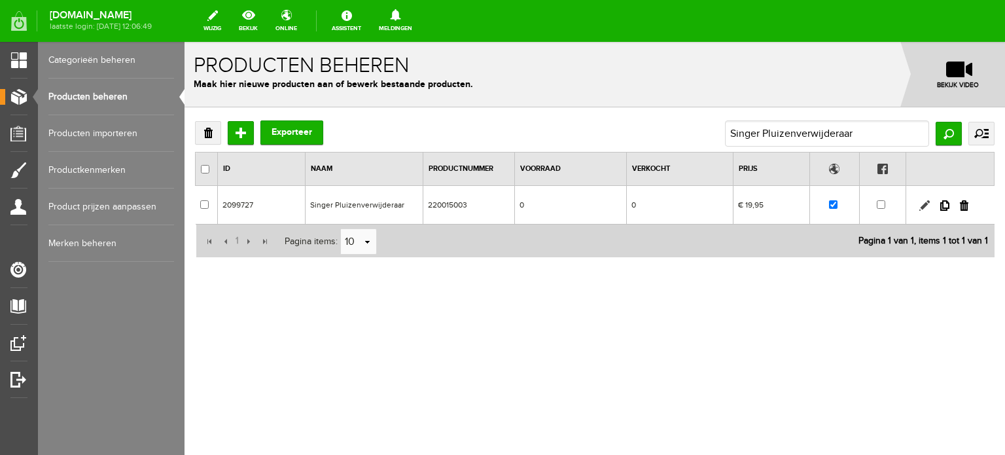
click at [924, 206] on link at bounding box center [924, 205] width 10 height 10
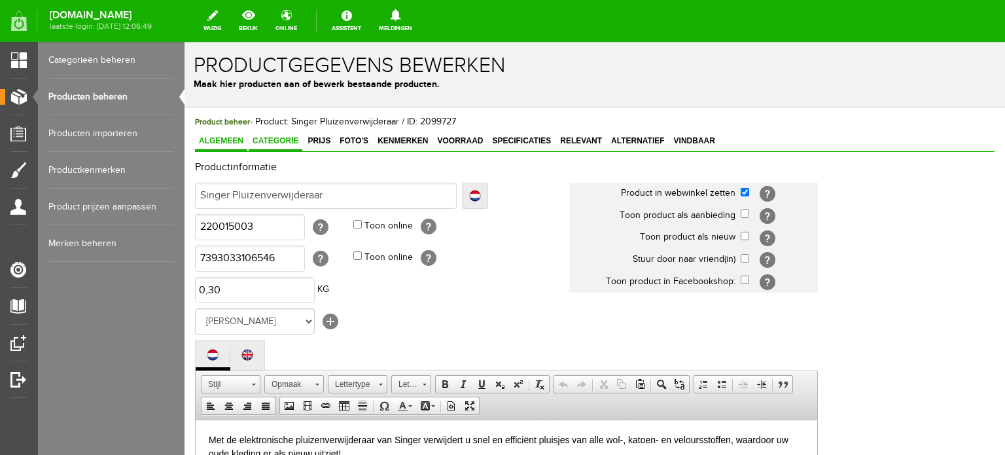
click at [287, 141] on span "Categorie" at bounding box center [276, 140] width 54 height 9
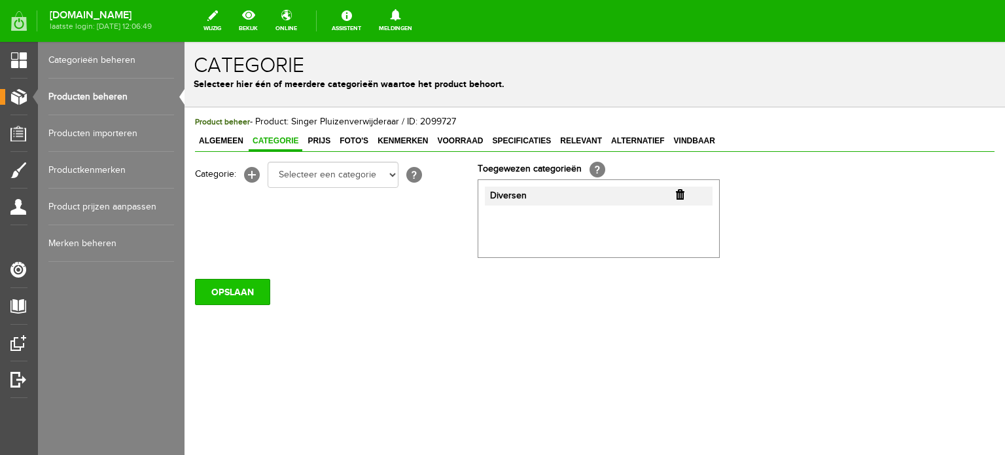
click at [230, 293] on input "OPSLAAN" at bounding box center [232, 292] width 75 height 26
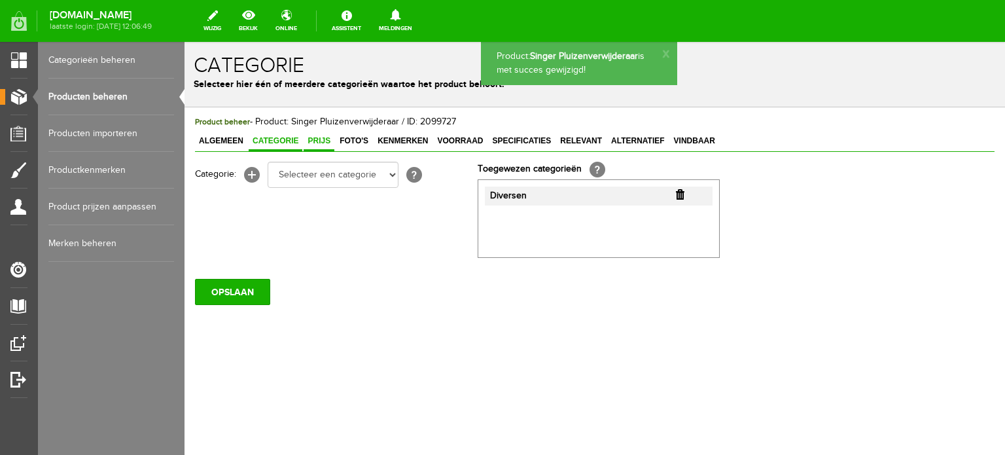
click at [317, 138] on span "Prijs" at bounding box center [319, 140] width 31 height 9
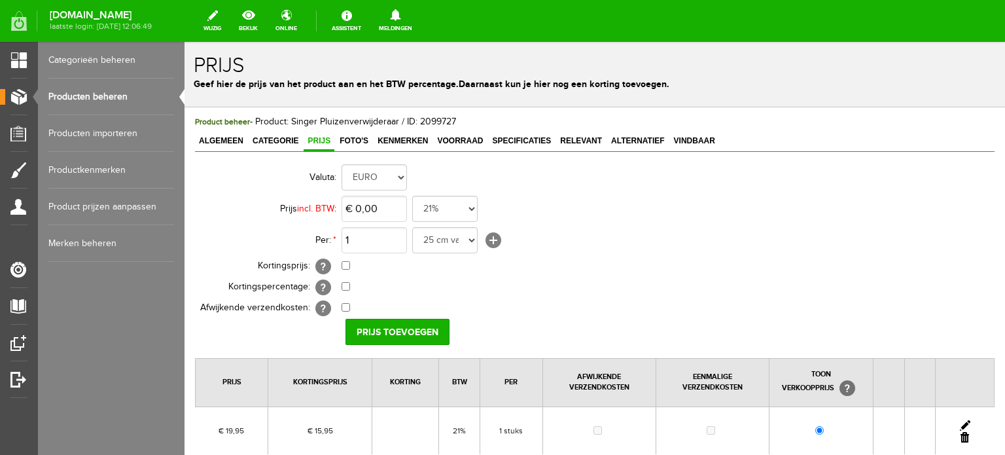
click at [102, 92] on link "Producten beheren" at bounding box center [111, 97] width 126 height 37
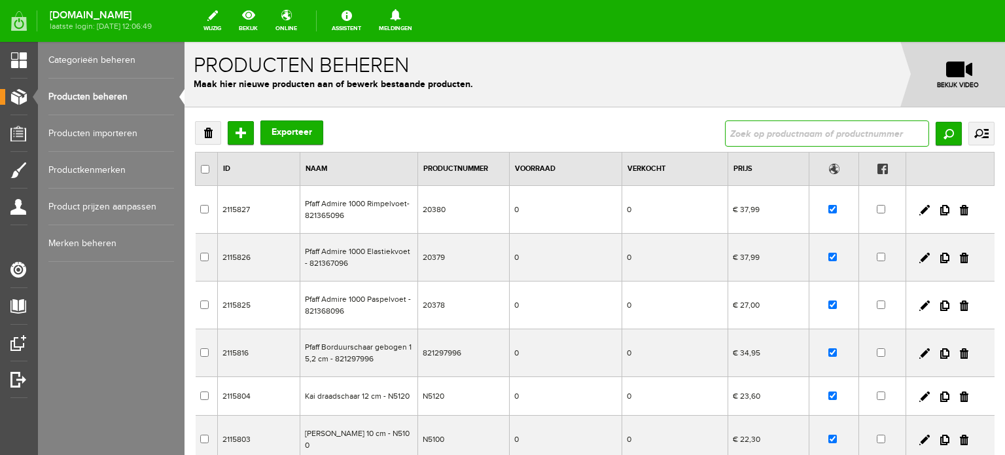
click at [732, 131] on input "text" at bounding box center [827, 133] width 204 height 26
type input "Singer Pluizenverwijderaar"
click at [942, 132] on input "Zoeken" at bounding box center [949, 134] width 26 height 24
